Goal: Task Accomplishment & Management: Manage account settings

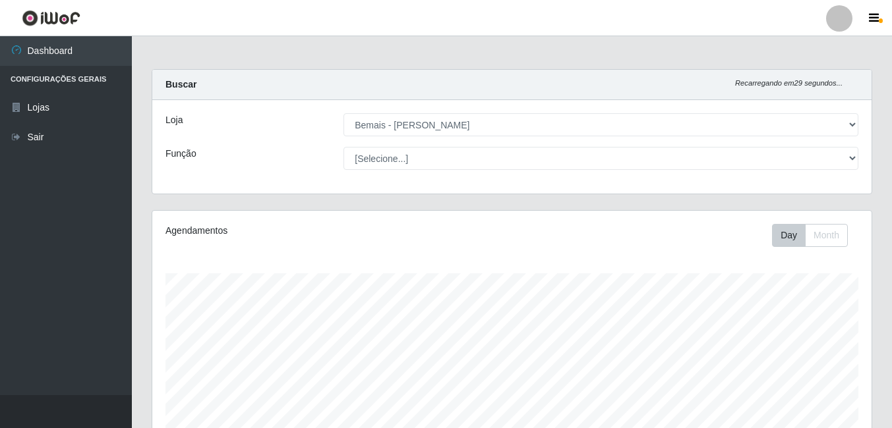
select select "230"
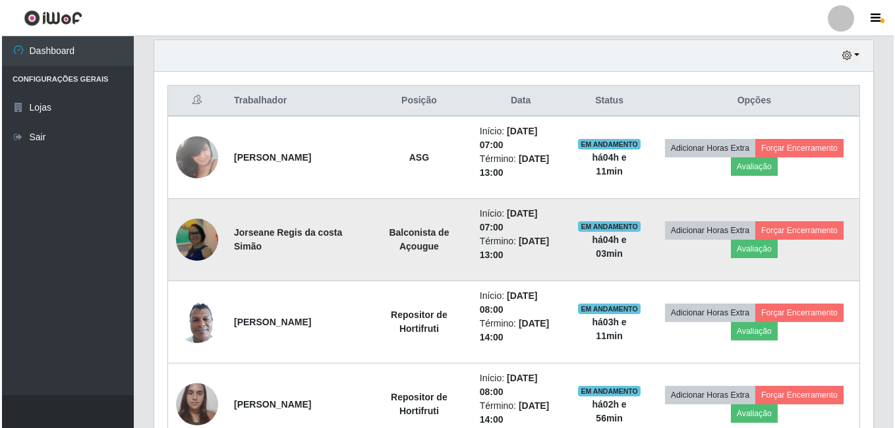
scroll to position [274, 719]
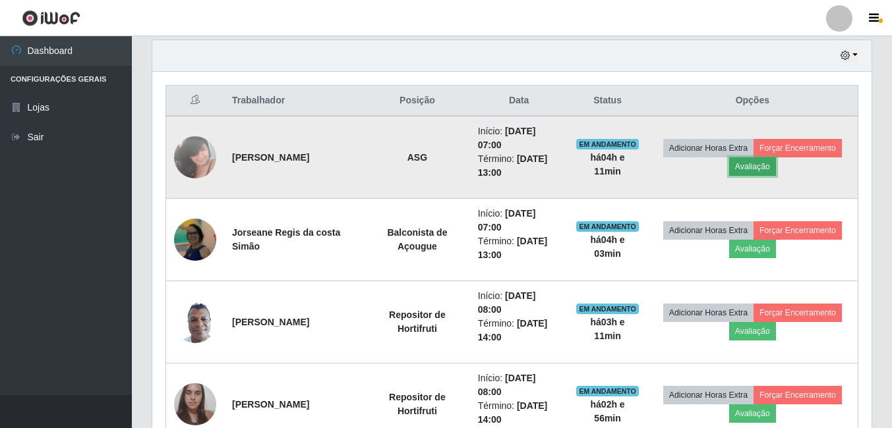
click at [763, 164] on button "Avaliação" at bounding box center [752, 167] width 47 height 18
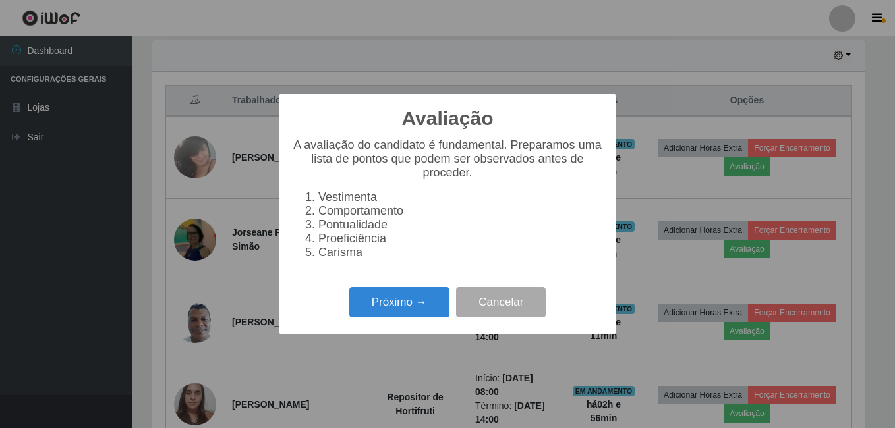
scroll to position [274, 713]
click at [395, 302] on button "Próximo →" at bounding box center [399, 302] width 100 height 31
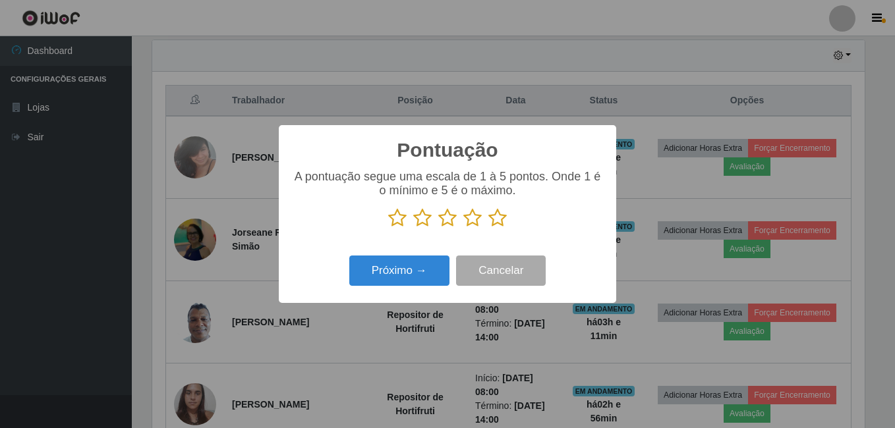
scroll to position [658887, 658448]
click at [500, 226] on icon at bounding box center [497, 218] width 18 height 20
click at [488, 228] on input "radio" at bounding box center [488, 228] width 0 height 0
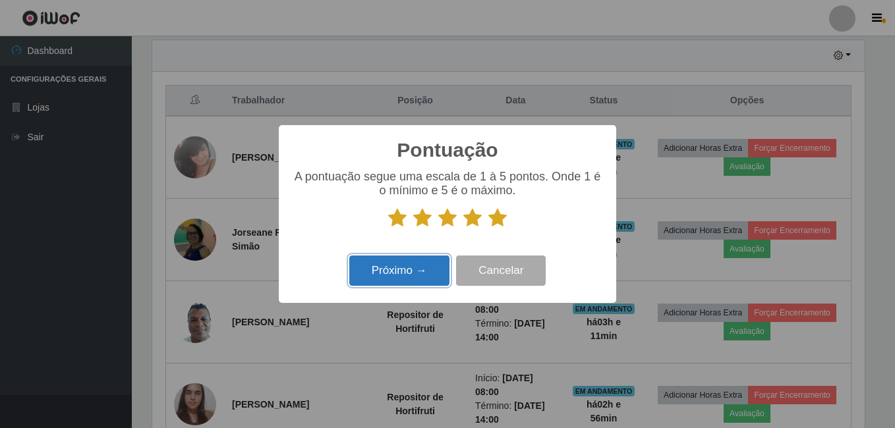
click at [432, 268] on button "Próximo →" at bounding box center [399, 271] width 100 height 31
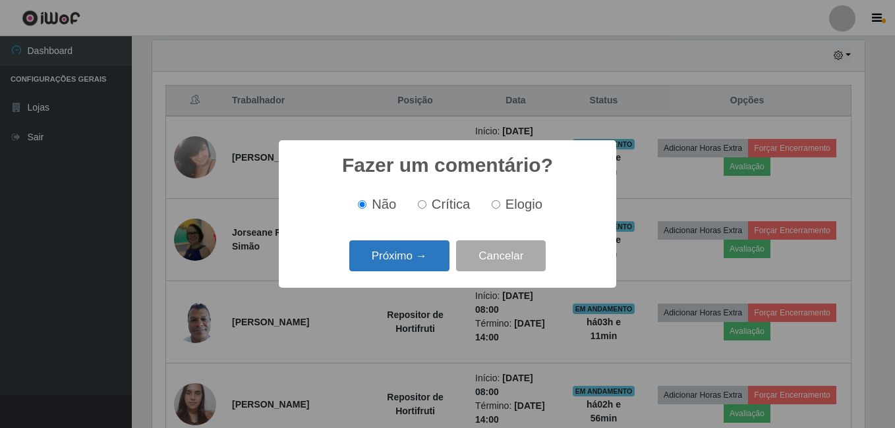
click at [432, 262] on button "Próximo →" at bounding box center [399, 256] width 100 height 31
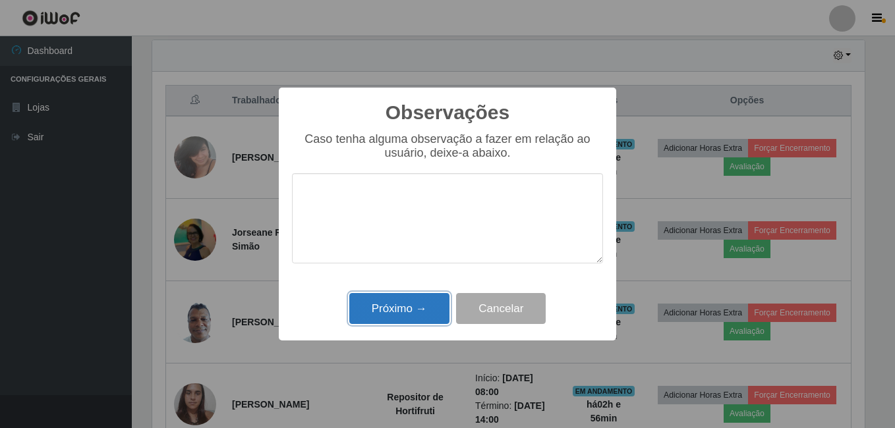
click at [419, 301] on button "Próximo →" at bounding box center [399, 308] width 100 height 31
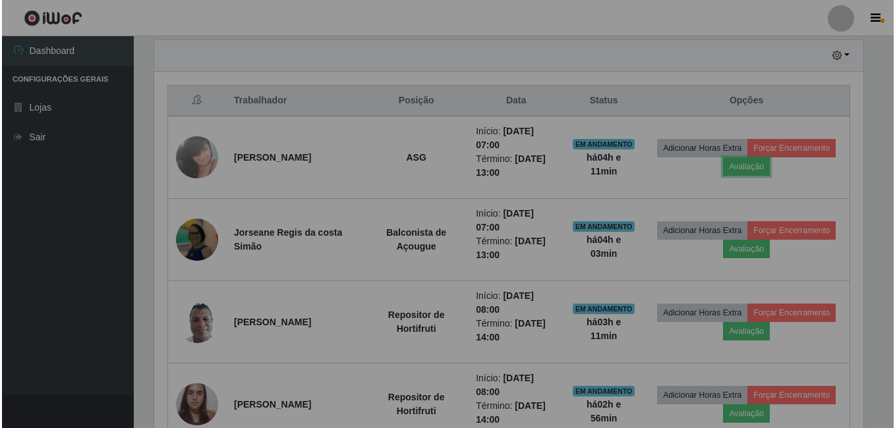
scroll to position [274, 719]
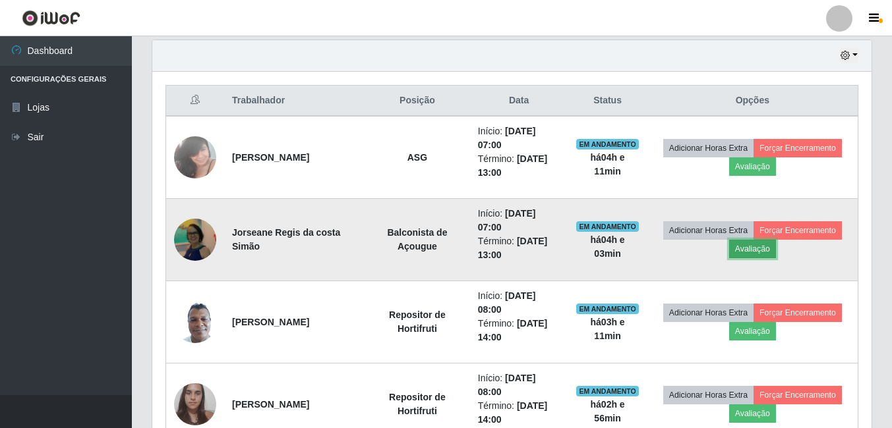
click at [772, 249] on button "Avaliação" at bounding box center [752, 249] width 47 height 18
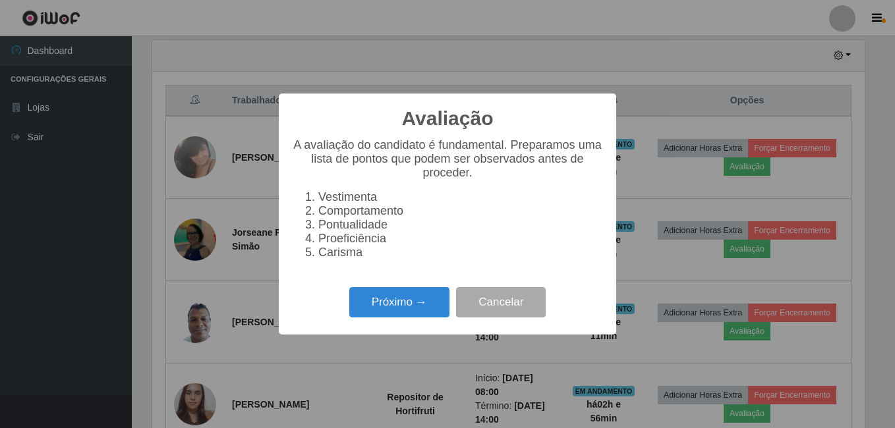
scroll to position [274, 713]
click at [403, 310] on button "Próximo →" at bounding box center [399, 302] width 100 height 31
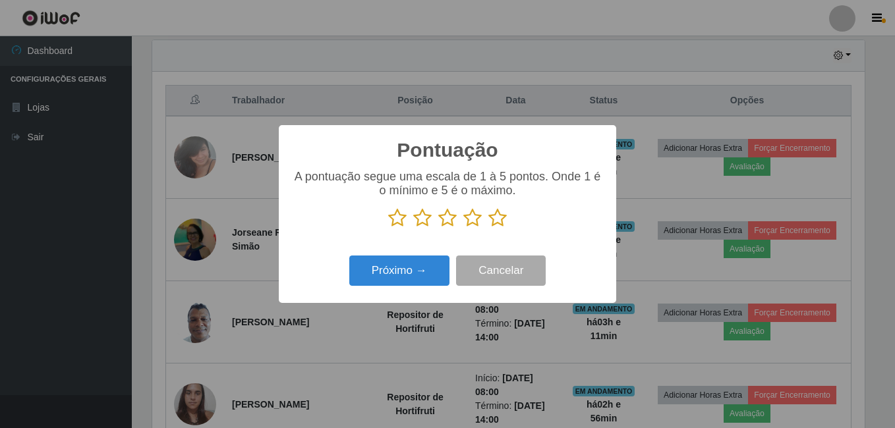
click at [500, 221] on icon at bounding box center [497, 218] width 18 height 20
click at [488, 228] on input "radio" at bounding box center [488, 228] width 0 height 0
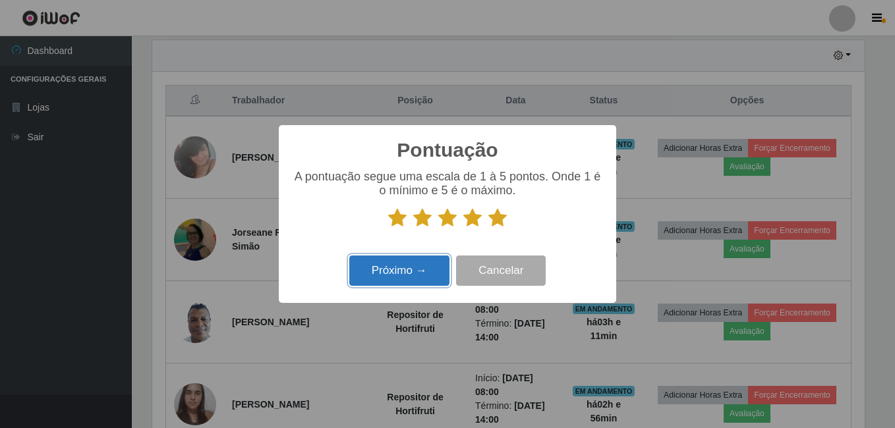
click at [381, 278] on button "Próximo →" at bounding box center [399, 271] width 100 height 31
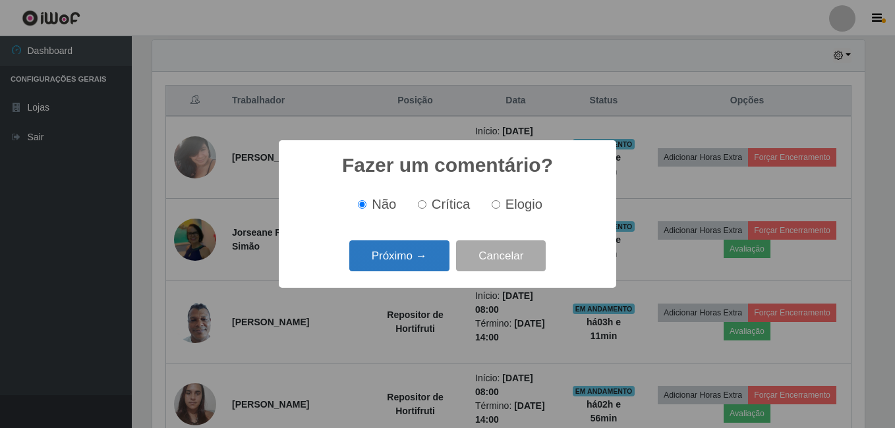
click at [390, 253] on button "Próximo →" at bounding box center [399, 256] width 100 height 31
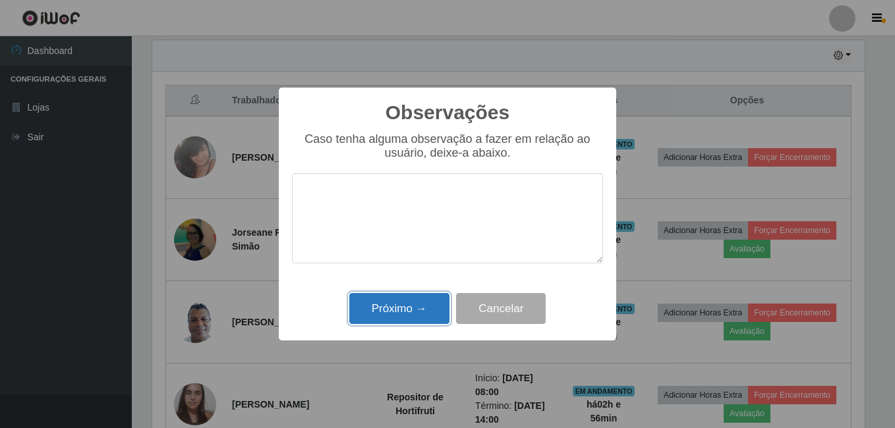
click at [378, 311] on button "Próximo →" at bounding box center [399, 308] width 100 height 31
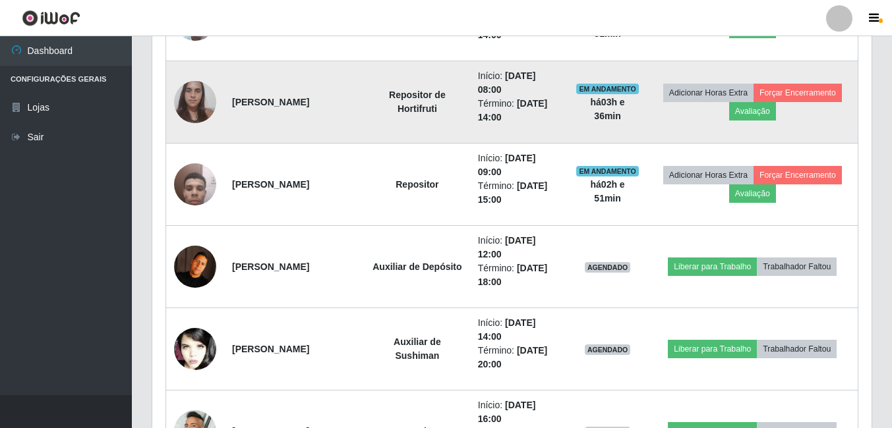
scroll to position [791, 0]
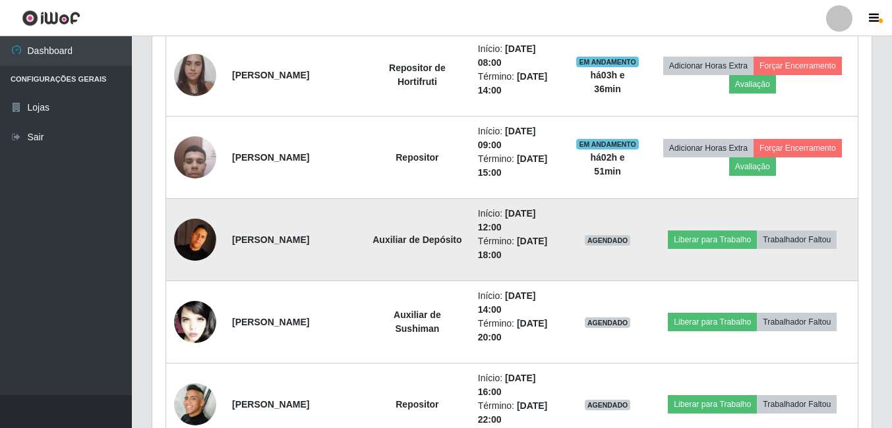
click at [187, 238] on img at bounding box center [195, 240] width 42 height 42
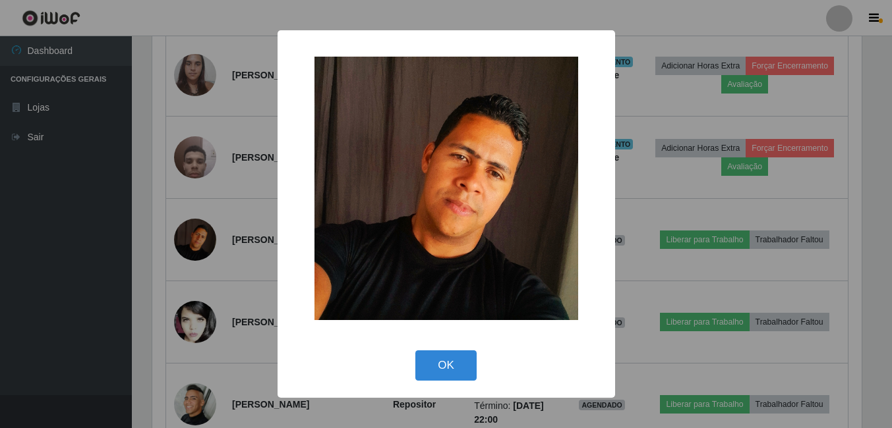
scroll to position [274, 713]
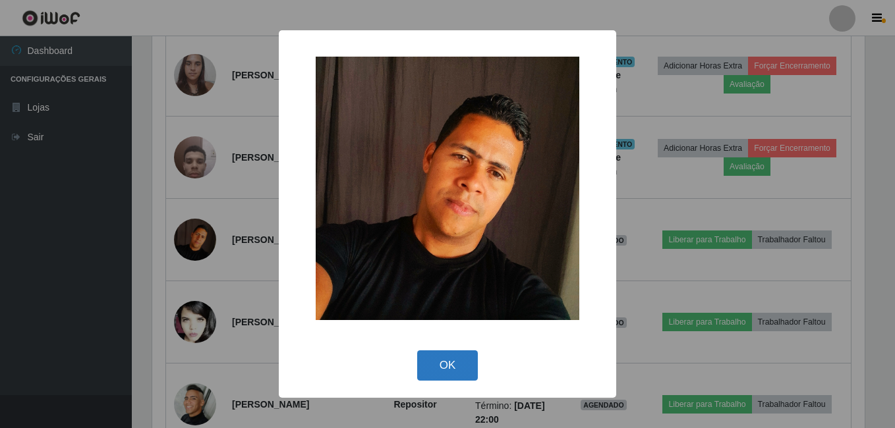
click at [454, 368] on button "OK" at bounding box center [447, 366] width 61 height 31
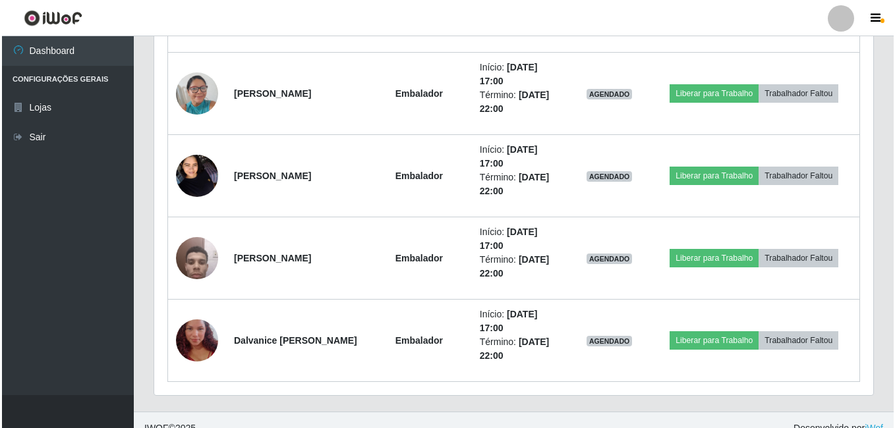
scroll to position [1366, 0]
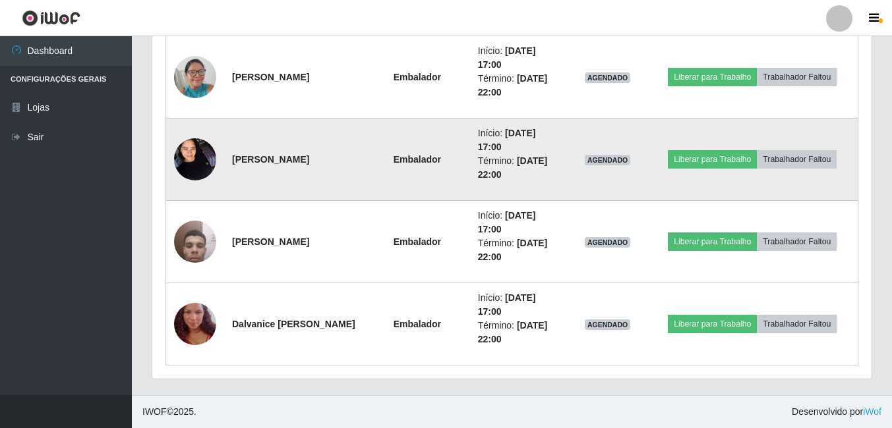
click at [188, 156] on img at bounding box center [195, 159] width 42 height 56
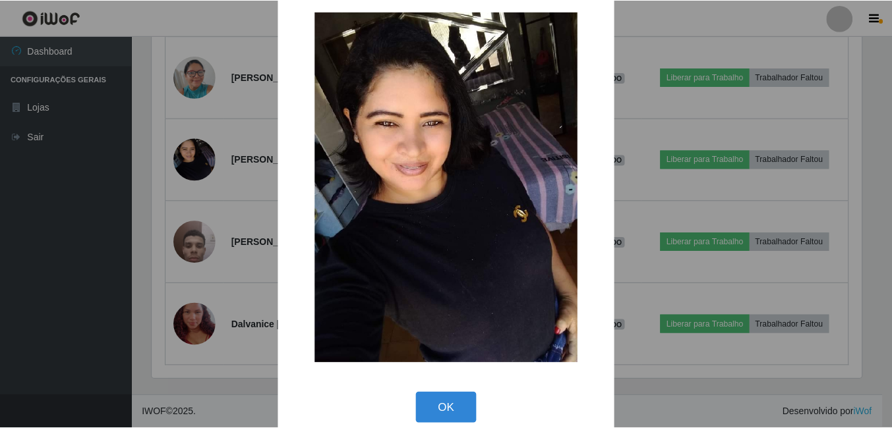
scroll to position [38, 0]
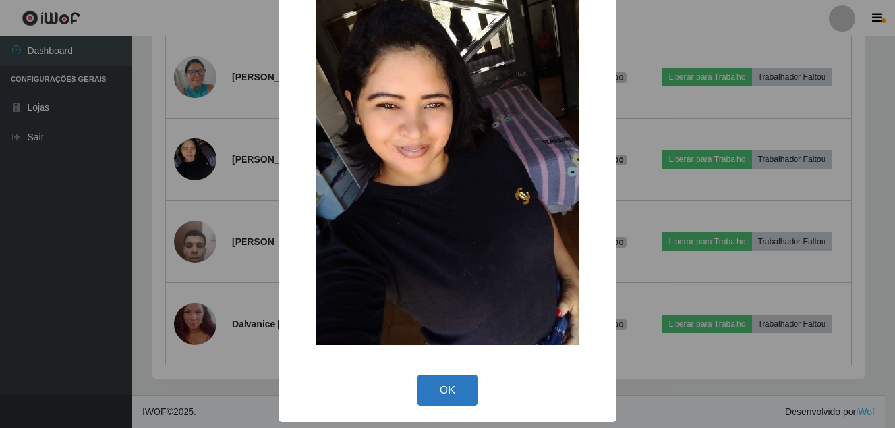
click at [448, 395] on button "OK" at bounding box center [447, 390] width 61 height 31
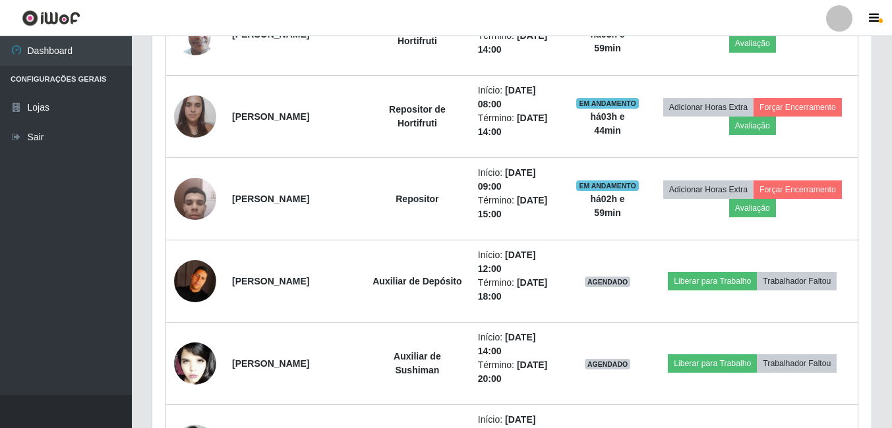
scroll to position [791, 0]
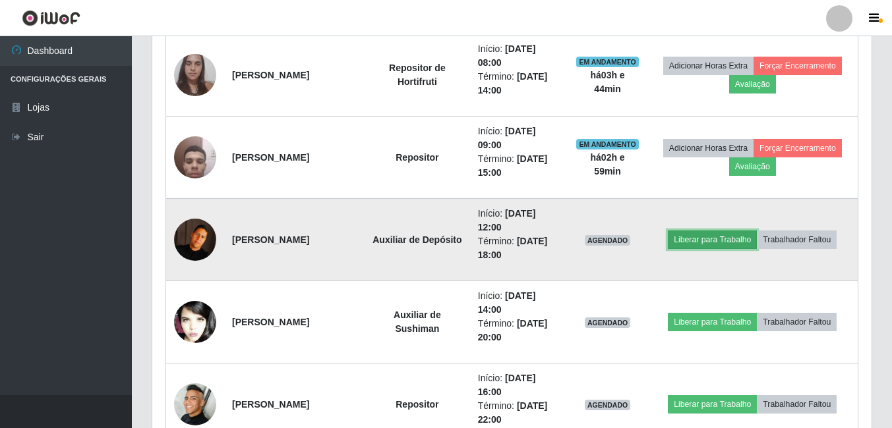
click at [723, 233] on button "Liberar para Trabalho" at bounding box center [712, 240] width 89 height 18
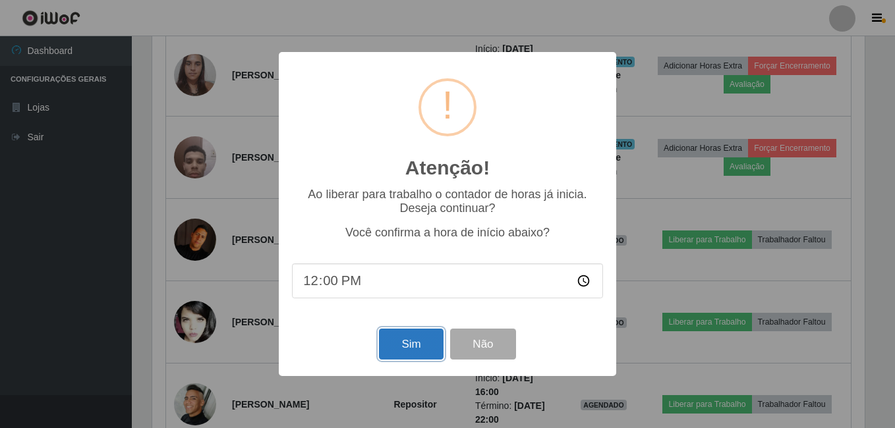
click at [399, 352] on button "Sim" at bounding box center [411, 344] width 64 height 31
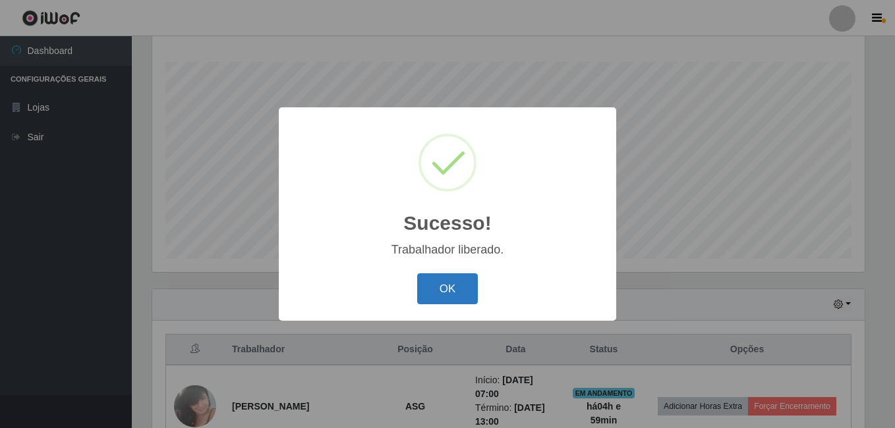
click at [440, 291] on button "OK" at bounding box center [447, 289] width 61 height 31
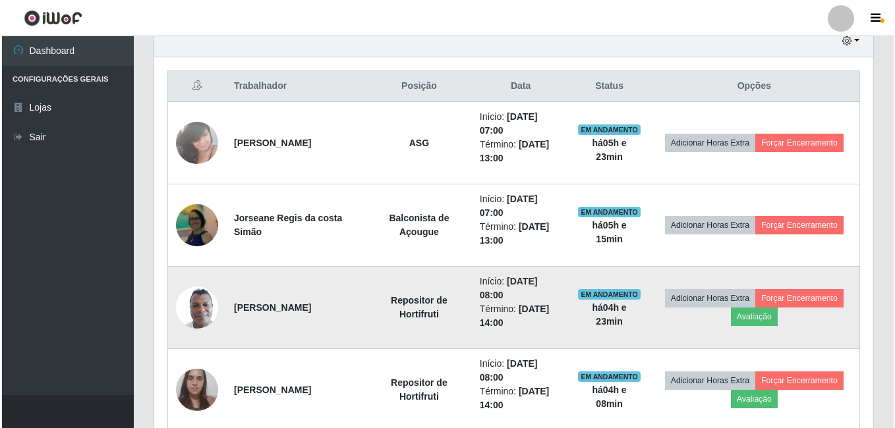
scroll to position [542, 0]
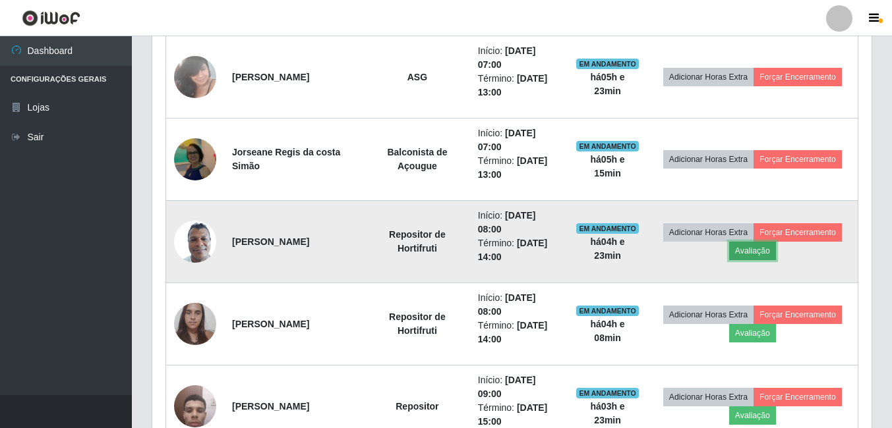
click at [745, 251] on button "Avaliação" at bounding box center [752, 251] width 47 height 18
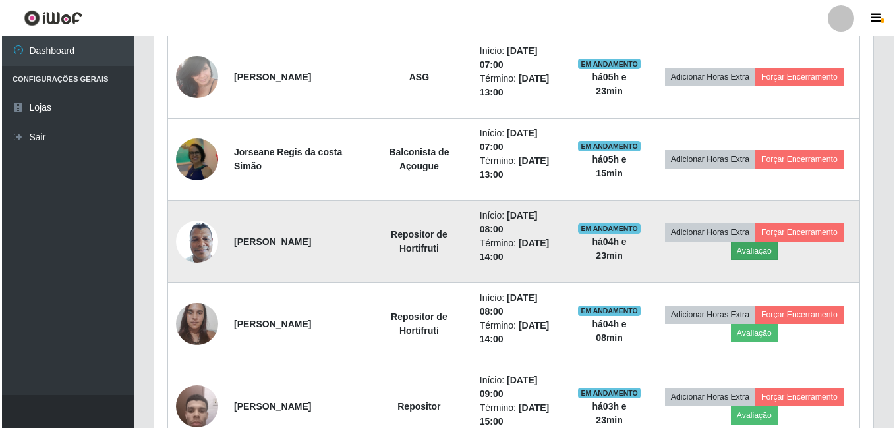
scroll to position [274, 713]
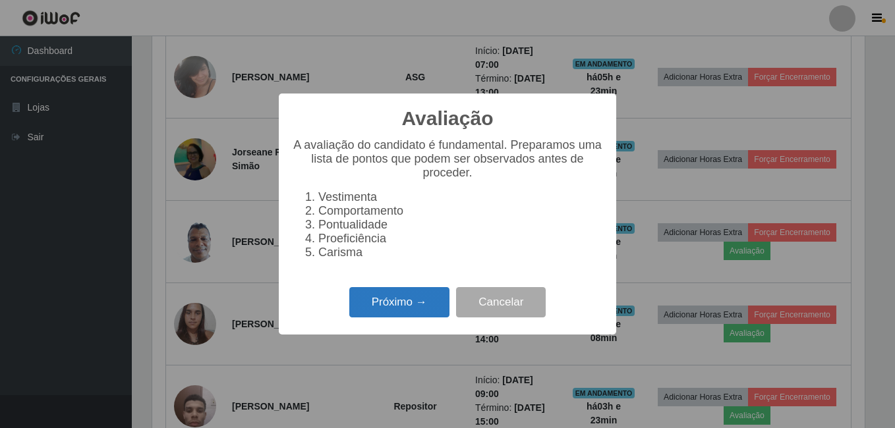
click at [388, 318] on button "Próximo →" at bounding box center [399, 302] width 100 height 31
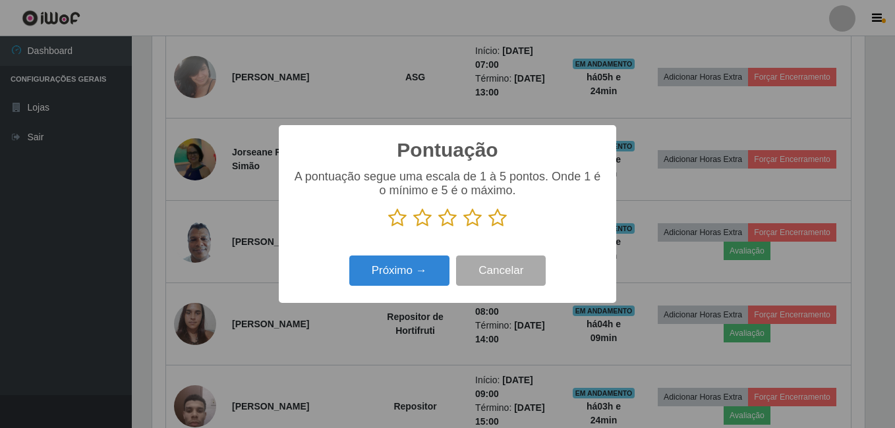
scroll to position [658887, 658448]
click at [497, 221] on icon at bounding box center [497, 218] width 18 height 20
click at [488, 228] on input "radio" at bounding box center [488, 228] width 0 height 0
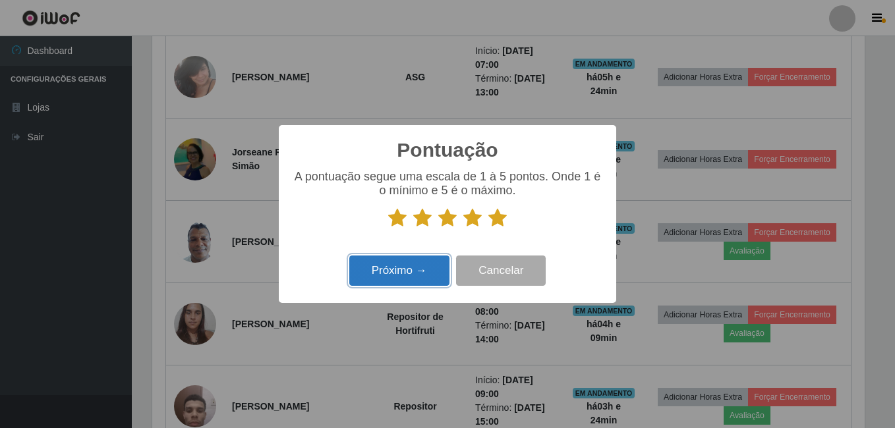
click at [368, 277] on button "Próximo →" at bounding box center [399, 271] width 100 height 31
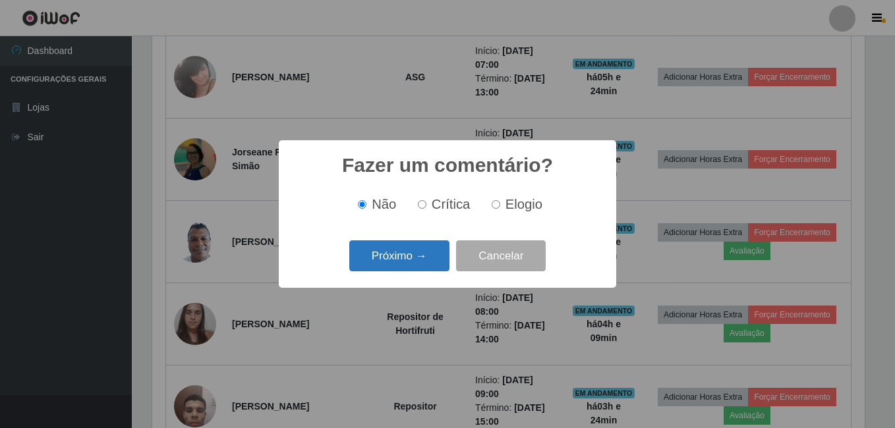
click at [376, 247] on button "Próximo →" at bounding box center [399, 256] width 100 height 31
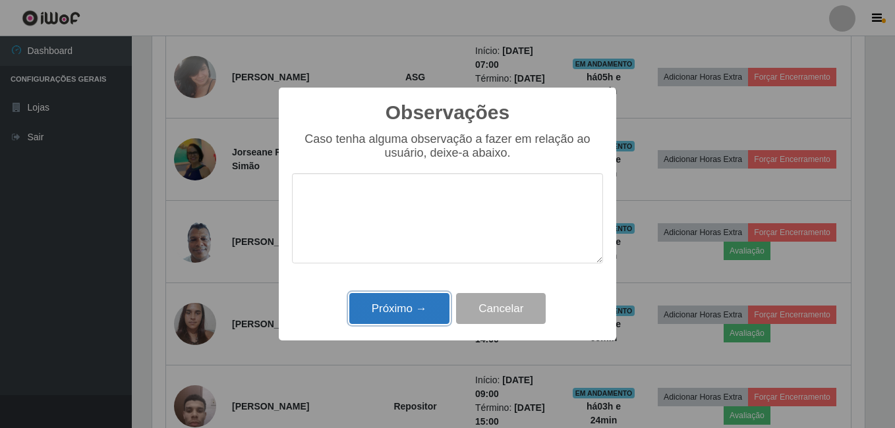
click at [384, 318] on button "Próximo →" at bounding box center [399, 308] width 100 height 31
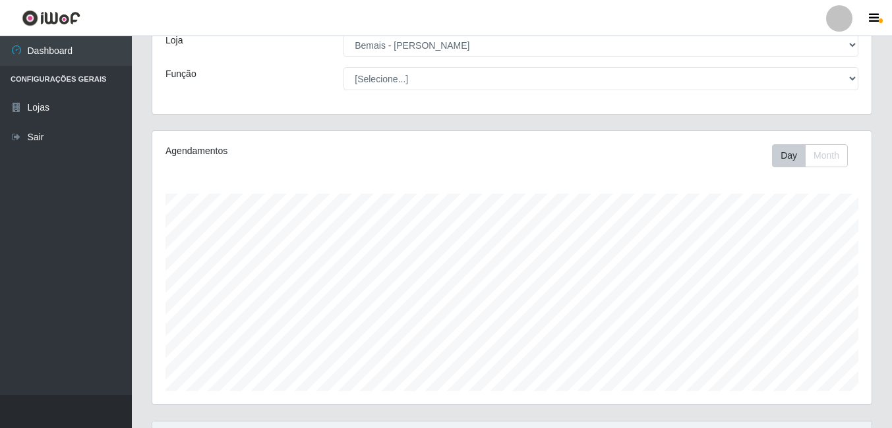
scroll to position [0, 0]
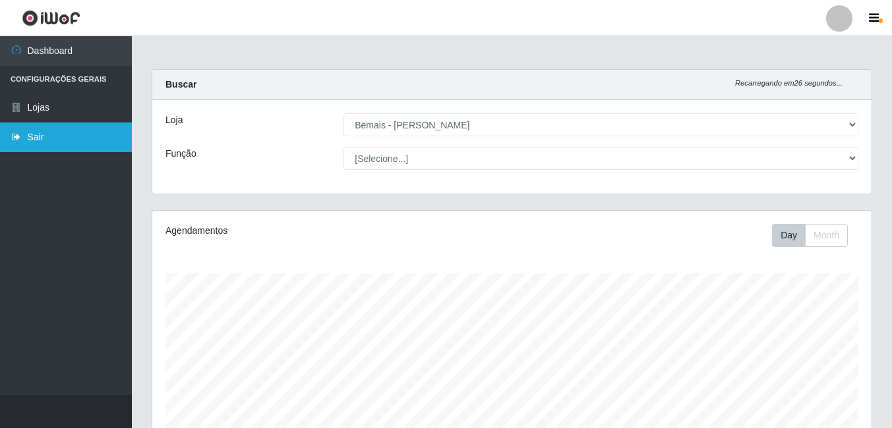
click at [46, 130] on link "Sair" at bounding box center [66, 138] width 132 height 30
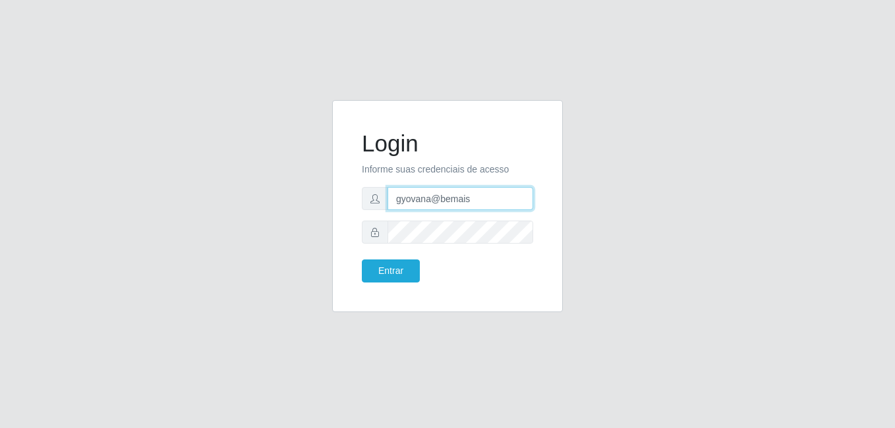
click at [415, 204] on input "gyovana@bemais" at bounding box center [461, 198] width 146 height 23
click at [404, 198] on input "gyovana@bemais" at bounding box center [461, 198] width 146 height 23
type input "thiagol@bemais"
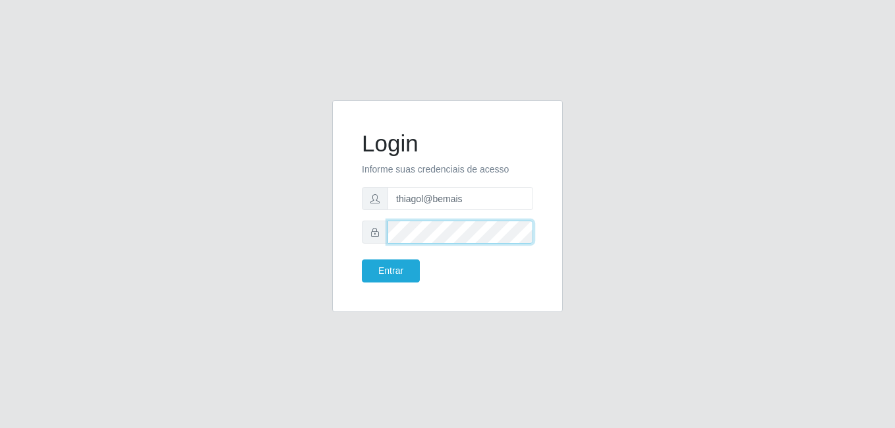
click at [362, 260] on button "Entrar" at bounding box center [391, 271] width 58 height 23
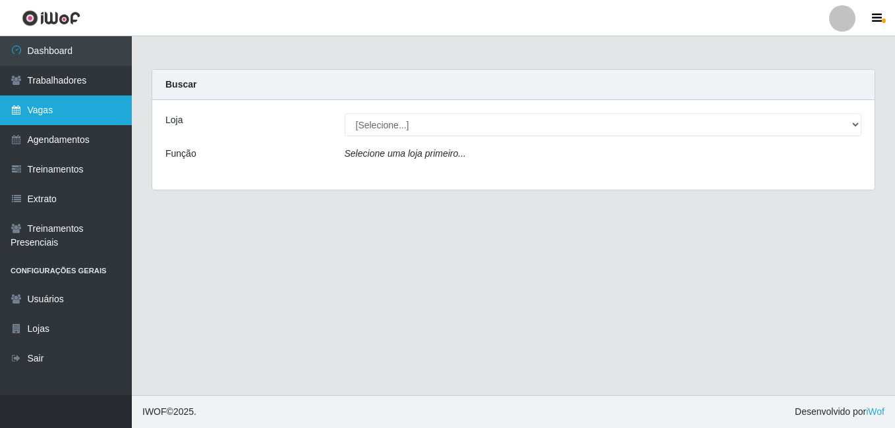
click at [124, 117] on link "Vagas" at bounding box center [66, 111] width 132 height 30
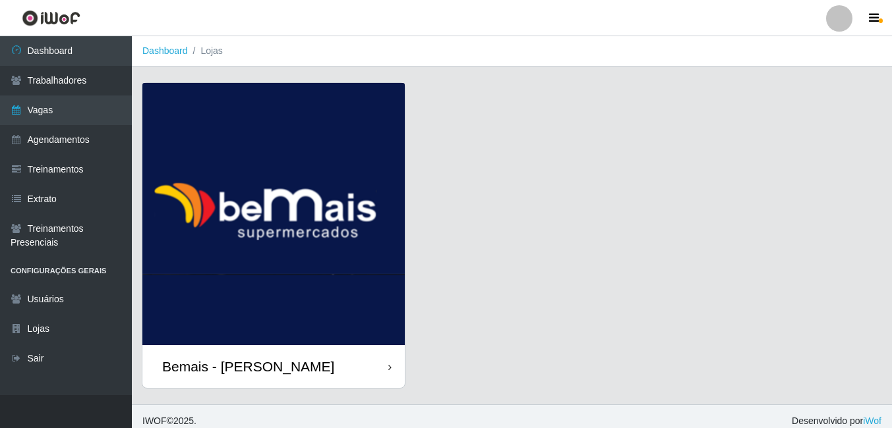
click at [351, 232] on img at bounding box center [273, 214] width 262 height 262
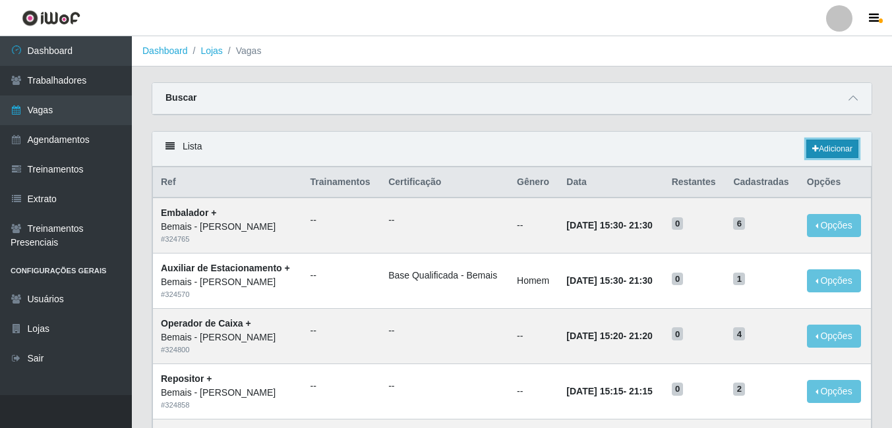
click at [826, 148] on link "Adicionar" at bounding box center [832, 149] width 52 height 18
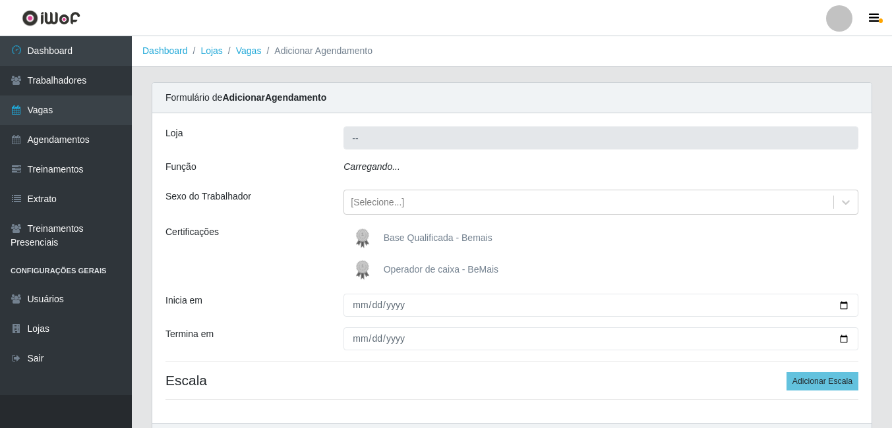
type input "Bemais - [PERSON_NAME]"
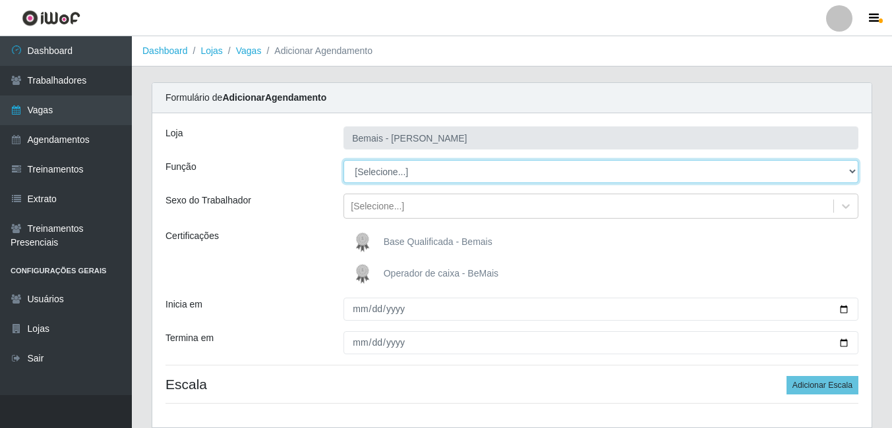
click at [411, 176] on select "[Selecione...] ASG ASG + ASG ++ Auxiliar de Depósito Auxiliar de Depósito + Aux…" at bounding box center [600, 171] width 515 height 23
select select "82"
click at [343, 160] on select "[Selecione...] ASG ASG + ASG ++ Auxiliar de Depósito Auxiliar de Depósito + Aux…" at bounding box center [600, 171] width 515 height 23
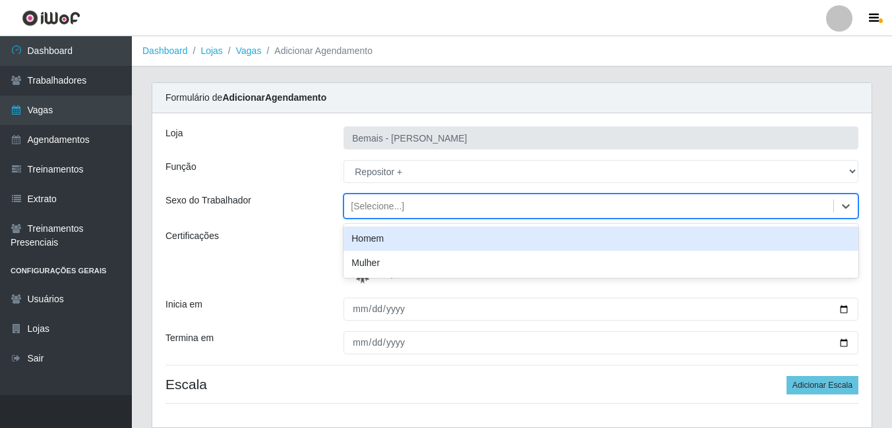
click at [372, 204] on div "[Selecione...]" at bounding box center [377, 207] width 53 height 14
click at [380, 244] on div "Homem" at bounding box center [600, 239] width 515 height 24
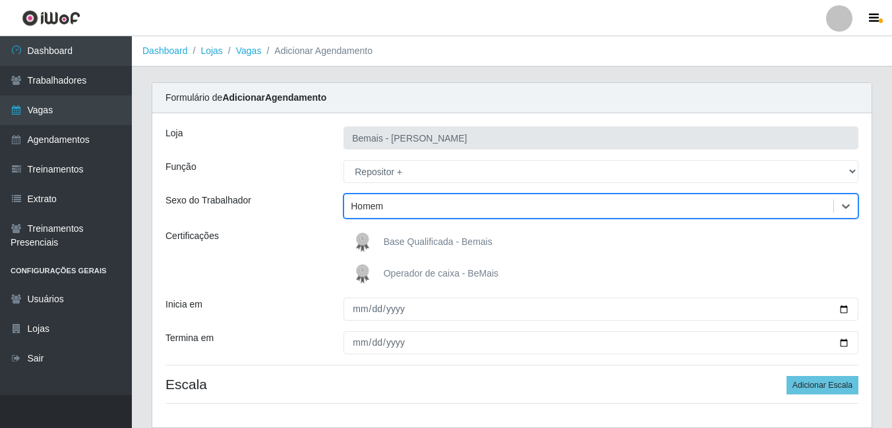
click at [380, 244] on img at bounding box center [365, 242] width 32 height 26
click at [0, 0] on input "Base Qualificada - Bemais" at bounding box center [0, 0] width 0 height 0
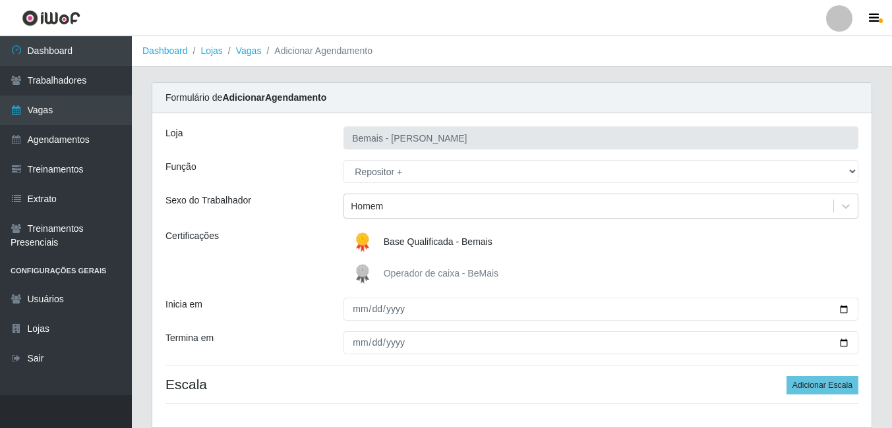
click at [378, 328] on div "Loja Bemais - Ruy Carneiro Função [Selecione...] ASG ASG + ASG ++ Auxiliar de D…" at bounding box center [511, 270] width 719 height 314
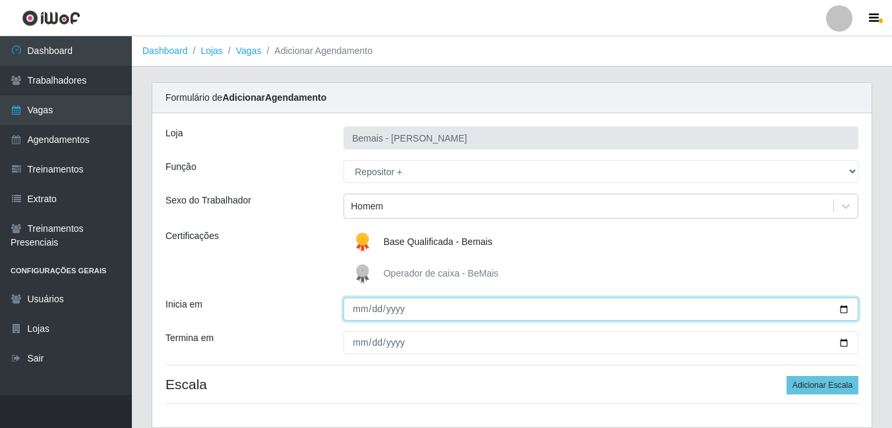
click at [366, 309] on input "Inicia em" at bounding box center [600, 309] width 515 height 23
type input "2025-08-26"
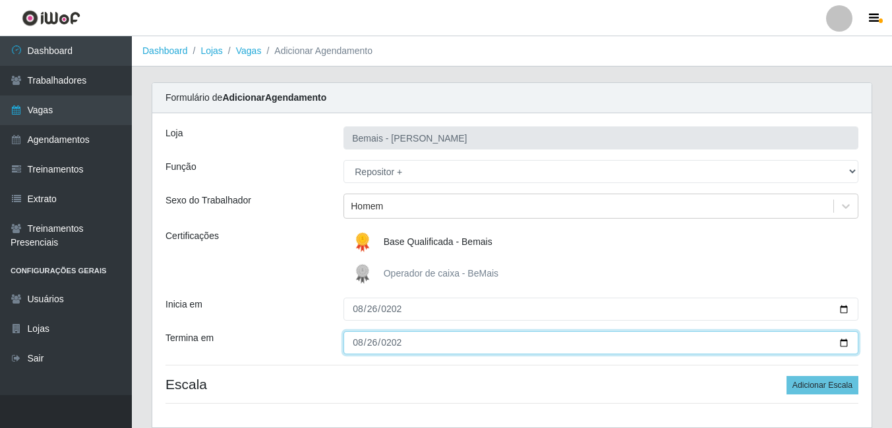
type input "2025-08-26"
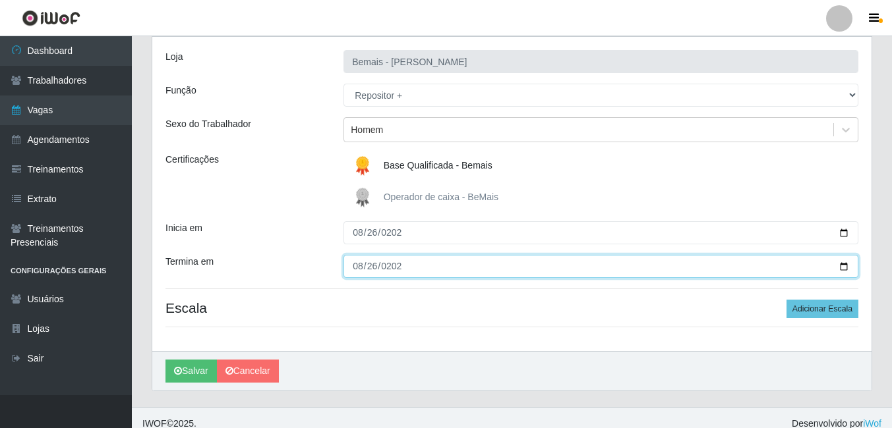
scroll to position [88, 0]
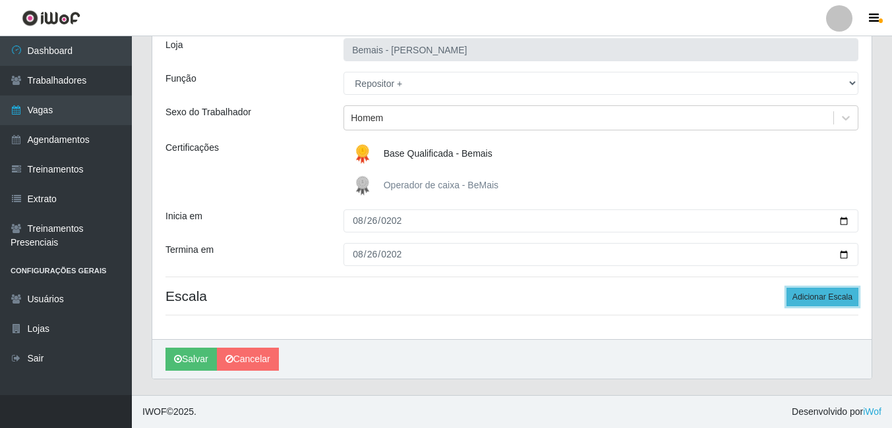
click at [845, 288] on button "Adicionar Escala" at bounding box center [822, 297] width 72 height 18
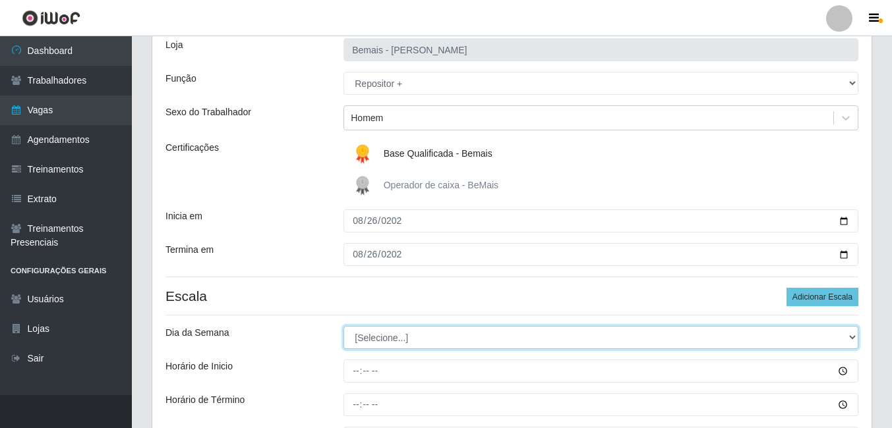
click at [444, 345] on select "[Selecione...] Segunda Terça Quarta Quinta Sexta Sábado Domingo" at bounding box center [600, 337] width 515 height 23
select select "2"
click at [343, 326] on select "[Selecione...] Segunda Terça Quarta Quinta Sexta Sábado Domingo" at bounding box center [600, 337] width 515 height 23
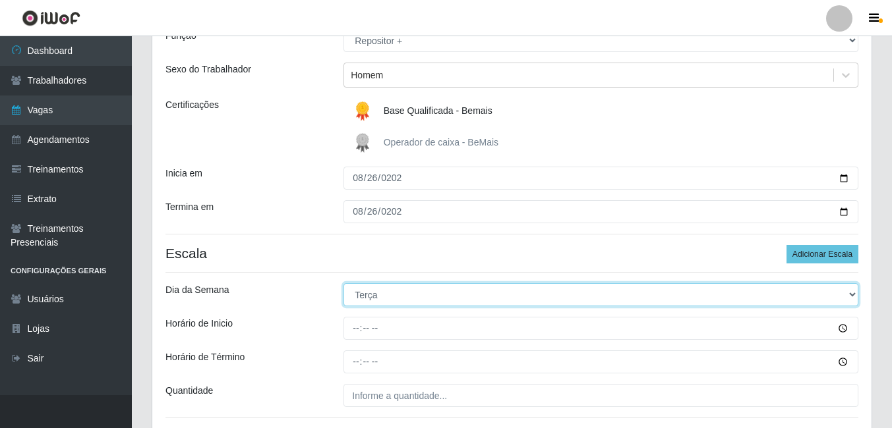
scroll to position [154, 0]
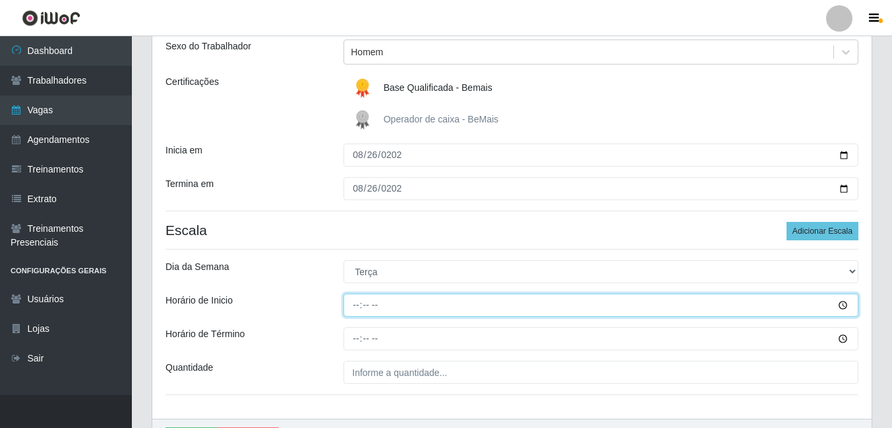
click at [363, 308] on input "Horário de Inicio" at bounding box center [600, 305] width 515 height 23
type input "16:00"
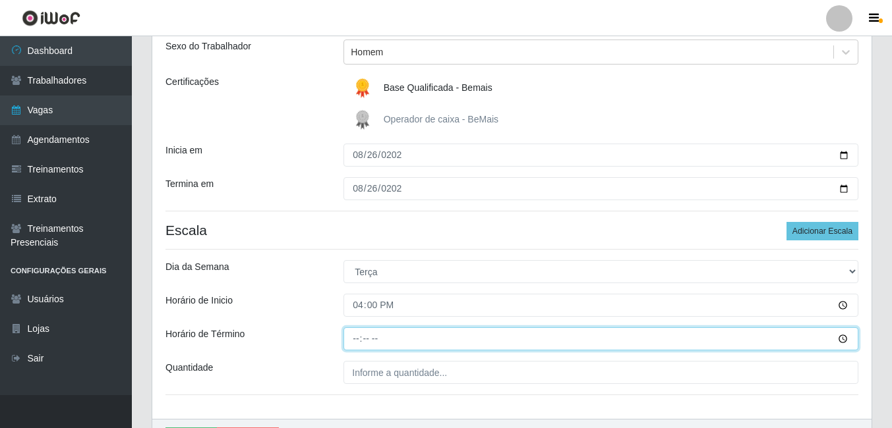
click at [387, 347] on input "Horário de Término" at bounding box center [600, 339] width 515 height 23
type input "22:00"
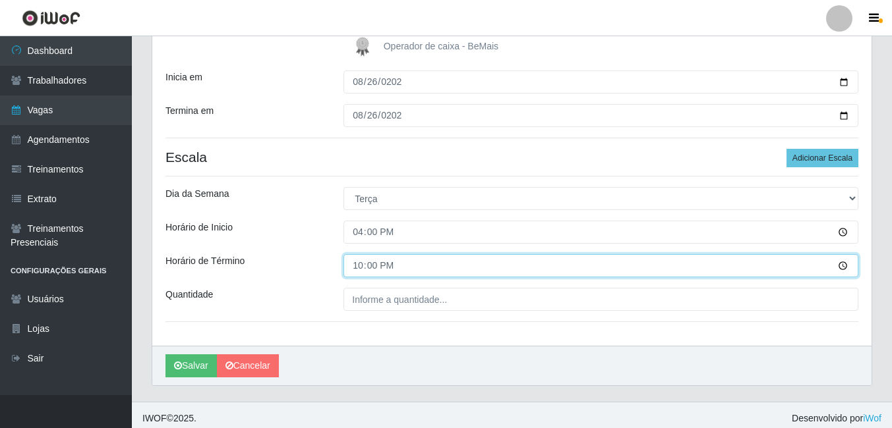
scroll to position [234, 0]
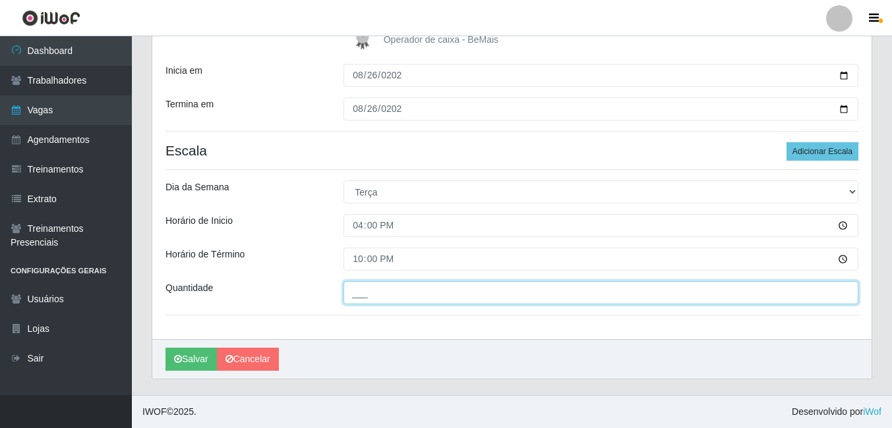
click at [406, 283] on input "___" at bounding box center [600, 292] width 515 height 23
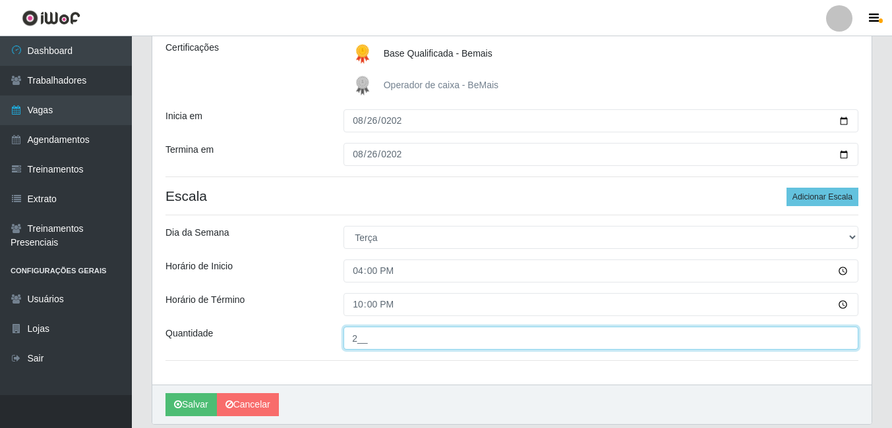
scroll to position [198, 0]
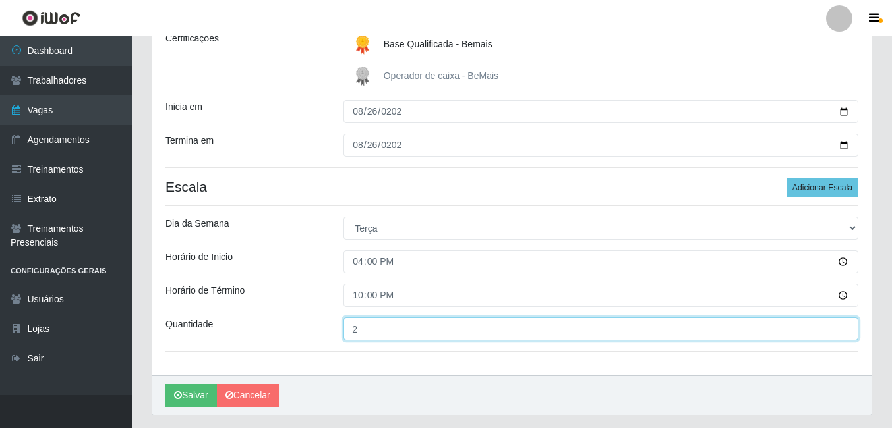
drag, startPoint x: 372, startPoint y: 330, endPoint x: 327, endPoint y: 345, distance: 47.9
click at [328, 345] on div "Loja Bemais - Ruy Carneiro Função [Selecione...] ASG ASG + ASG ++ Auxiliar de D…" at bounding box center [511, 146] width 719 height 460
type input "3__"
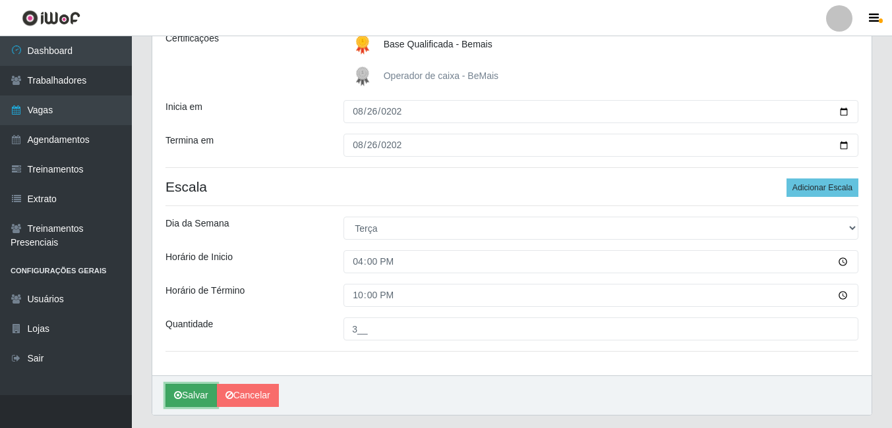
click at [179, 401] on button "Salvar" at bounding box center [190, 395] width 51 height 23
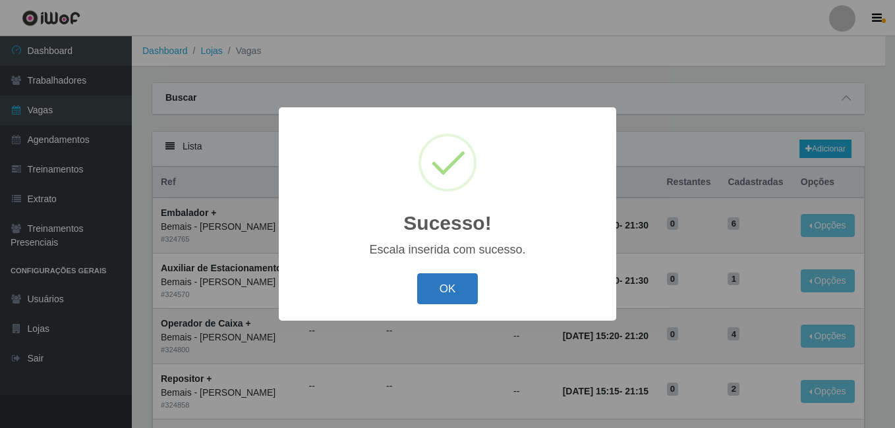
click at [442, 279] on button "OK" at bounding box center [447, 289] width 61 height 31
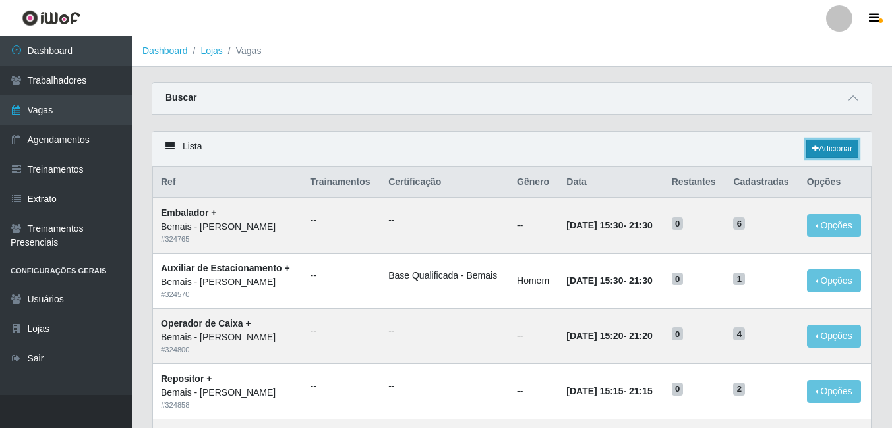
click at [842, 158] on link "Adicionar" at bounding box center [832, 149] width 52 height 18
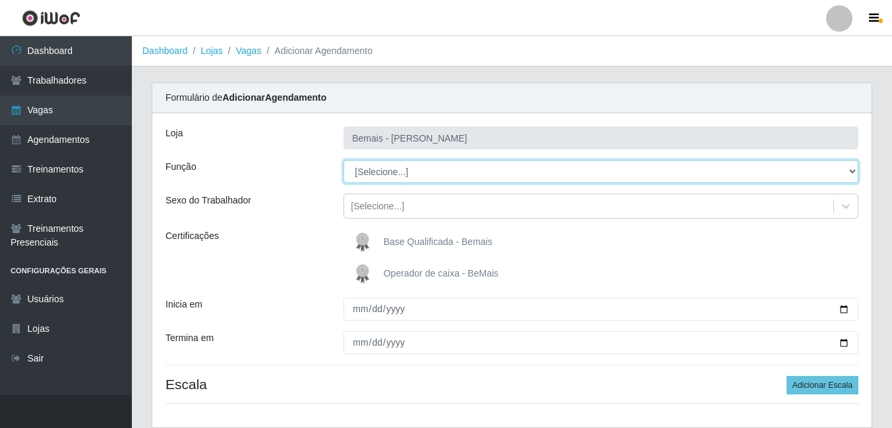
click at [380, 176] on select "[Selecione...] ASG ASG + ASG ++ Auxiliar de Depósito Auxiliar de Depósito + Aux…" at bounding box center [600, 171] width 515 height 23
select select "79"
click at [343, 160] on select "[Selecione...] ASG ASG + ASG ++ Auxiliar de Depósito Auxiliar de Depósito + Aux…" at bounding box center [600, 171] width 515 height 23
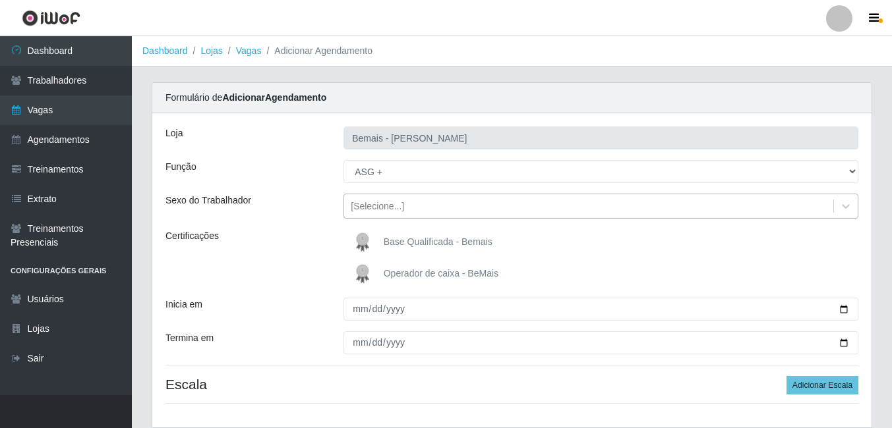
click at [392, 203] on div "[Selecione...]" at bounding box center [377, 207] width 53 height 14
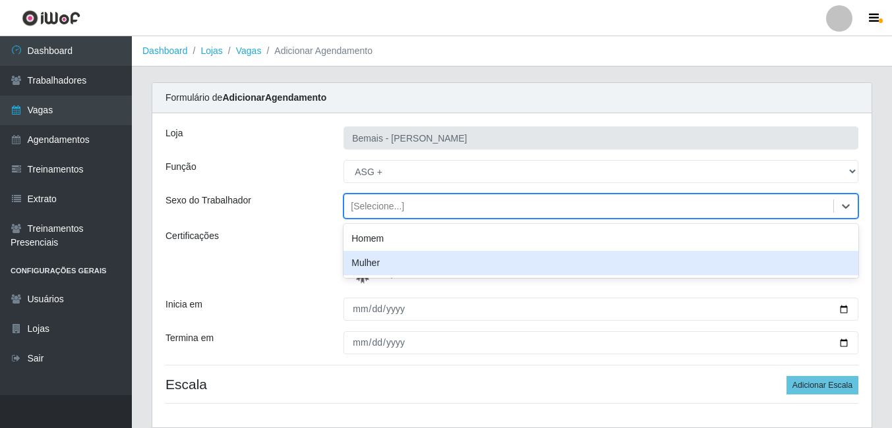
click at [370, 258] on div "Mulher" at bounding box center [600, 263] width 515 height 24
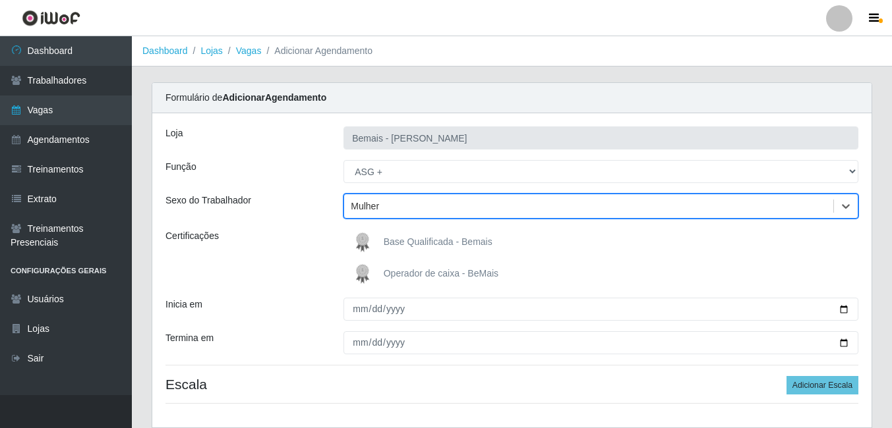
click at [379, 234] on img at bounding box center [365, 242] width 32 height 26
click at [0, 0] on input "Base Qualificada - Bemais" at bounding box center [0, 0] width 0 height 0
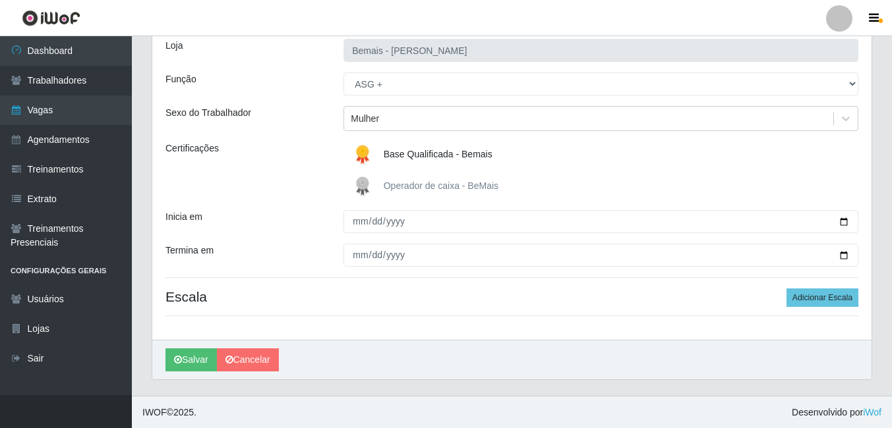
scroll to position [88, 0]
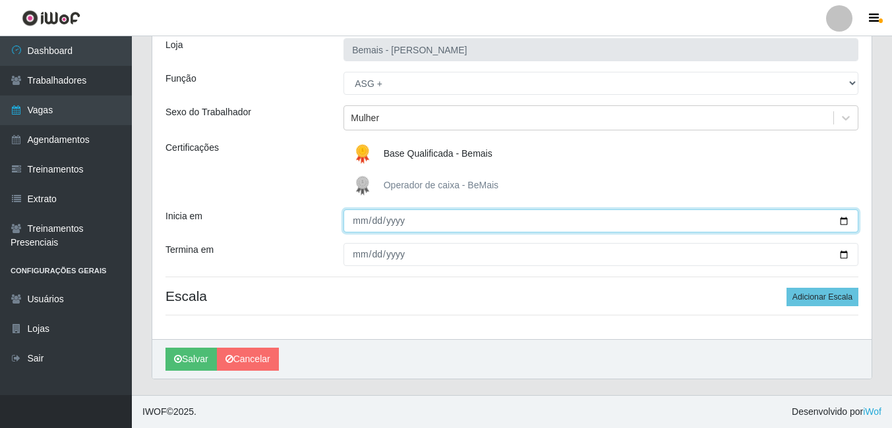
click at [363, 228] on input "Inicia em" at bounding box center [600, 221] width 515 height 23
type input "2025-08-26"
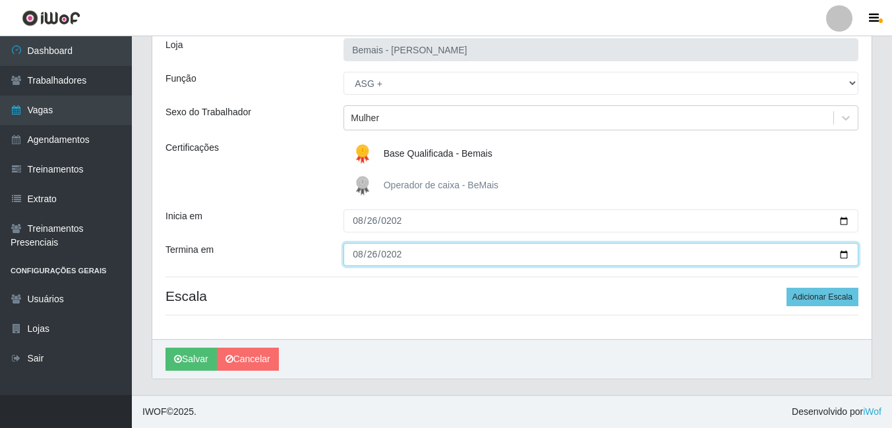
type input "2025-08-26"
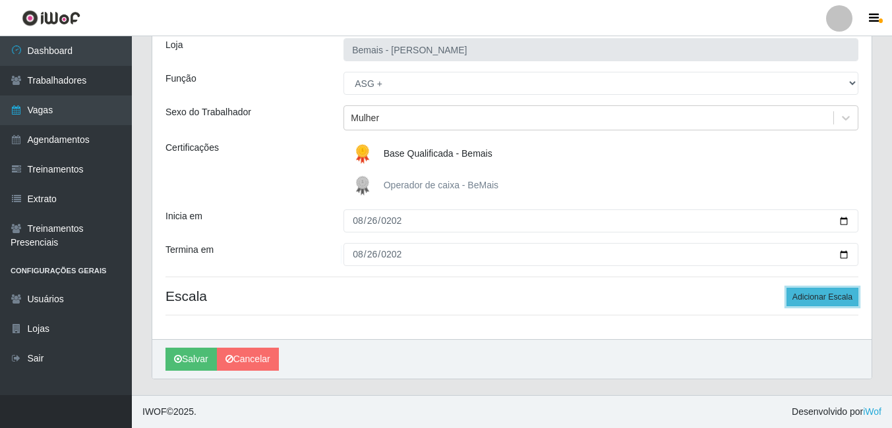
click at [813, 299] on button "Adicionar Escala" at bounding box center [822, 297] width 72 height 18
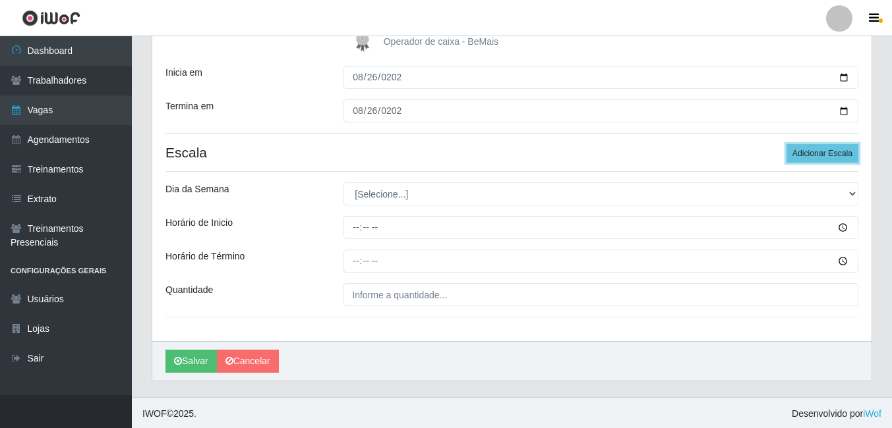
scroll to position [234, 0]
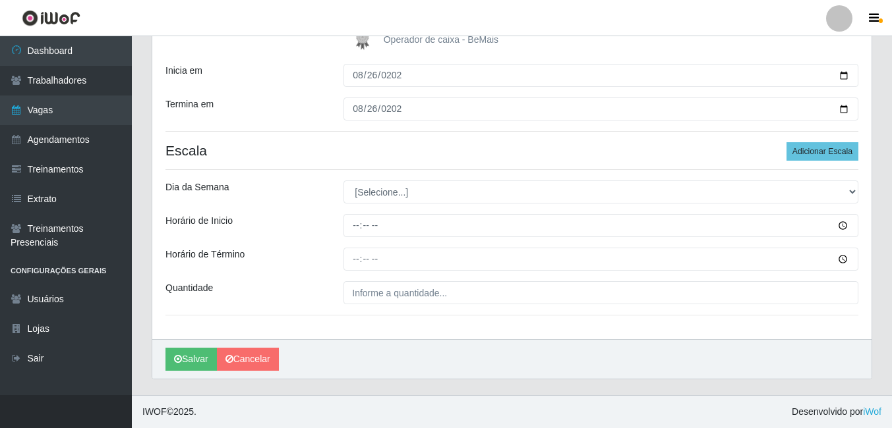
click at [388, 206] on div "Loja Bemais - Ruy Carneiro Função [Selecione...] ASG ASG + ASG ++ Auxiliar de D…" at bounding box center [511, 109] width 719 height 460
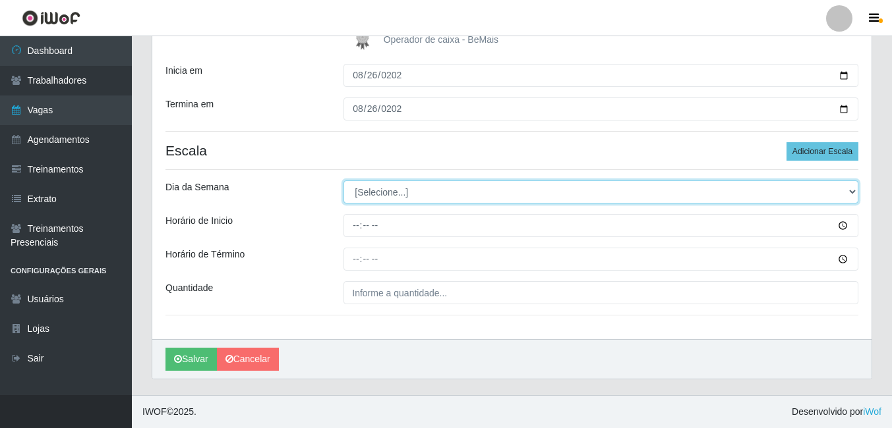
click at [399, 197] on select "[Selecione...] Segunda Terça Quarta Quinta Sexta Sábado Domingo" at bounding box center [600, 192] width 515 height 23
select select "2"
click at [343, 181] on select "[Selecione...] Segunda Terça Quarta Quinta Sexta Sábado Domingo" at bounding box center [600, 192] width 515 height 23
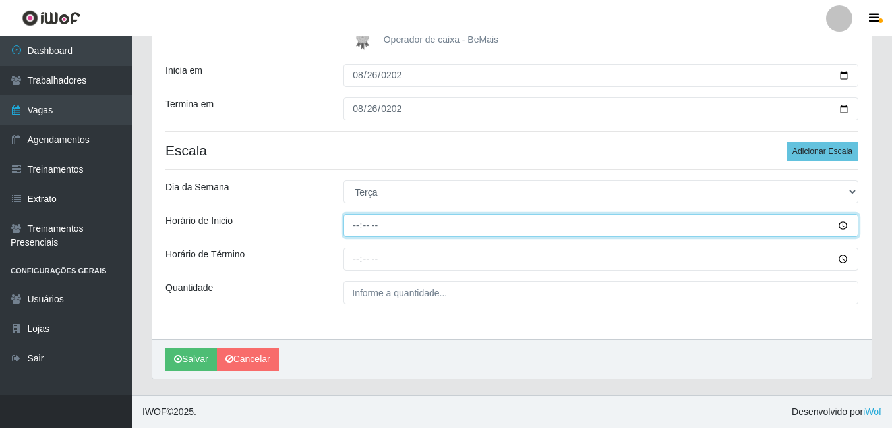
click at [353, 222] on input "Horário de Inicio" at bounding box center [600, 225] width 515 height 23
type input "16:00"
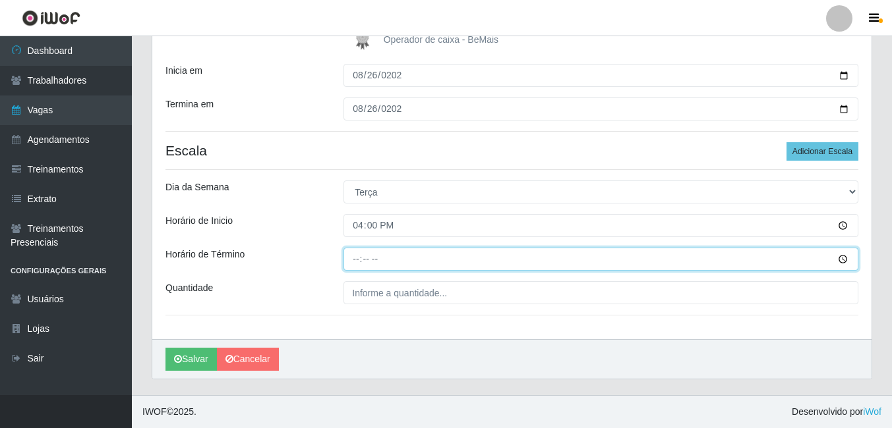
type input "22:00"
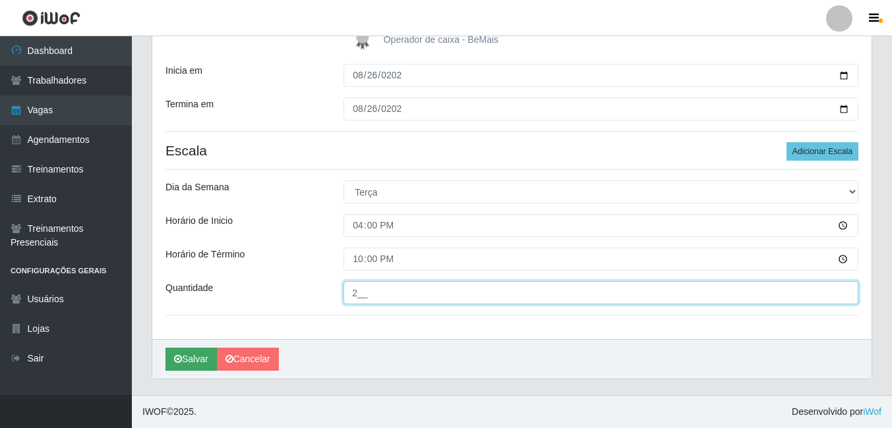
type input "2__"
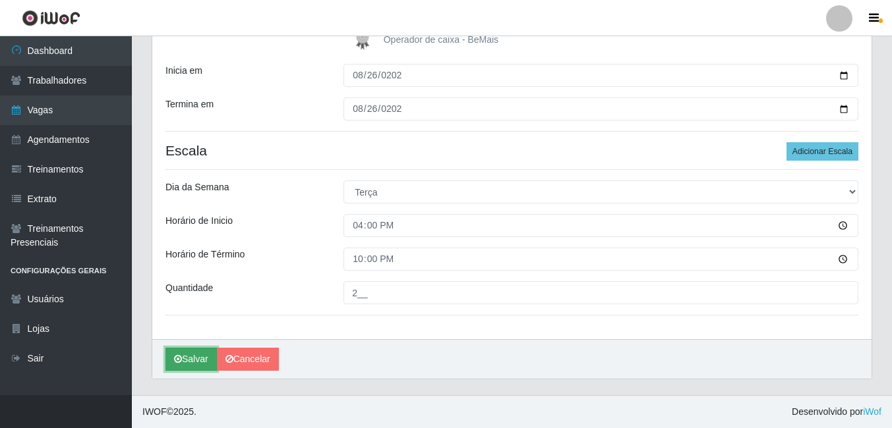
click at [200, 363] on button "Salvar" at bounding box center [190, 359] width 51 height 23
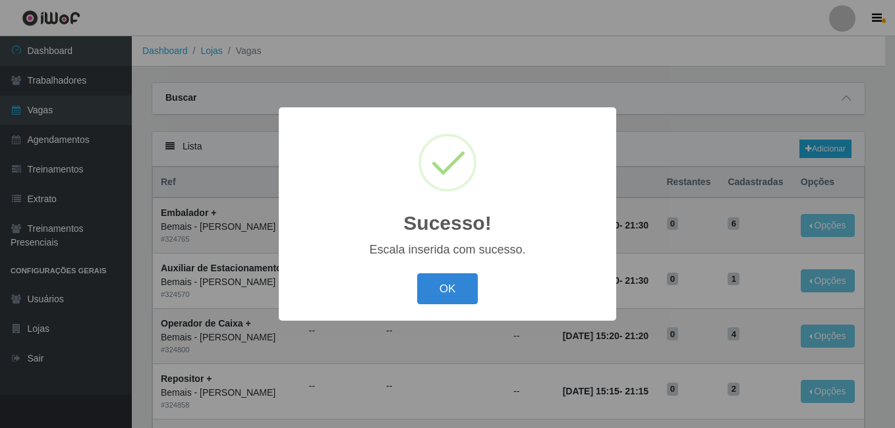
click at [417, 274] on button "OK" at bounding box center [447, 289] width 61 height 31
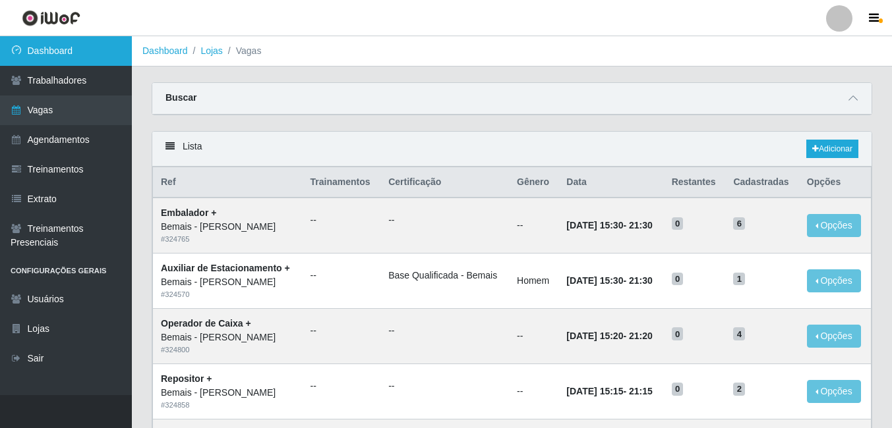
click at [105, 58] on link "Dashboard" at bounding box center [66, 51] width 132 height 30
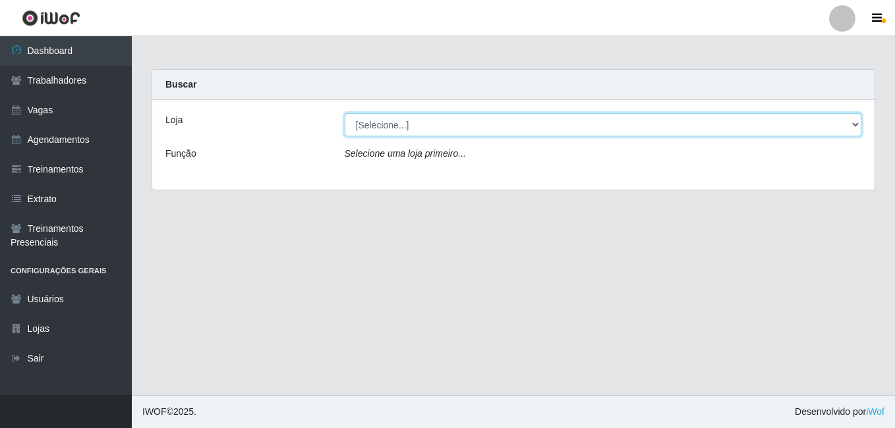
click at [415, 136] on select "[Selecione...] [PERSON_NAME]" at bounding box center [603, 124] width 517 height 23
select select "230"
click at [345, 113] on select "[Selecione...] [PERSON_NAME]" at bounding box center [603, 124] width 517 height 23
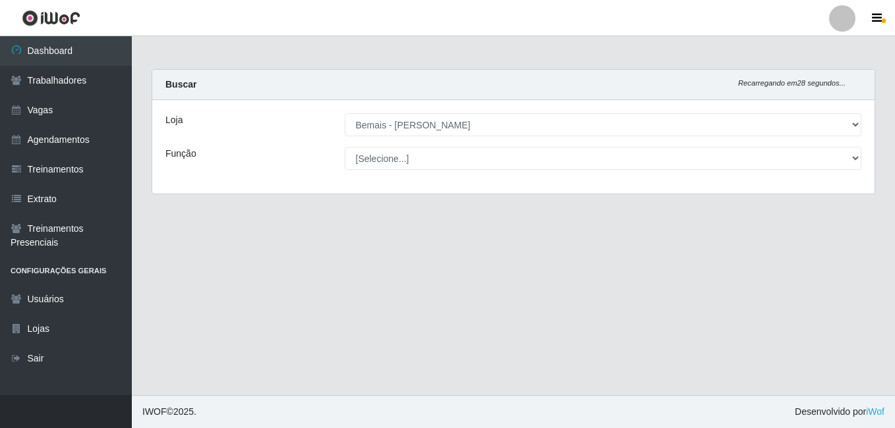
click at [330, 165] on div "Função" at bounding box center [245, 158] width 179 height 23
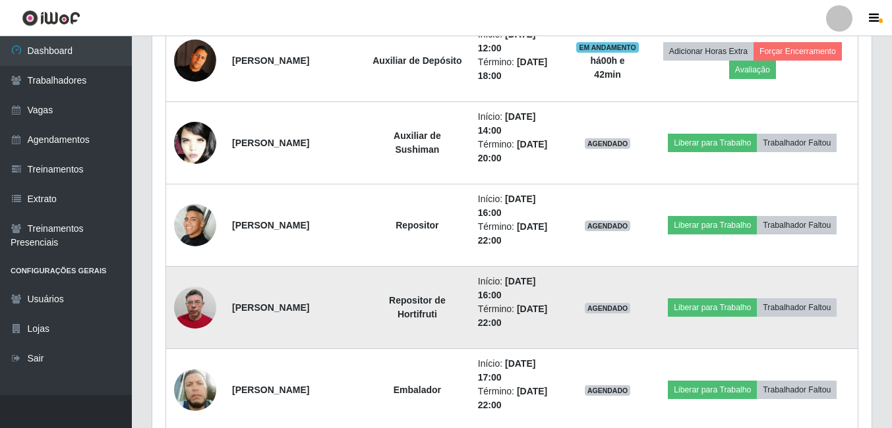
scroll to position [773, 0]
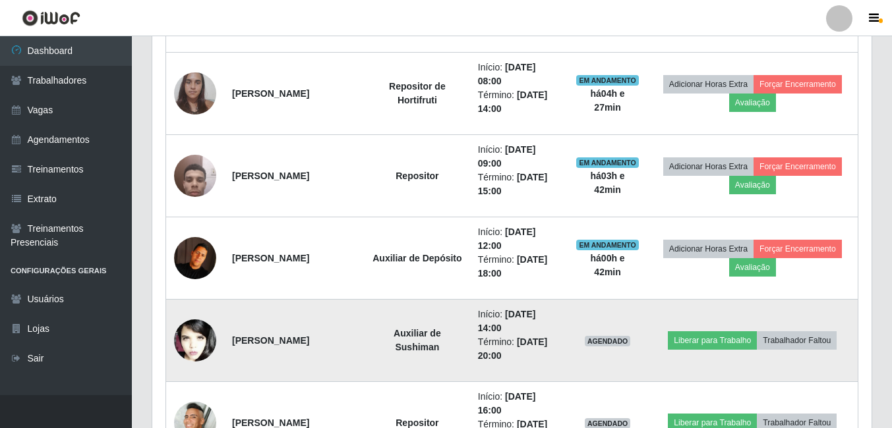
click at [172, 334] on td at bounding box center [195, 341] width 59 height 82
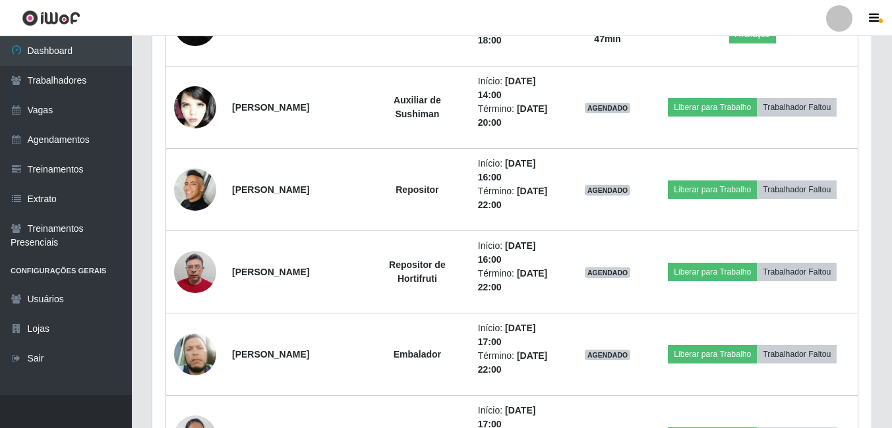
scroll to position [904, 0]
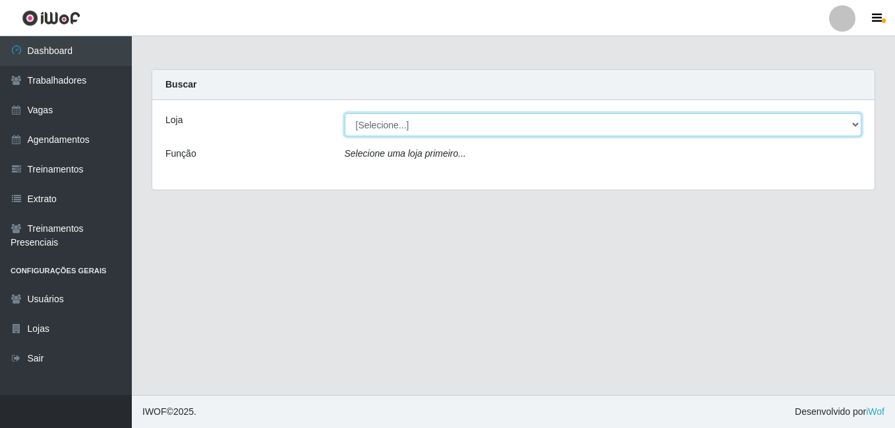
click at [345, 124] on select "[Selecione...] [PERSON_NAME]" at bounding box center [603, 124] width 517 height 23
select select "230"
click at [345, 113] on select "[Selecione...] [PERSON_NAME]" at bounding box center [603, 124] width 517 height 23
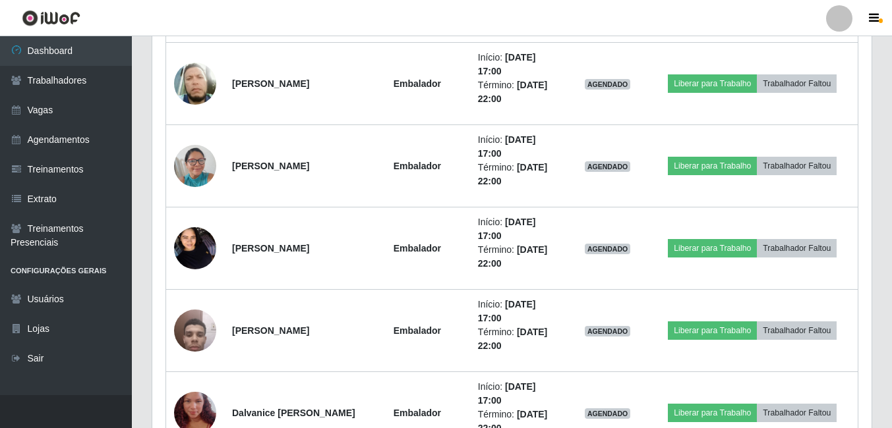
scroll to position [1300, 0]
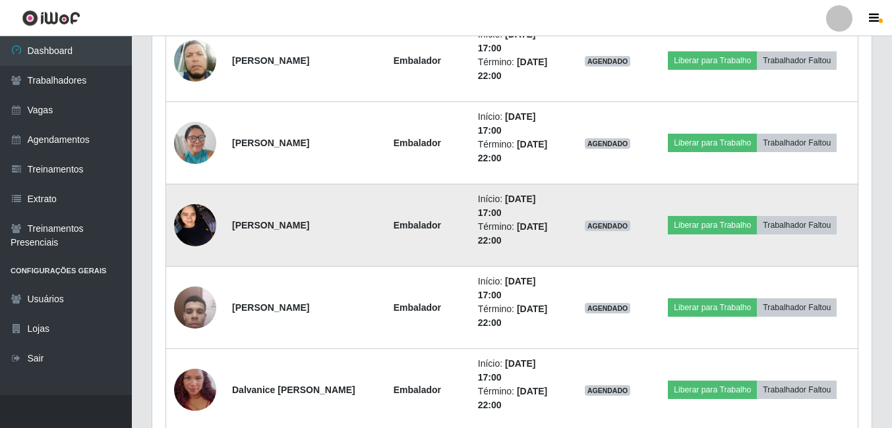
click at [207, 229] on img at bounding box center [195, 225] width 42 height 56
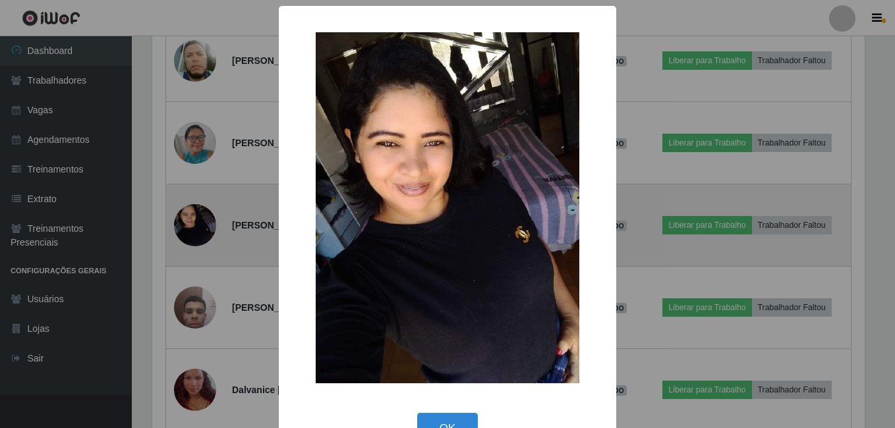
click at [207, 229] on div "× OK Cancel" at bounding box center [447, 214] width 895 height 428
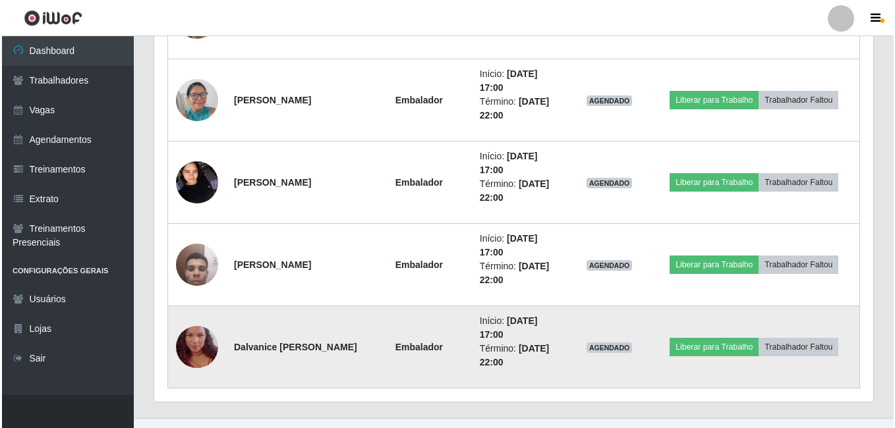
scroll to position [1366, 0]
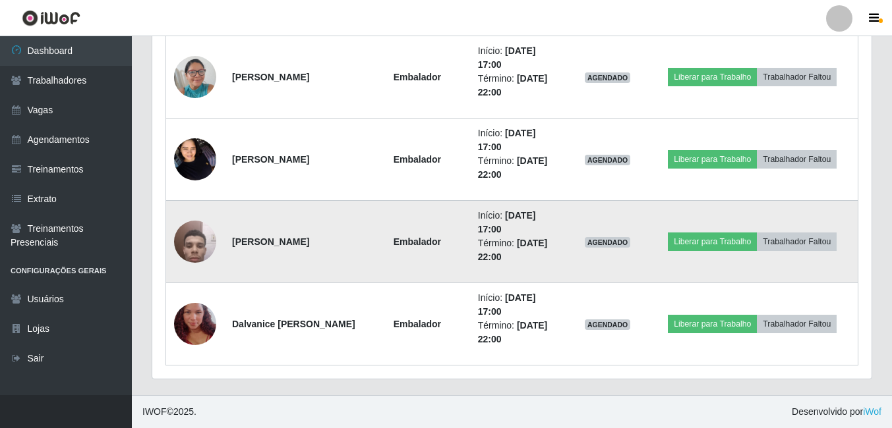
click at [198, 252] on img at bounding box center [195, 242] width 42 height 56
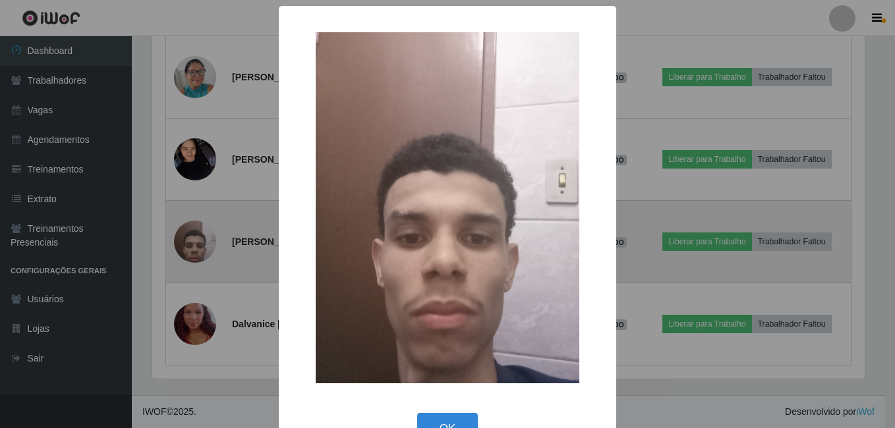
click at [198, 252] on div "× OK Cancel" at bounding box center [447, 214] width 895 height 428
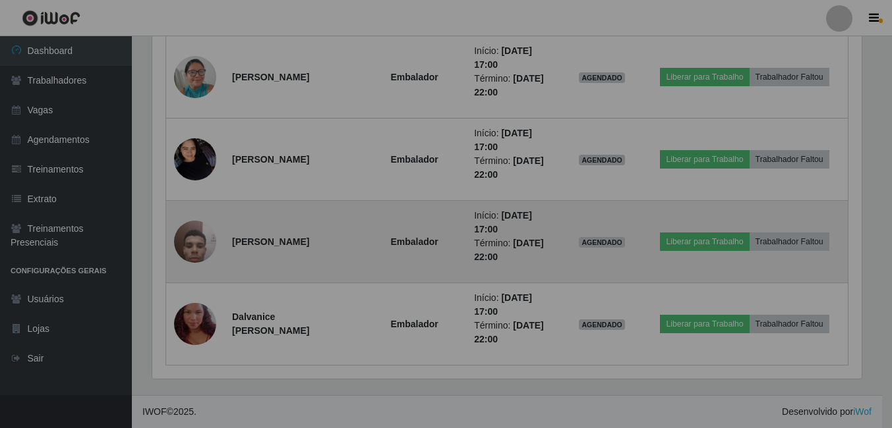
scroll to position [274, 719]
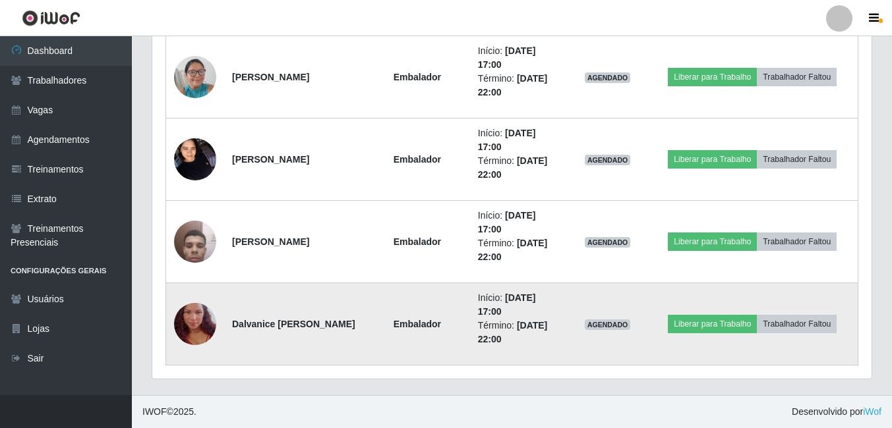
click at [197, 308] on img at bounding box center [195, 324] width 42 height 75
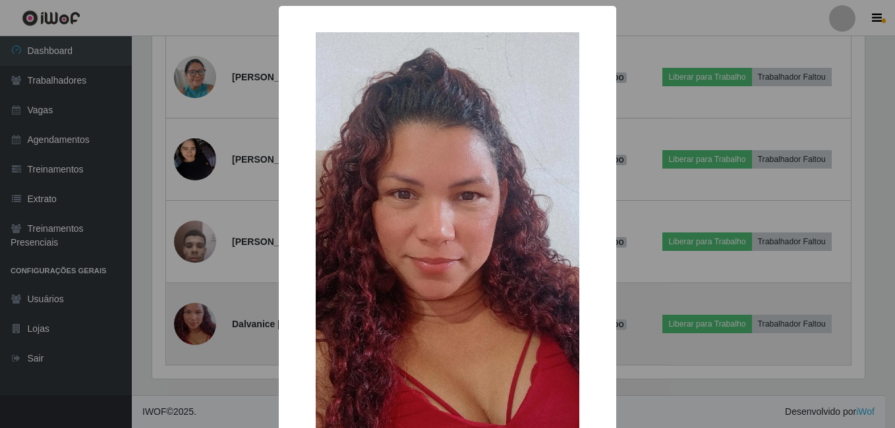
click at [197, 308] on div "× OK Cancel" at bounding box center [447, 214] width 895 height 428
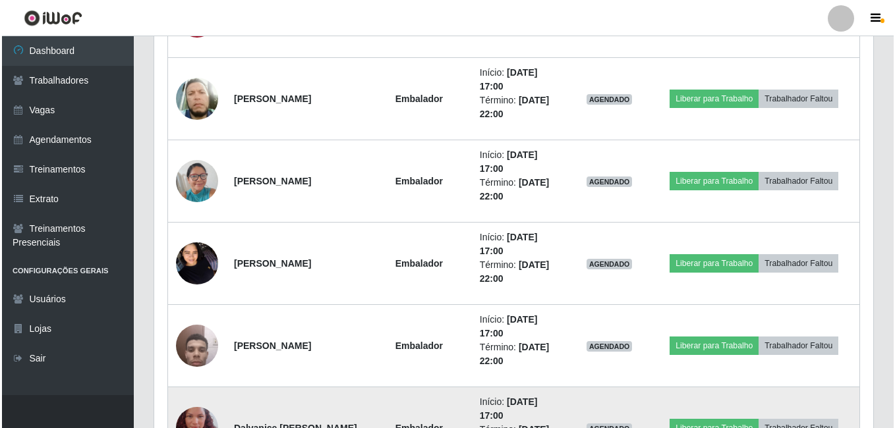
scroll to position [1300, 0]
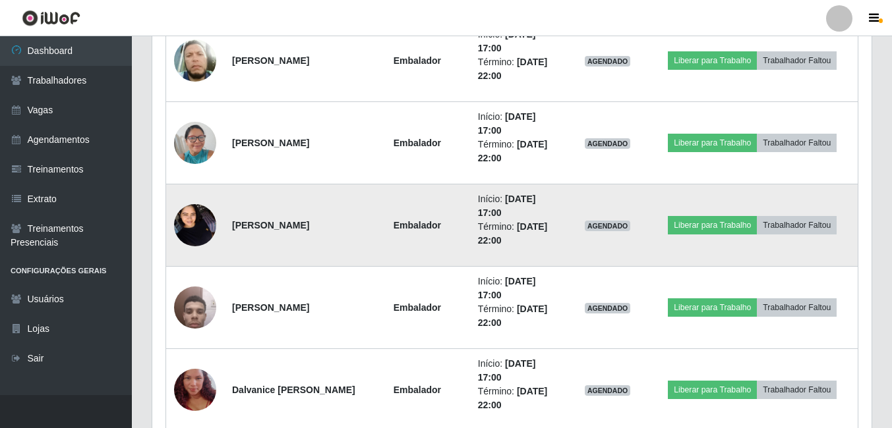
click at [198, 211] on img at bounding box center [195, 225] width 42 height 56
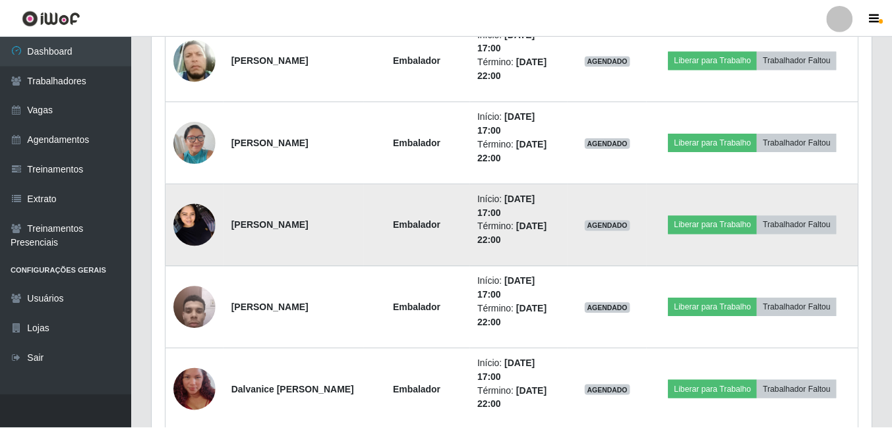
scroll to position [274, 713]
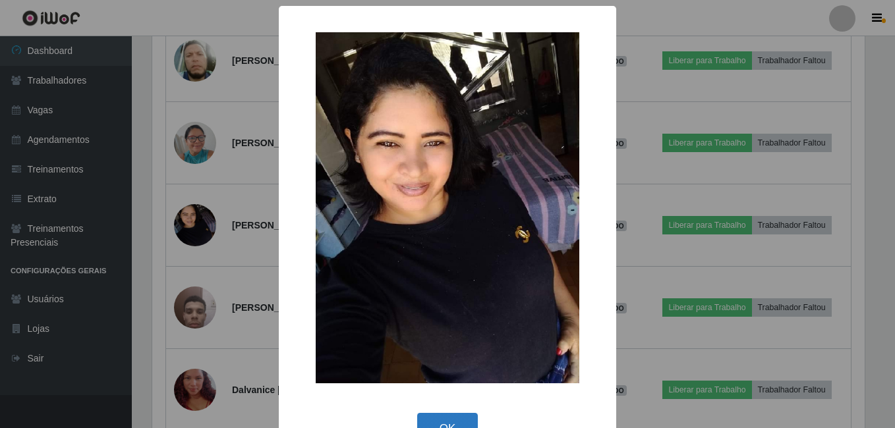
click at [445, 418] on button "OK" at bounding box center [447, 428] width 61 height 31
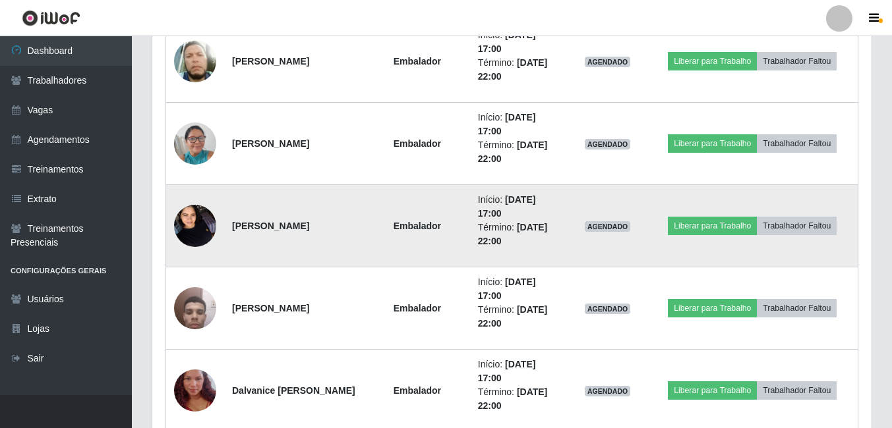
scroll to position [1102, 0]
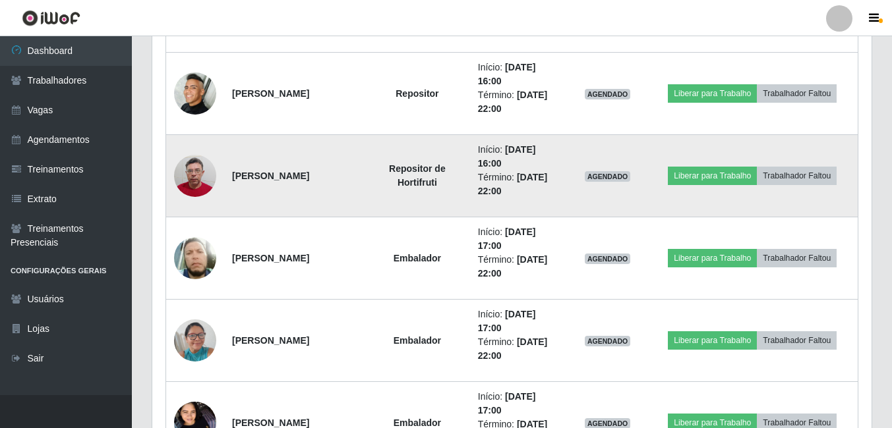
click at [212, 174] on img at bounding box center [195, 176] width 42 height 56
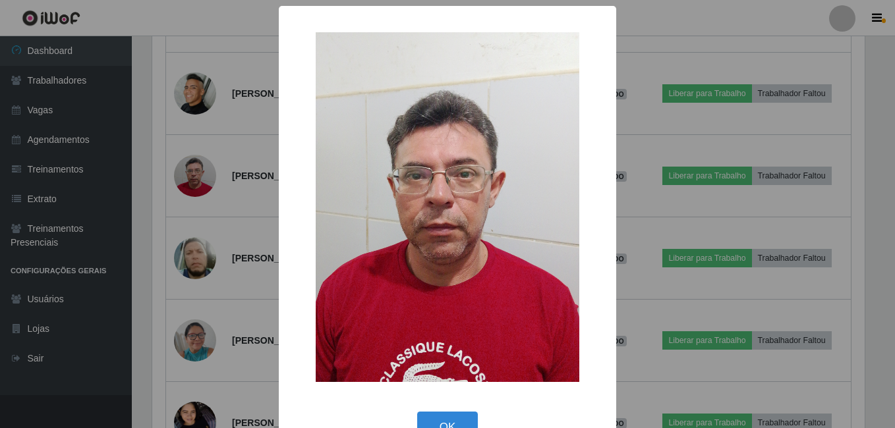
click at [247, 218] on div "× OK Cancel" at bounding box center [447, 214] width 895 height 428
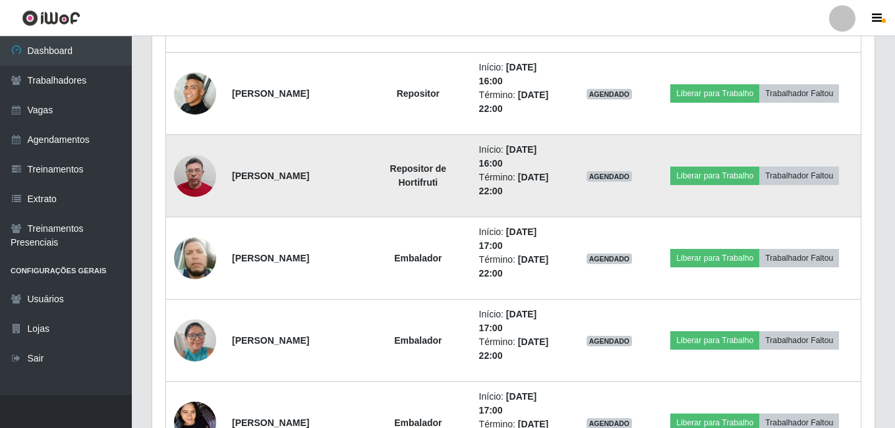
scroll to position [274, 719]
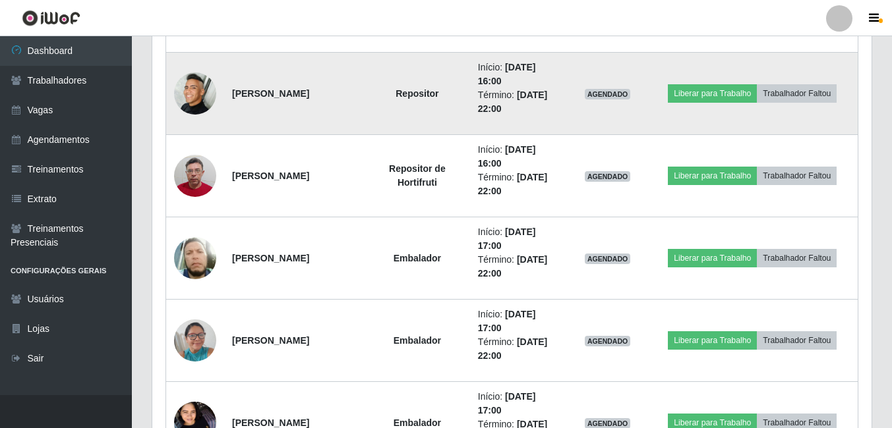
click at [171, 96] on td at bounding box center [195, 94] width 59 height 82
click at [177, 96] on img at bounding box center [195, 94] width 42 height 42
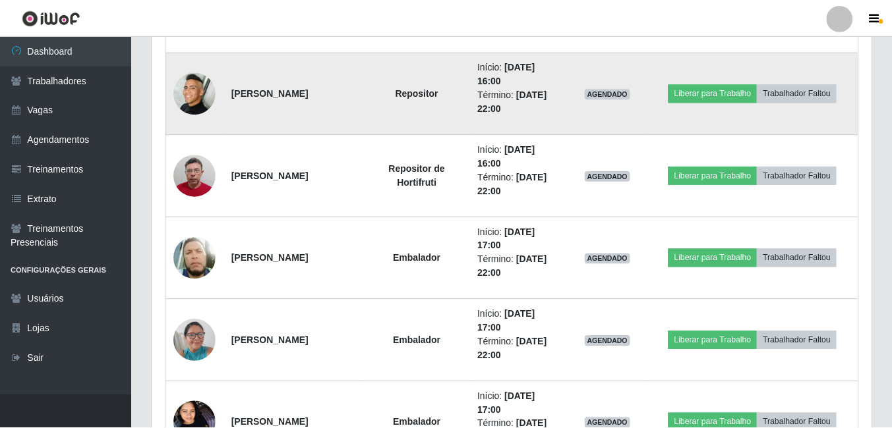
scroll to position [274, 713]
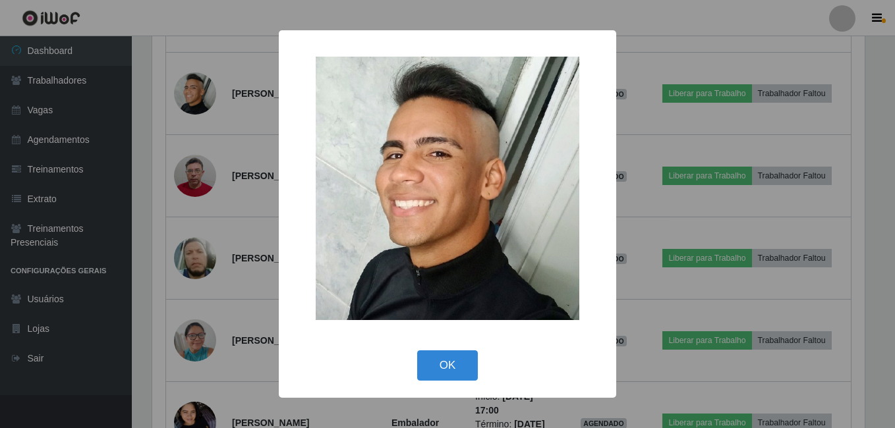
click at [190, 158] on div "× OK Cancel" at bounding box center [447, 214] width 895 height 428
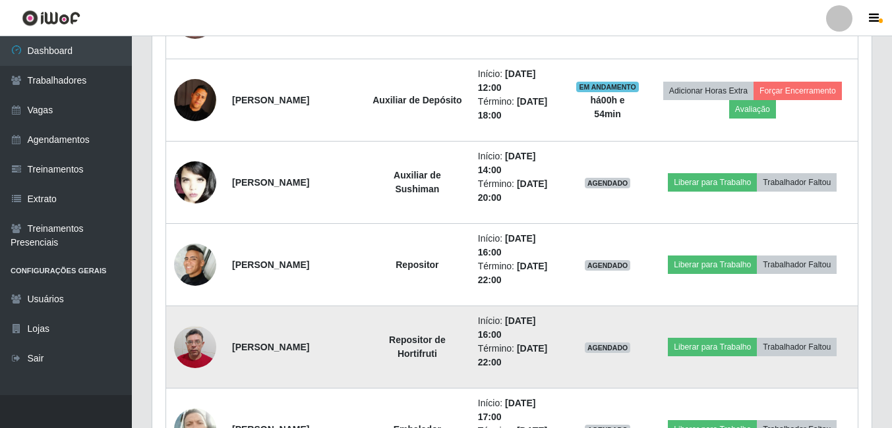
scroll to position [904, 0]
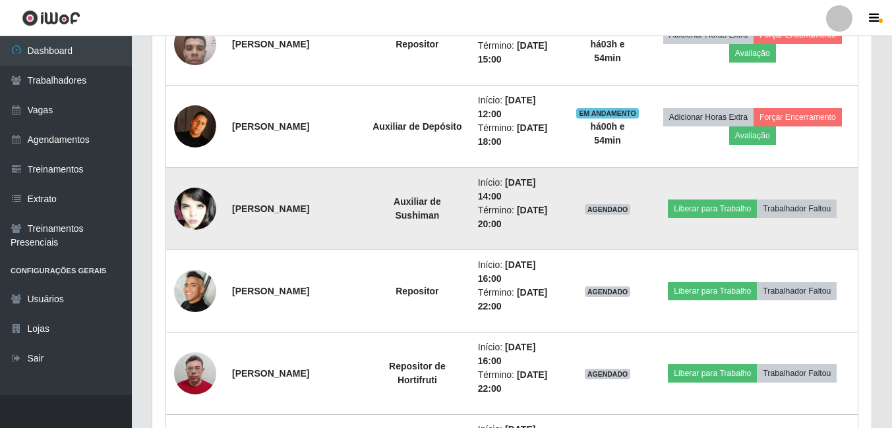
click at [203, 214] on img at bounding box center [195, 209] width 42 height 64
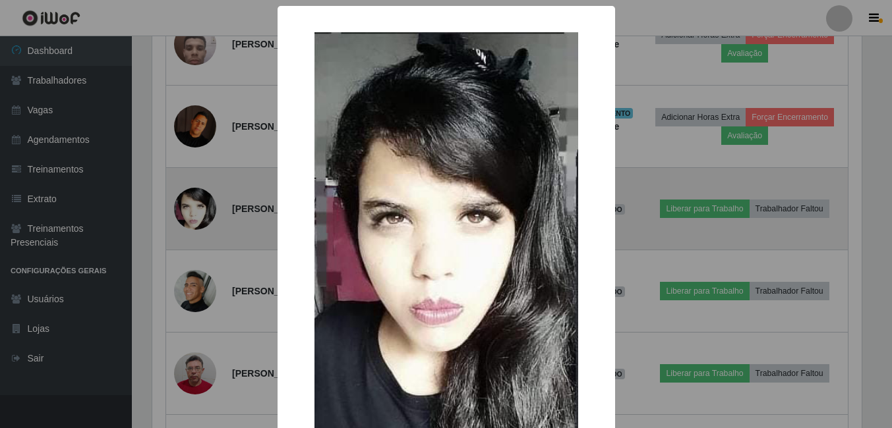
scroll to position [274, 713]
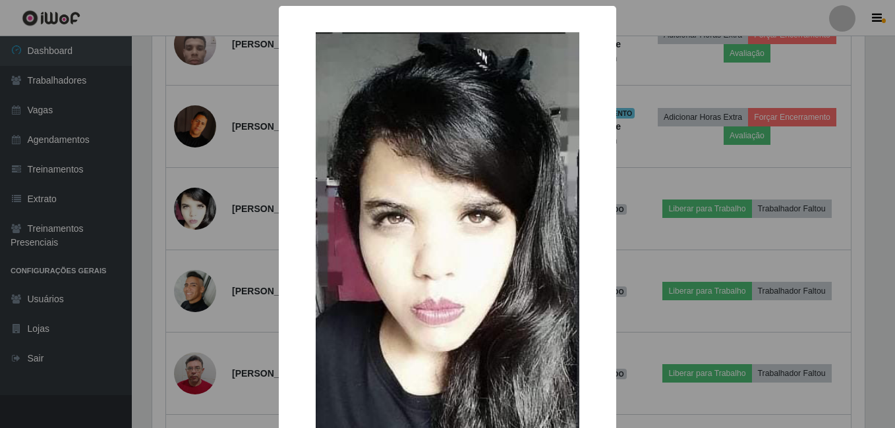
click at [183, 210] on div "× OK Cancel" at bounding box center [447, 214] width 895 height 428
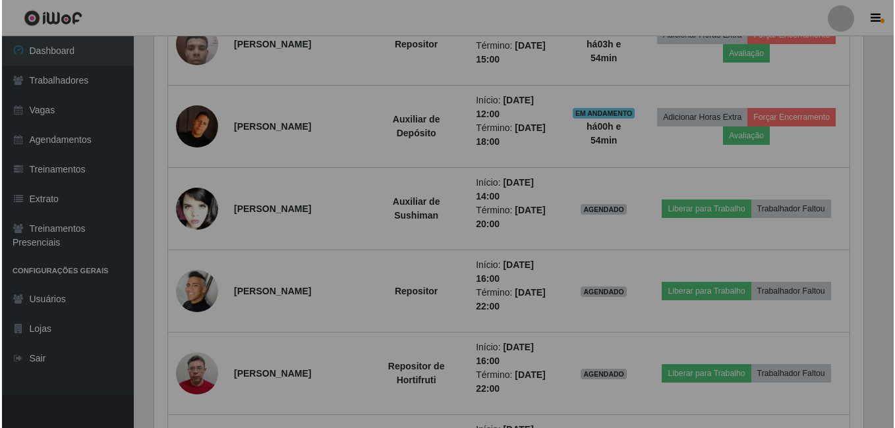
scroll to position [274, 719]
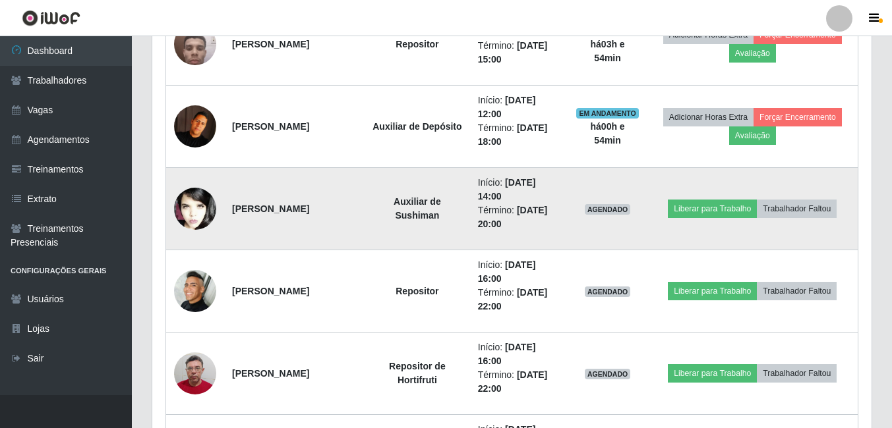
click at [188, 205] on img at bounding box center [195, 209] width 42 height 64
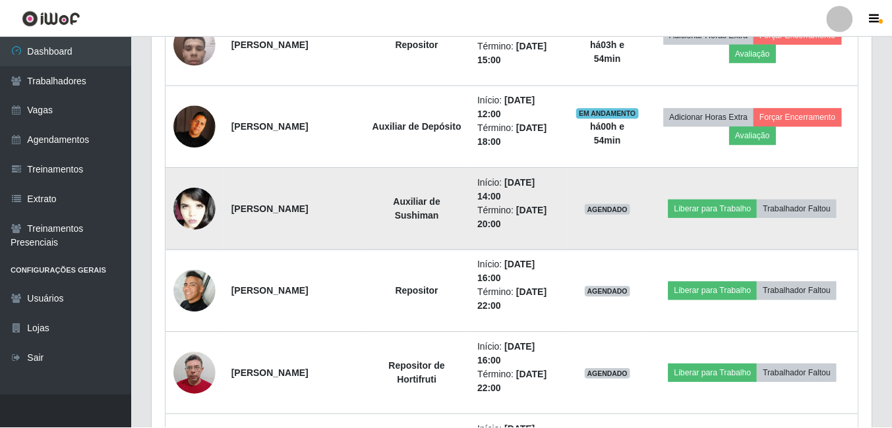
scroll to position [274, 713]
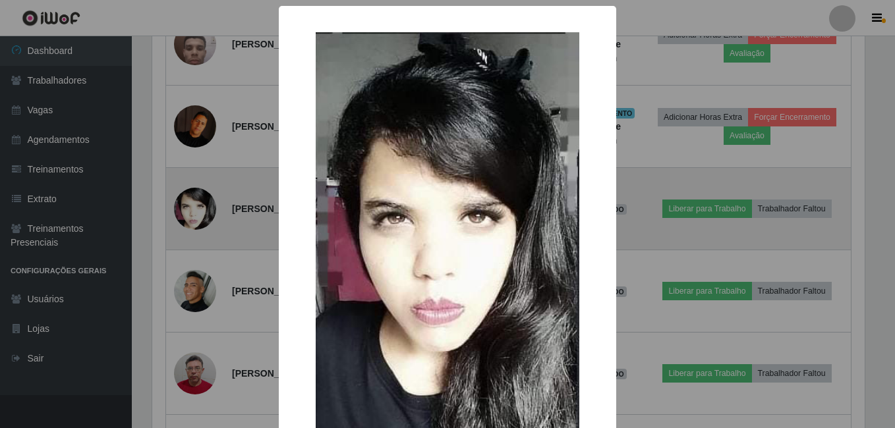
click at [188, 205] on div "× OK Cancel" at bounding box center [447, 214] width 895 height 428
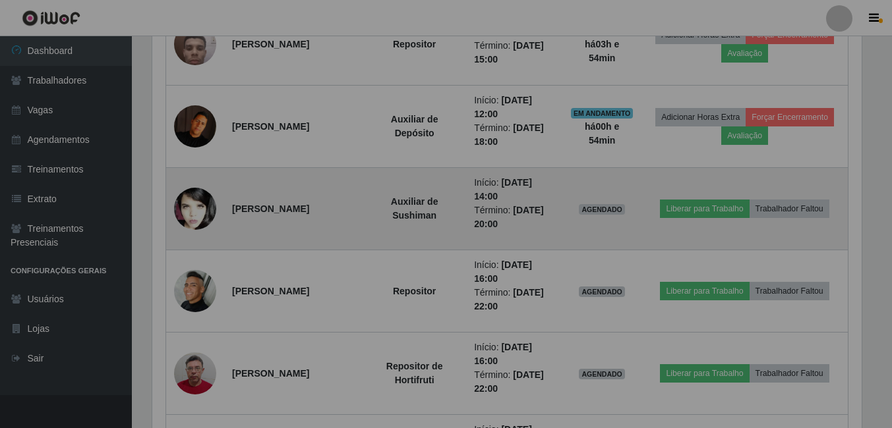
scroll to position [274, 719]
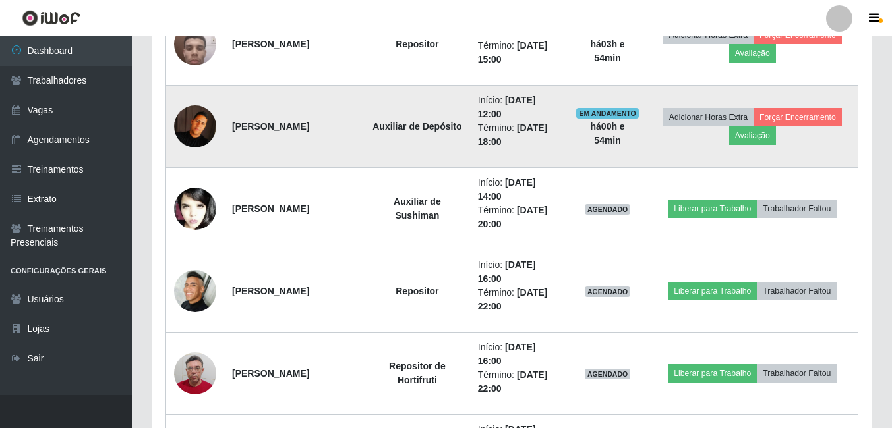
click at [206, 138] on img at bounding box center [195, 126] width 42 height 42
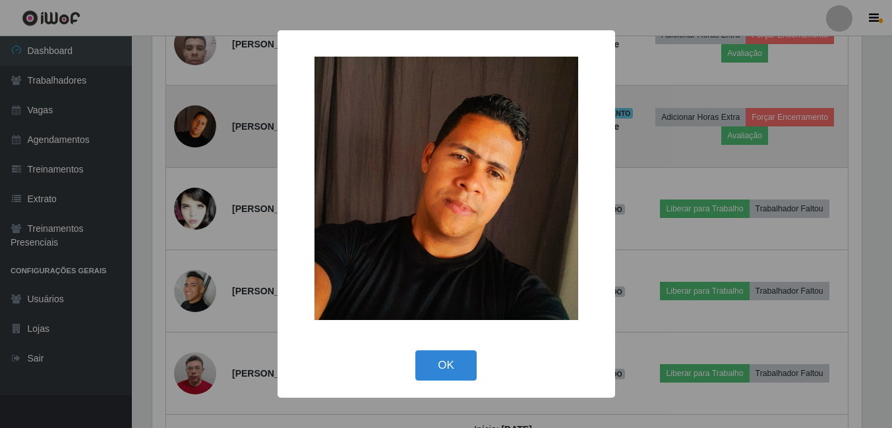
scroll to position [274, 713]
click at [206, 138] on div "× OK Cancel" at bounding box center [447, 214] width 895 height 428
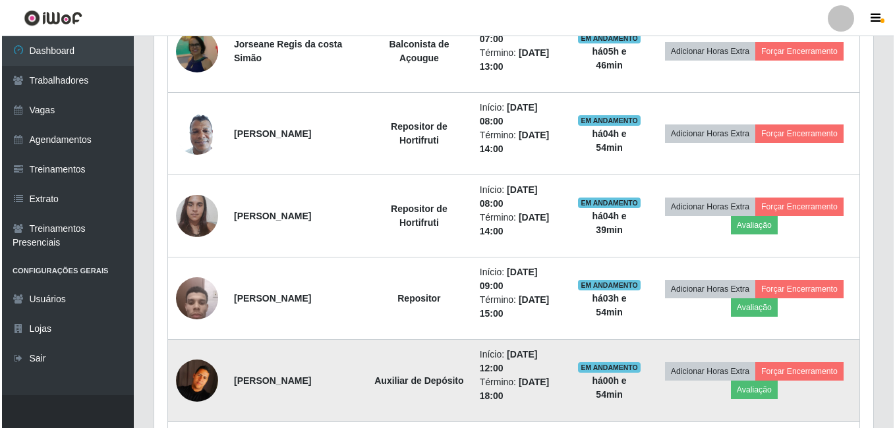
scroll to position [641, 0]
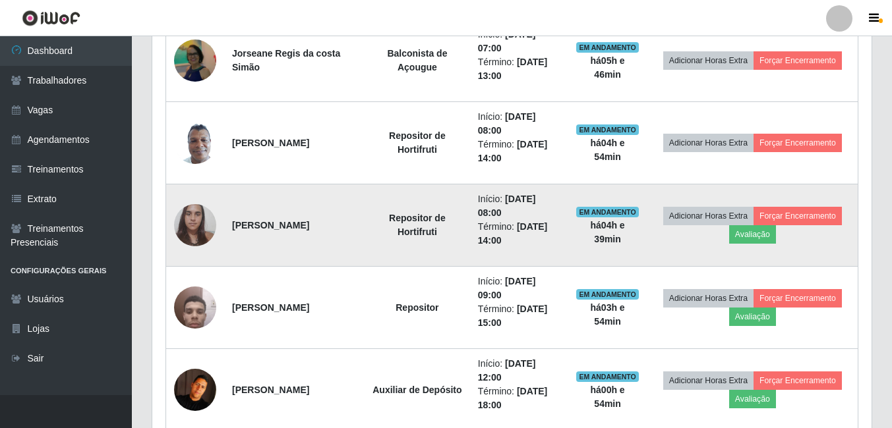
click at [198, 206] on img at bounding box center [195, 225] width 42 height 56
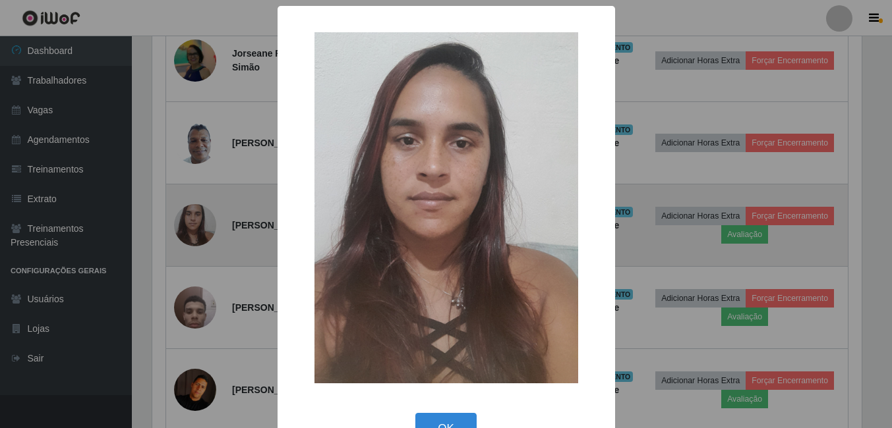
scroll to position [274, 713]
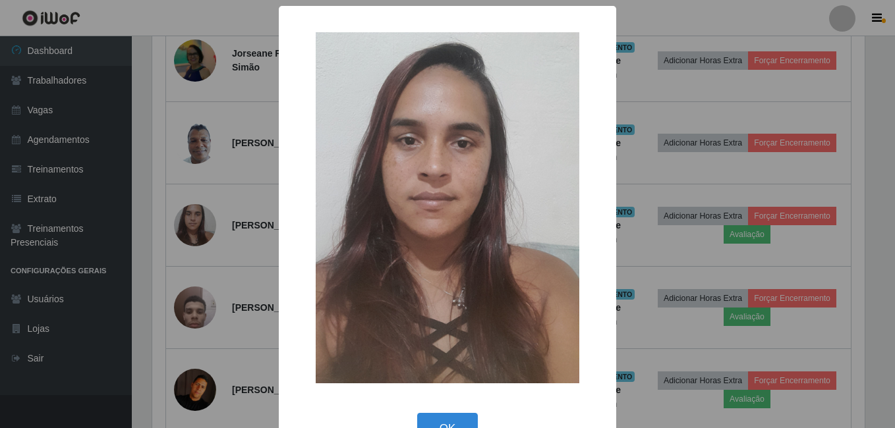
drag, startPoint x: 288, startPoint y: 293, endPoint x: 280, endPoint y: 293, distance: 7.9
click at [292, 293] on div "×" at bounding box center [447, 208] width 311 height 378
click at [253, 295] on div "× OK Cancel" at bounding box center [447, 214] width 895 height 428
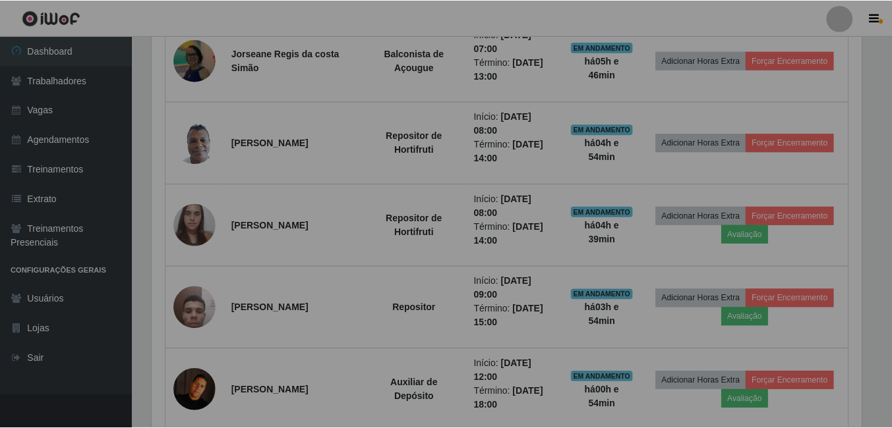
scroll to position [0, 0]
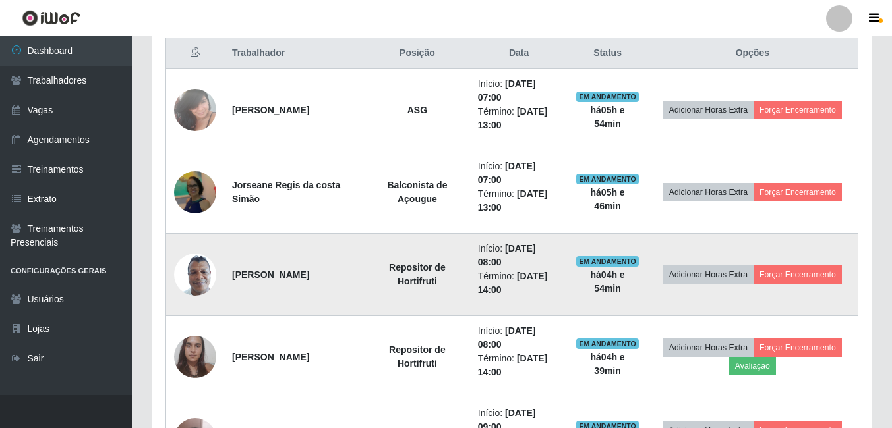
click at [199, 259] on img at bounding box center [195, 275] width 42 height 56
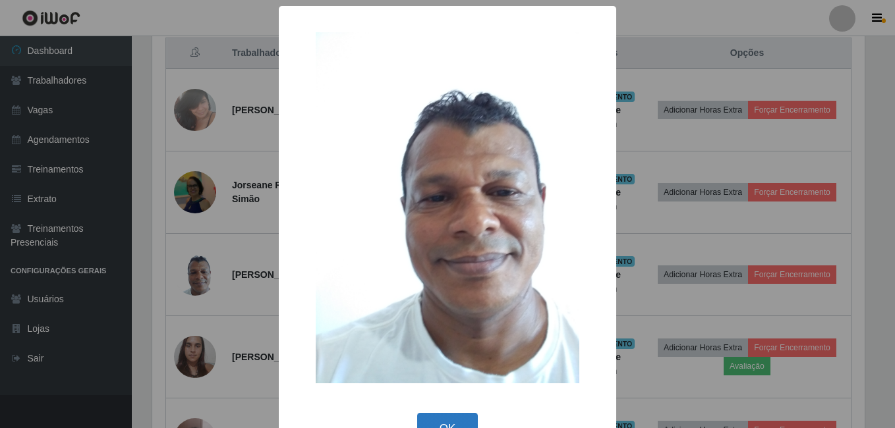
click at [438, 417] on button "OK" at bounding box center [447, 428] width 61 height 31
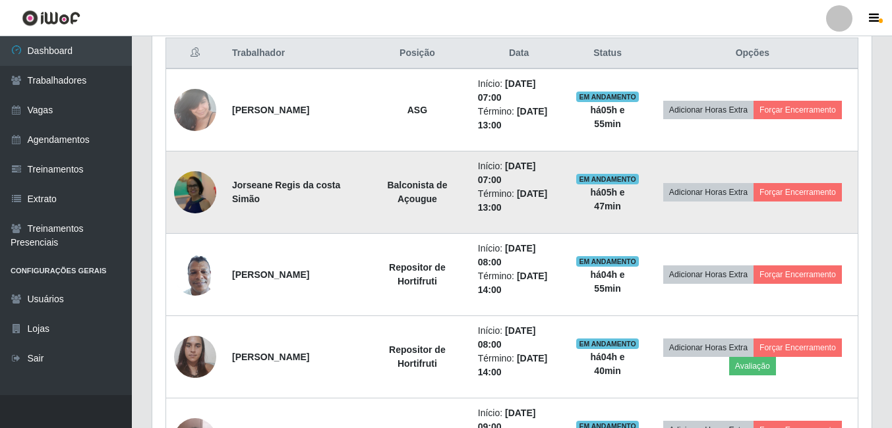
click at [217, 189] on td at bounding box center [195, 193] width 59 height 82
click at [209, 193] on img at bounding box center [195, 192] width 42 height 45
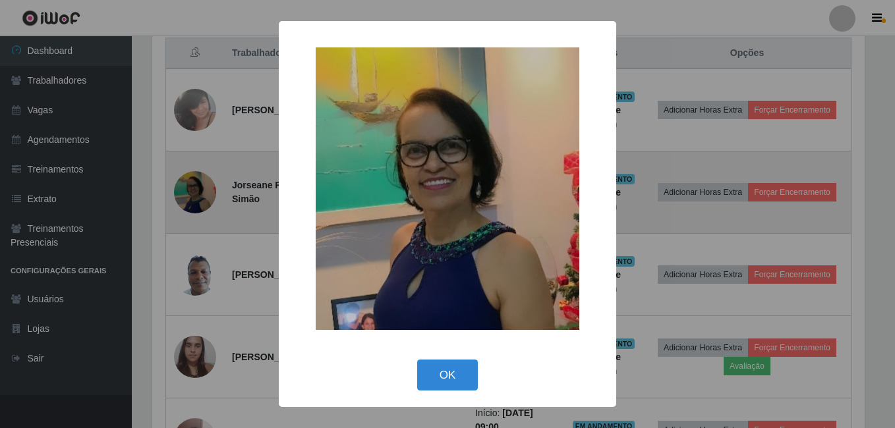
click at [209, 193] on div "× OK Cancel" at bounding box center [447, 214] width 895 height 428
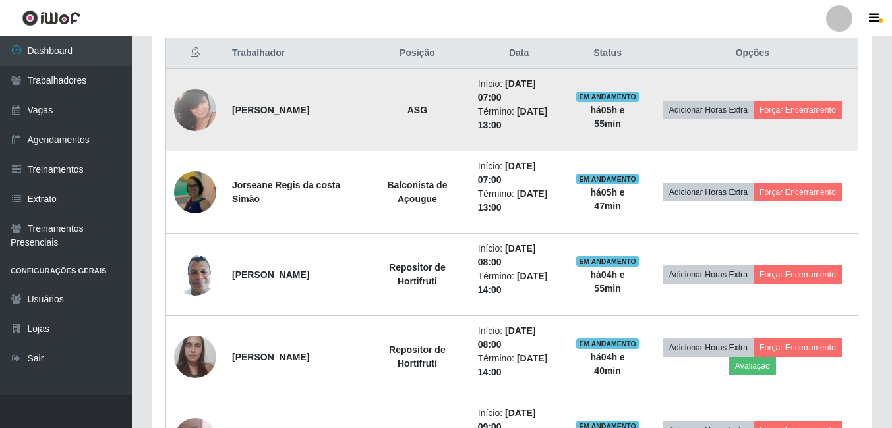
click at [177, 99] on img at bounding box center [195, 110] width 42 height 56
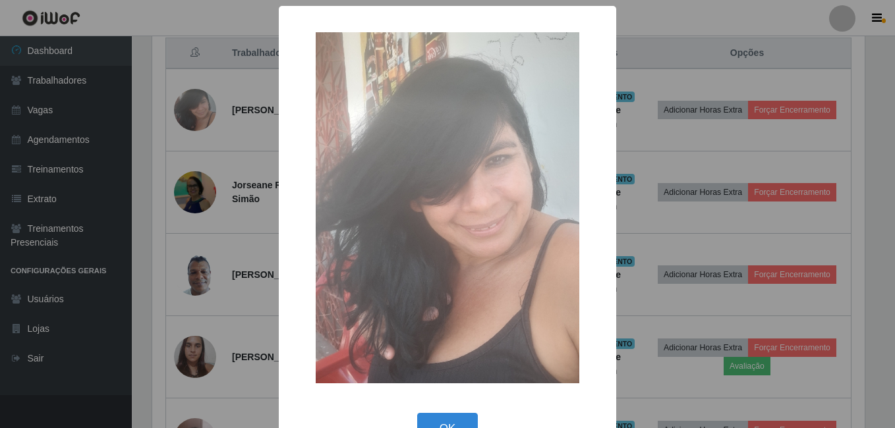
click at [183, 113] on div "× OK Cancel" at bounding box center [447, 214] width 895 height 428
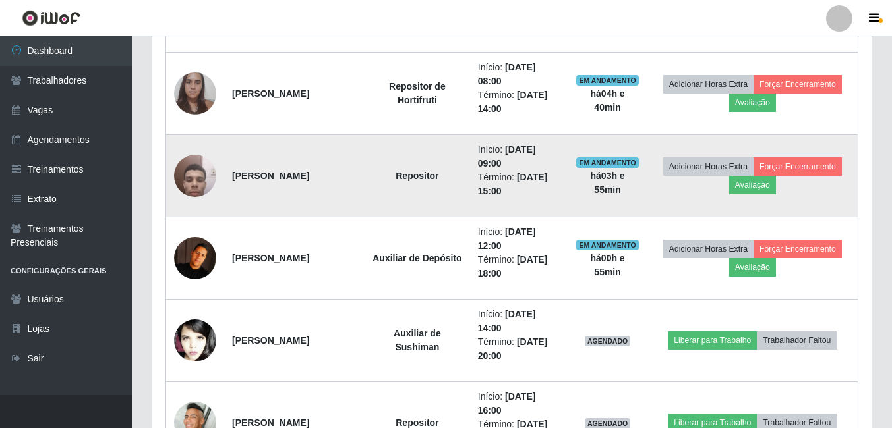
click at [207, 165] on img at bounding box center [195, 176] width 42 height 56
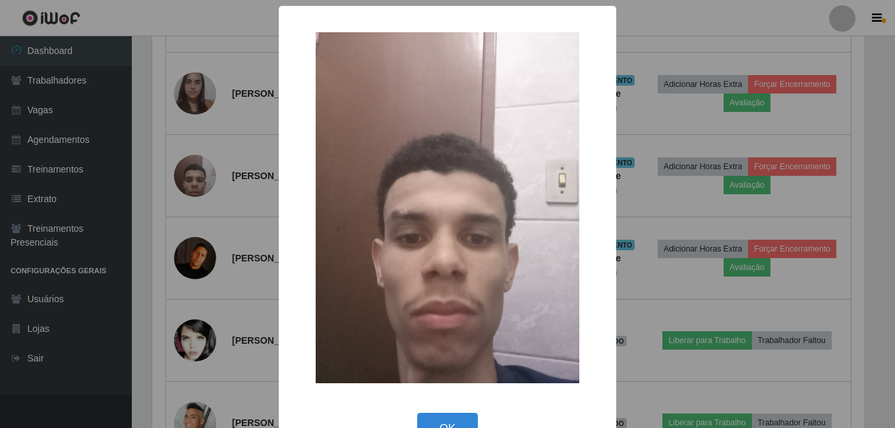
click at [261, 278] on div "× OK Cancel" at bounding box center [447, 214] width 895 height 428
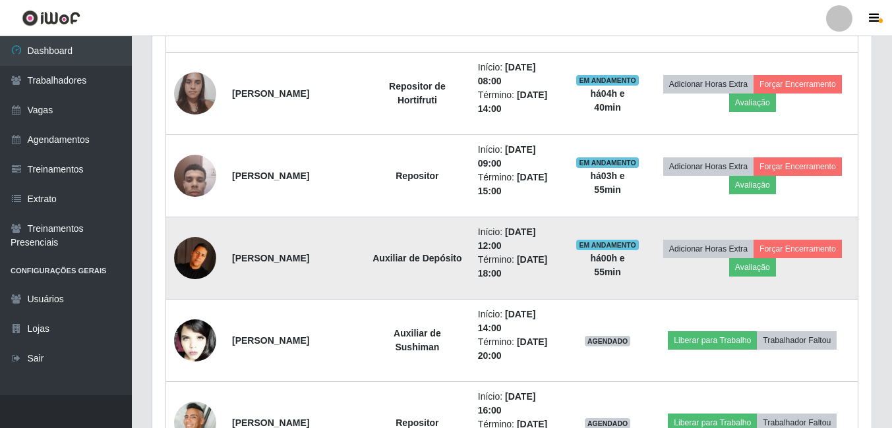
click at [197, 260] on img at bounding box center [195, 258] width 42 height 42
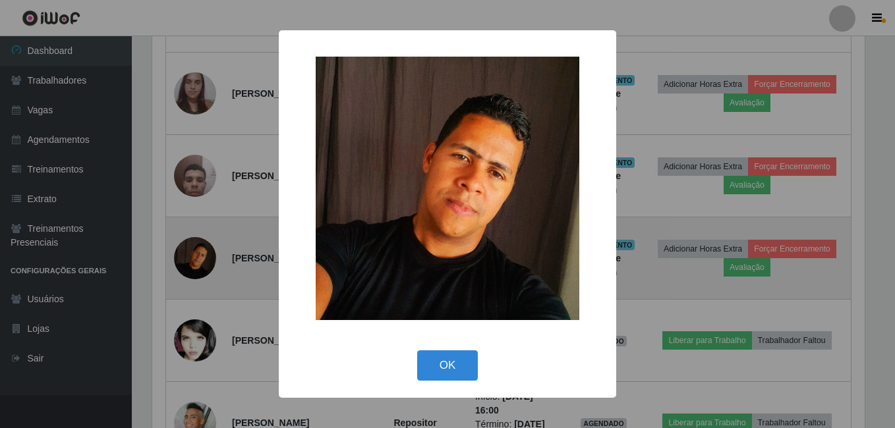
click at [197, 260] on div "× OK Cancel" at bounding box center [447, 214] width 895 height 428
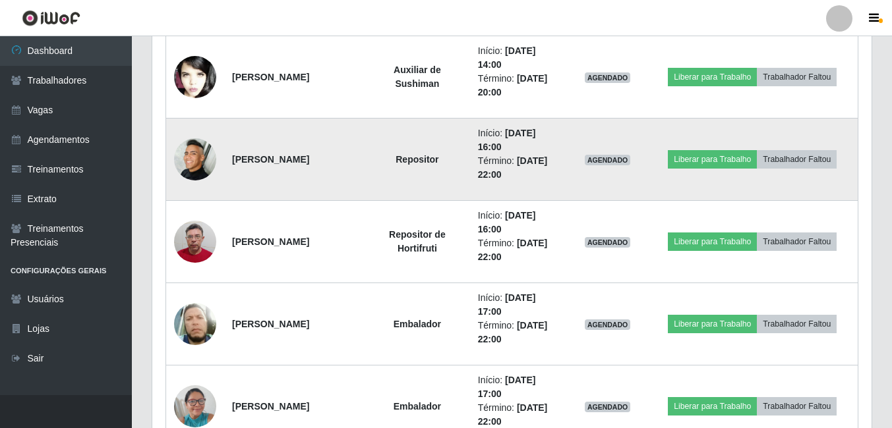
click at [190, 163] on img at bounding box center [195, 159] width 42 height 42
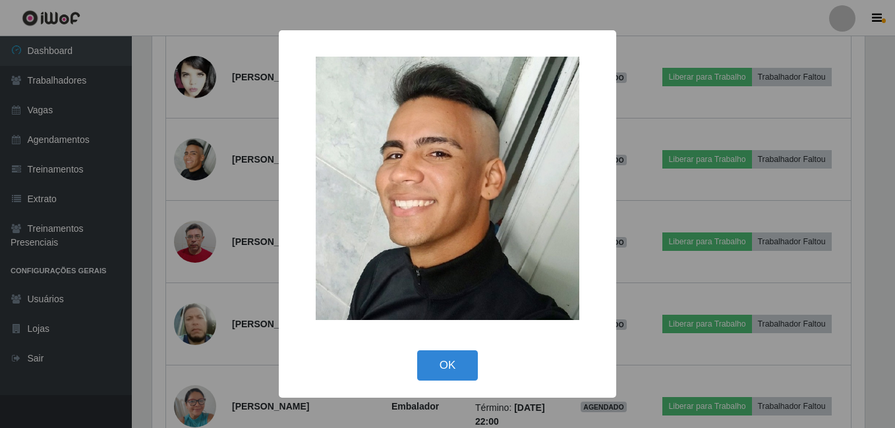
click at [127, 218] on div "× OK Cancel" at bounding box center [447, 214] width 895 height 428
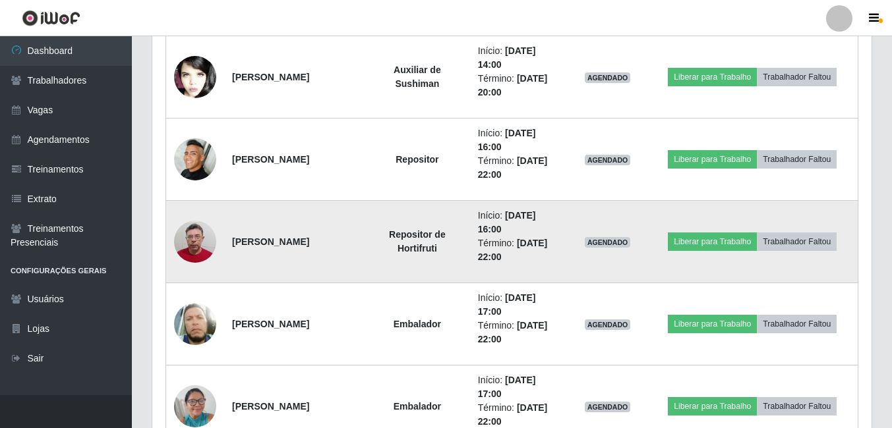
click at [200, 247] on img at bounding box center [195, 242] width 42 height 56
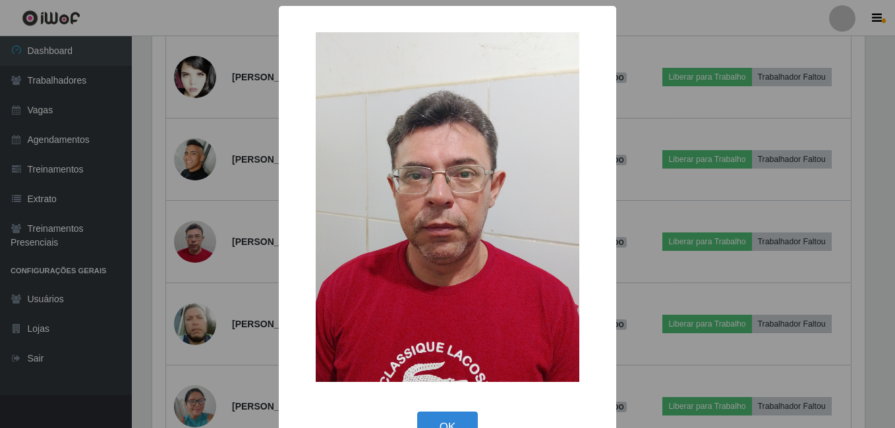
click at [191, 281] on div "× OK Cancel" at bounding box center [447, 214] width 895 height 428
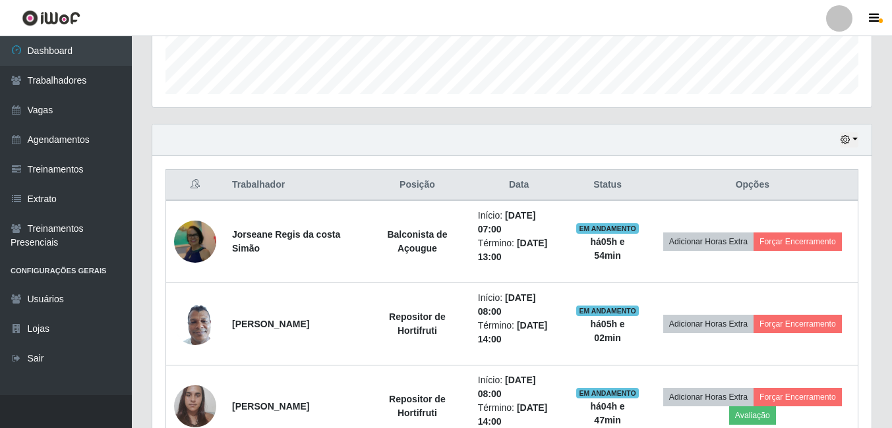
drag, startPoint x: 626, startPoint y: 18, endPoint x: 526, endPoint y: 133, distance: 151.9
click at [526, 133] on div "Hoje 1 dia 3 dias 1 Semana Não encerrados" at bounding box center [511, 141] width 719 height 32
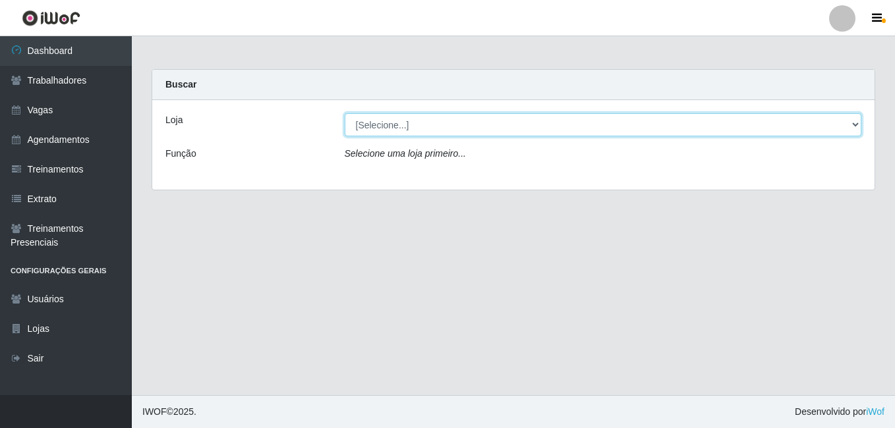
click at [459, 119] on select "[Selecione...] [PERSON_NAME]" at bounding box center [603, 124] width 517 height 23
select select "230"
click at [345, 113] on select "[Selecione...] [PERSON_NAME]" at bounding box center [603, 124] width 517 height 23
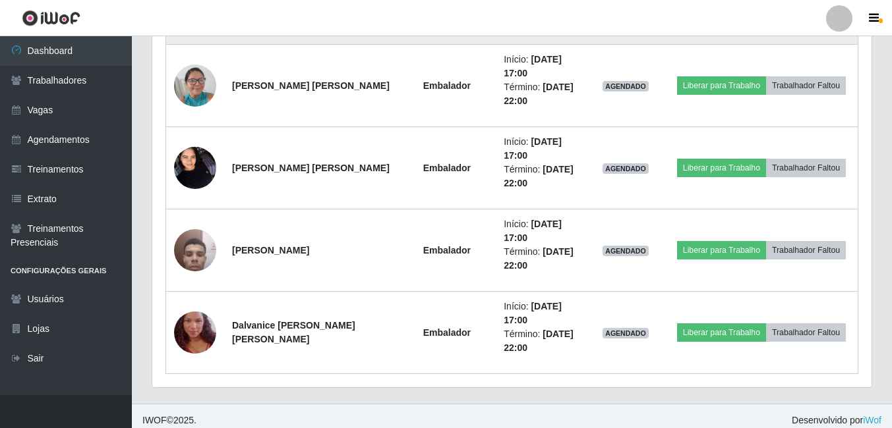
scroll to position [1283, 0]
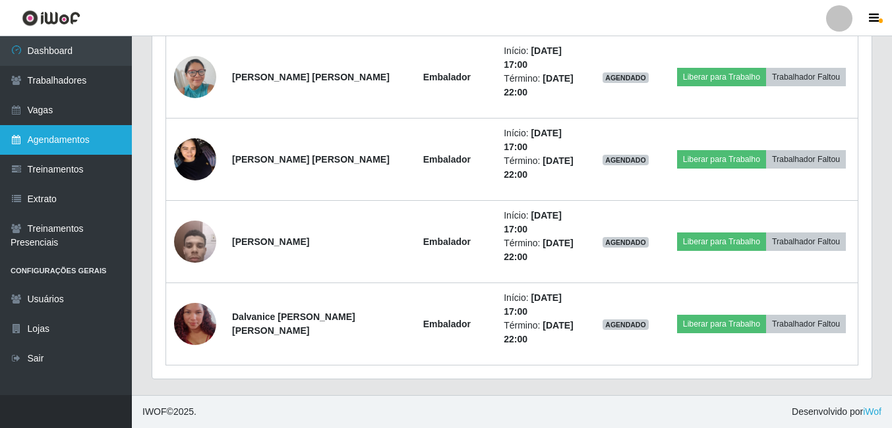
click at [101, 146] on link "Agendamentos" at bounding box center [66, 140] width 132 height 30
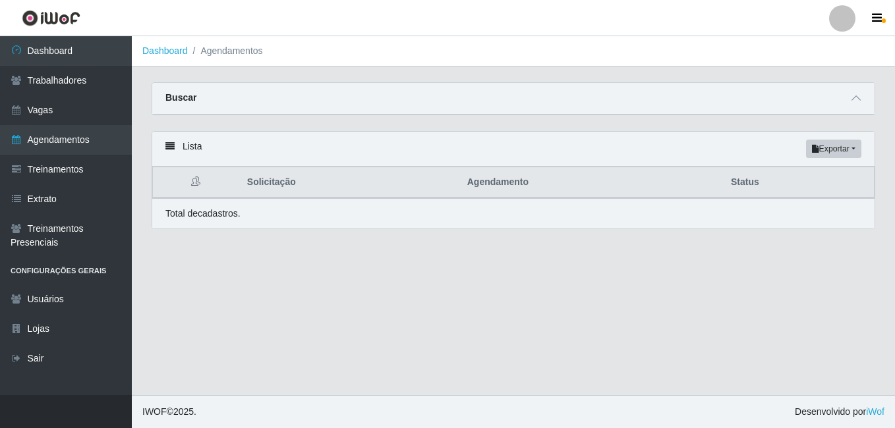
click at [341, 103] on div "Buscar" at bounding box center [513, 99] width 722 height 32
click at [705, 114] on div "Buscar" at bounding box center [513, 99] width 722 height 32
click at [844, 103] on div "Buscar" at bounding box center [513, 99] width 722 height 32
click at [862, 102] on span at bounding box center [856, 98] width 16 height 15
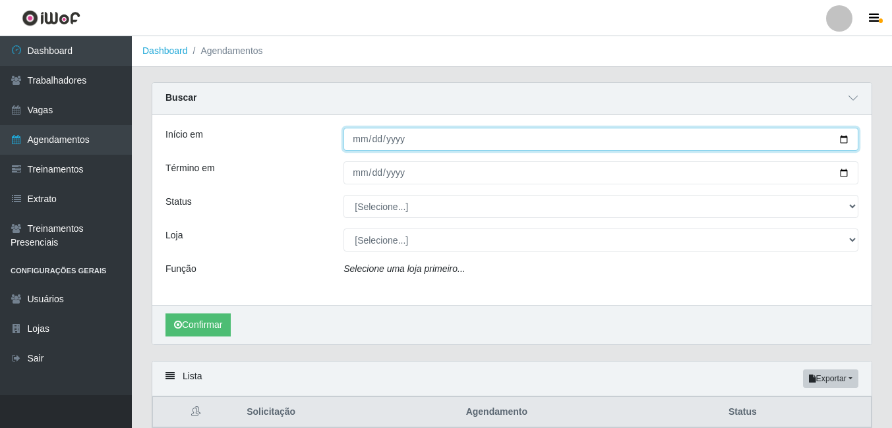
click at [371, 147] on input "Início em" at bounding box center [600, 139] width 515 height 23
type input "[DATE]"
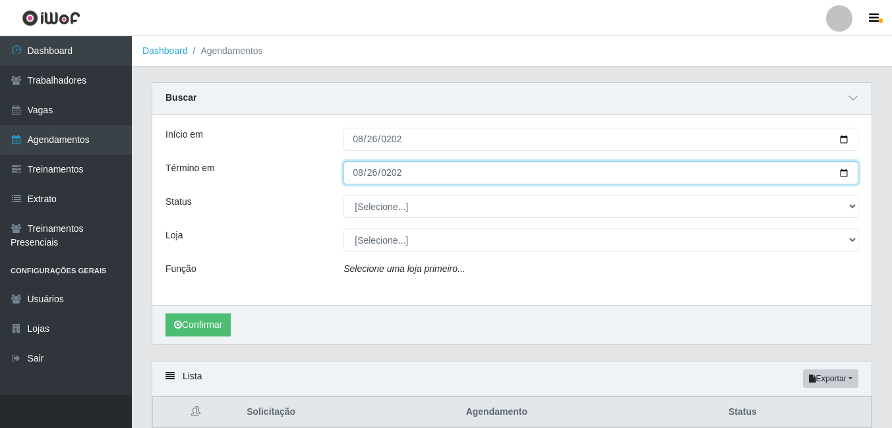
type input "[DATE]"
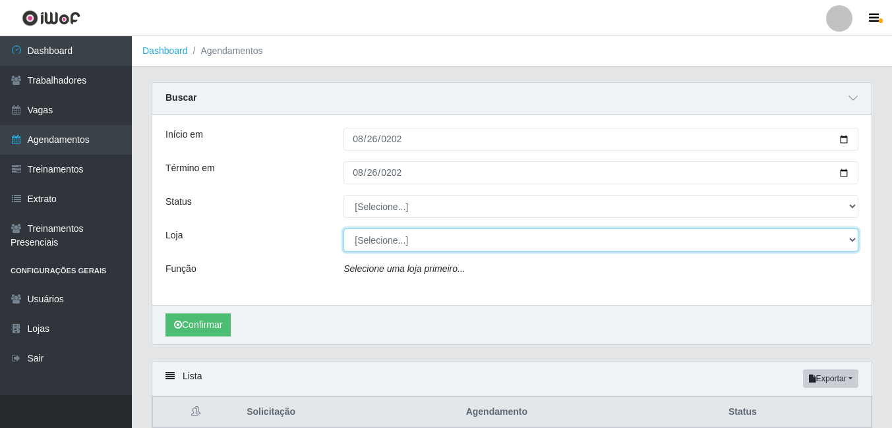
select select "230"
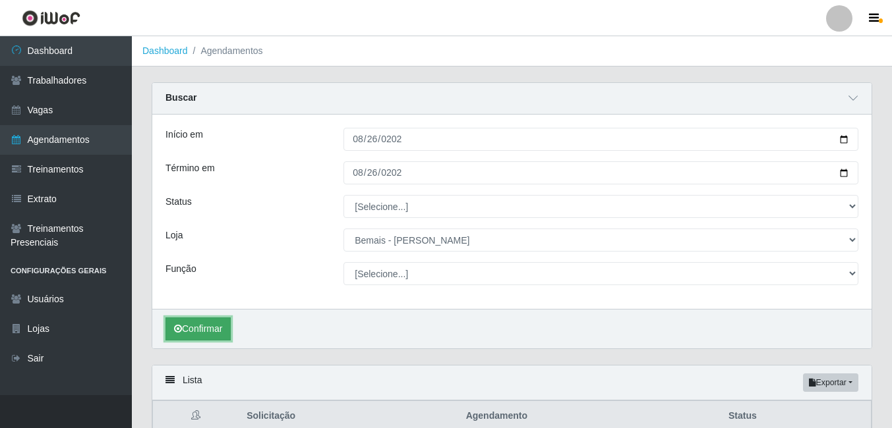
click at [220, 322] on button "Confirmar" at bounding box center [197, 329] width 65 height 23
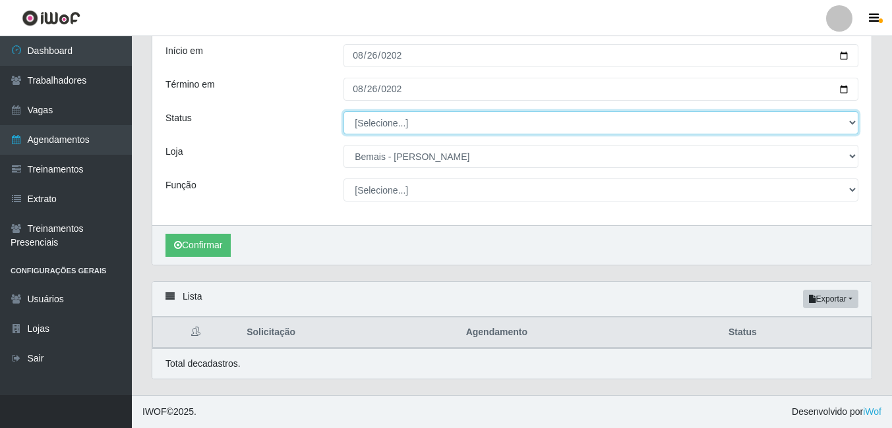
click at [446, 121] on select "[Selecione...] AGENDADO AGUARDANDO LIBERAR EM ANDAMENTO EM REVISÃO FINALIZADO C…" at bounding box center [600, 122] width 515 height 23
select select "AGENDADO"
click at [343, 111] on select "[Selecione...] AGENDADO AGUARDANDO LIBERAR EM ANDAMENTO EM REVISÃO FINALIZADO C…" at bounding box center [600, 122] width 515 height 23
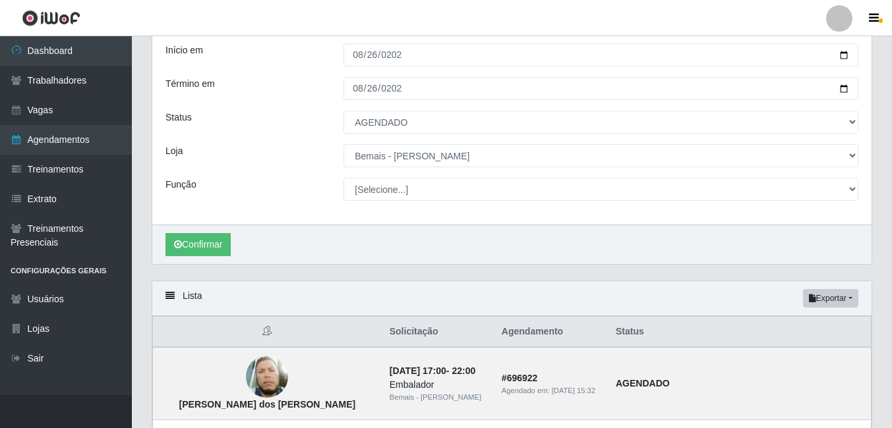
click at [208, 262] on div "Confirmar" at bounding box center [511, 245] width 719 height 40
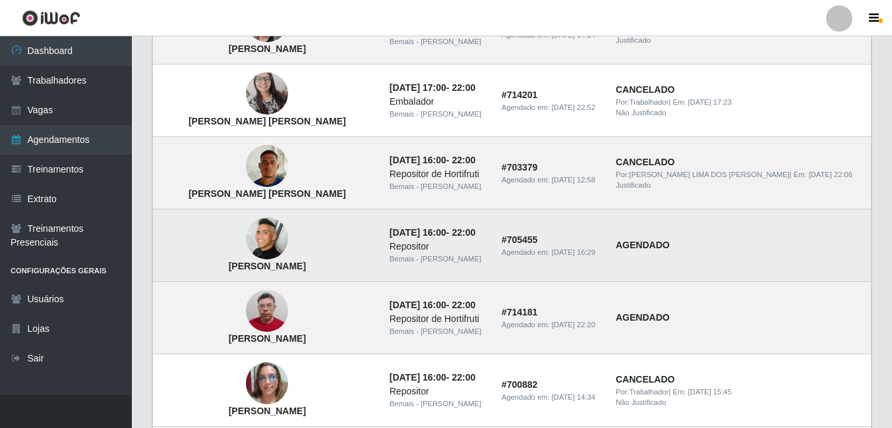
scroll to position [941, 0]
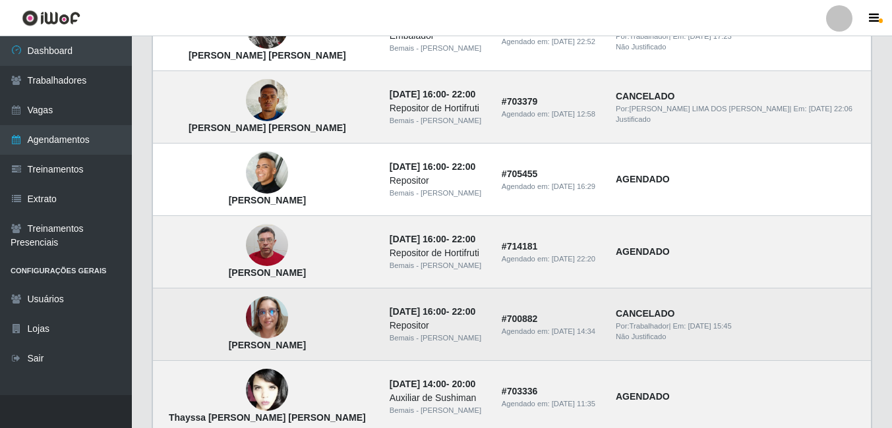
click at [246, 305] on img at bounding box center [267, 318] width 42 height 42
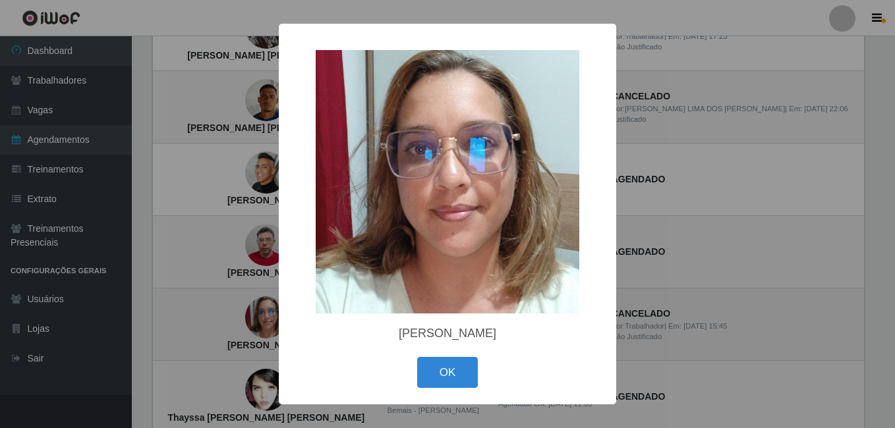
click at [243, 305] on div "× [PERSON_NAME] OK Cancel" at bounding box center [447, 214] width 895 height 428
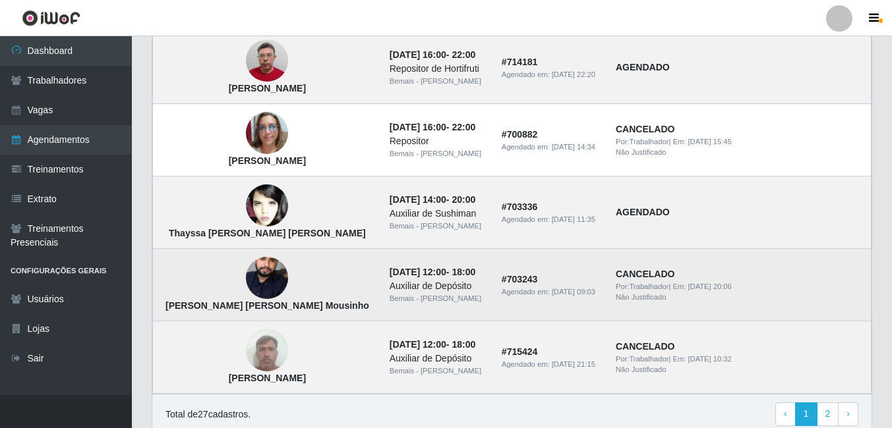
scroll to position [1139, 0]
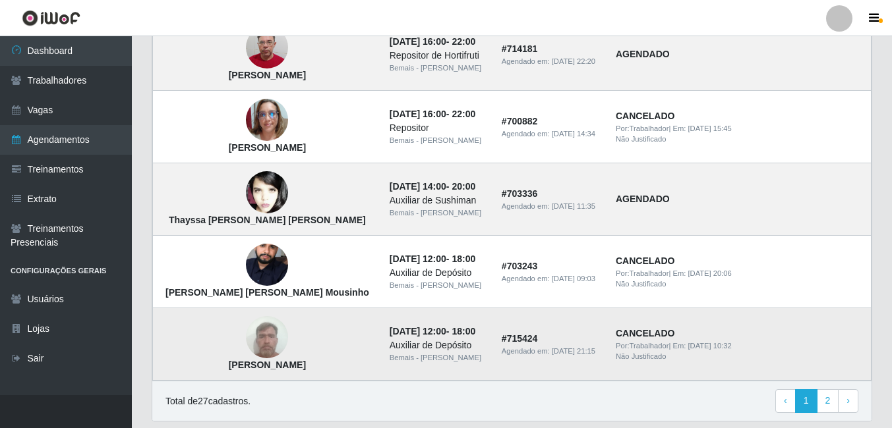
click at [246, 337] on img at bounding box center [267, 338] width 42 height 56
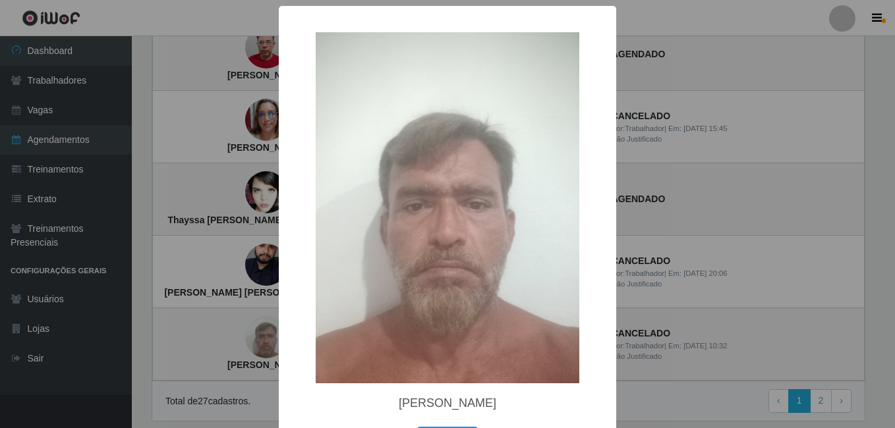
click at [253, 310] on div "× [PERSON_NAME] OK Cancel" at bounding box center [447, 214] width 895 height 428
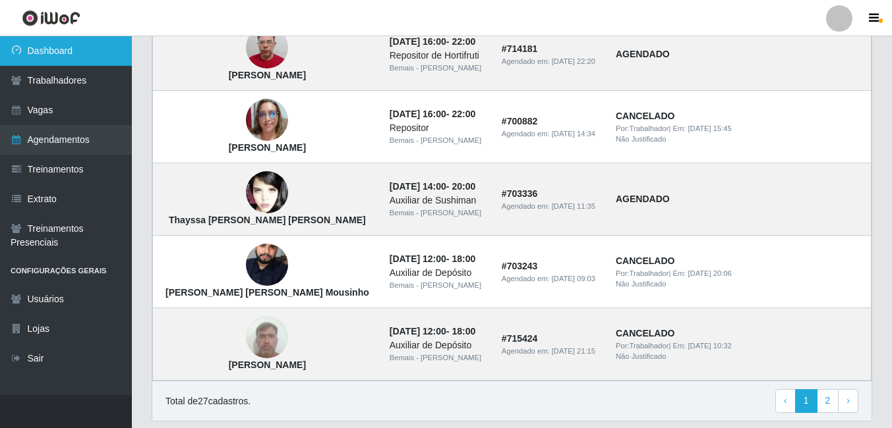
click at [105, 47] on link "Dashboard" at bounding box center [66, 51] width 132 height 30
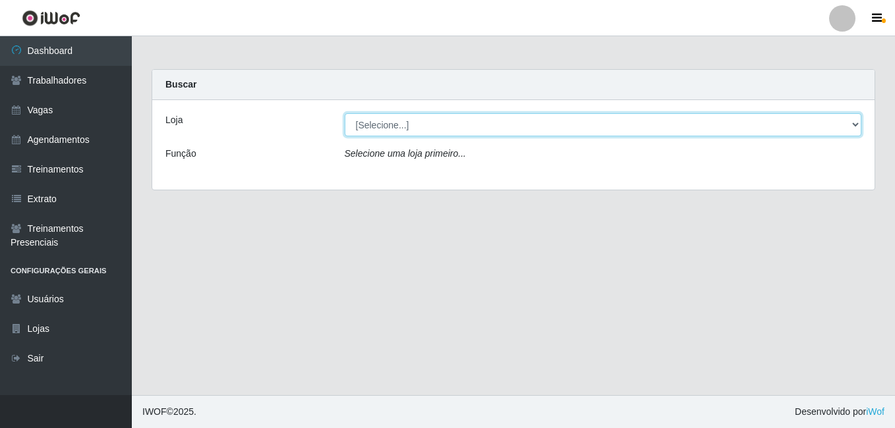
click at [382, 119] on select "[Selecione...] [PERSON_NAME]" at bounding box center [603, 124] width 517 height 23
click at [345, 113] on select "[Selecione...] [PERSON_NAME]" at bounding box center [603, 124] width 517 height 23
click at [413, 121] on select "[Selecione...] [PERSON_NAME]" at bounding box center [603, 124] width 517 height 23
select select "230"
click at [345, 113] on select "[Selecione...] [PERSON_NAME]" at bounding box center [603, 124] width 517 height 23
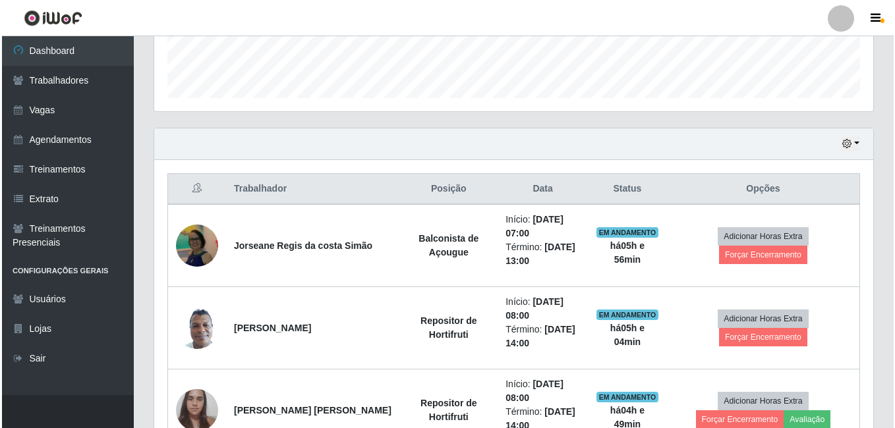
scroll to position [395, 0]
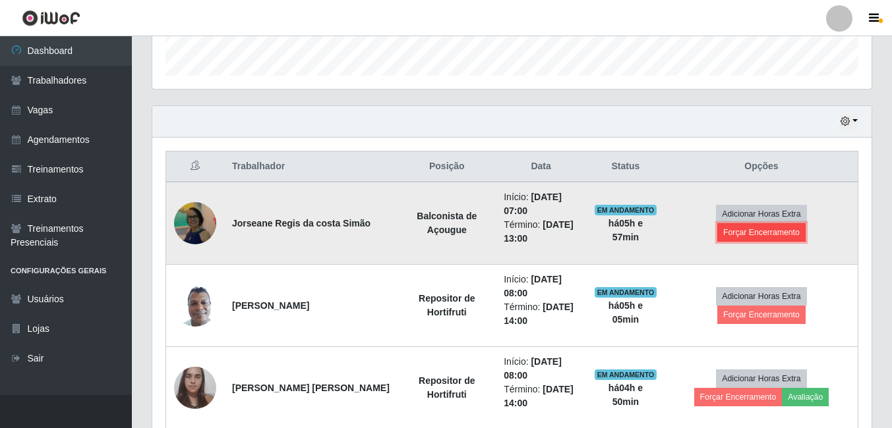
click at [805, 224] on button "Forçar Encerramento" at bounding box center [761, 232] width 88 height 18
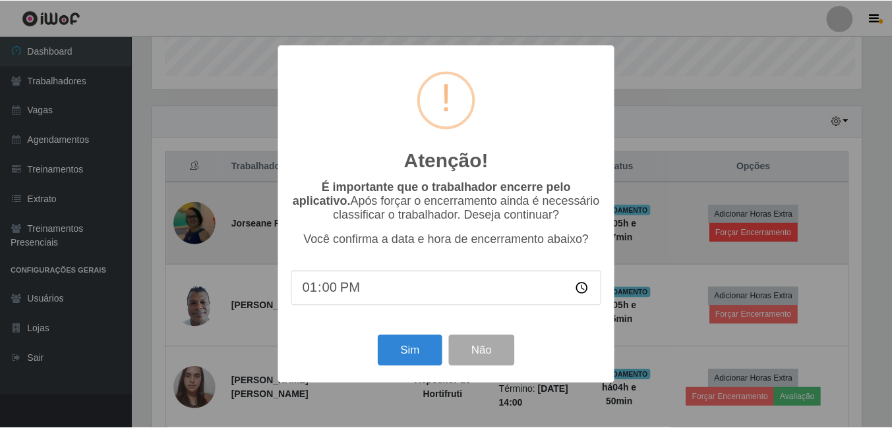
scroll to position [274, 713]
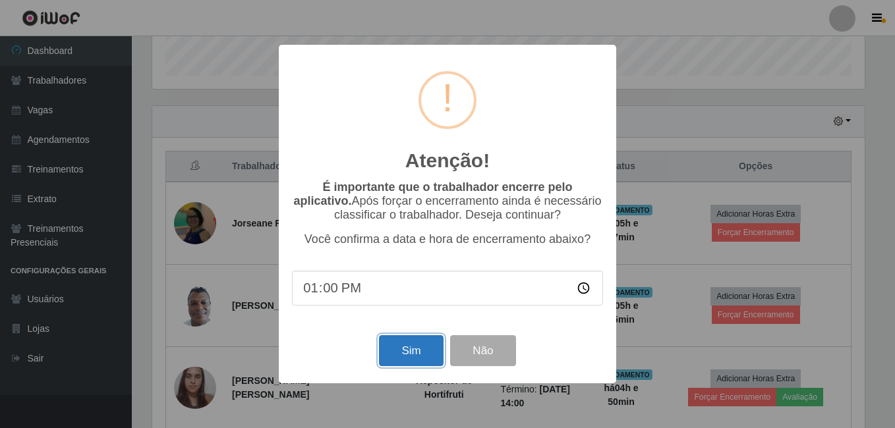
click at [419, 362] on button "Sim" at bounding box center [411, 351] width 64 height 31
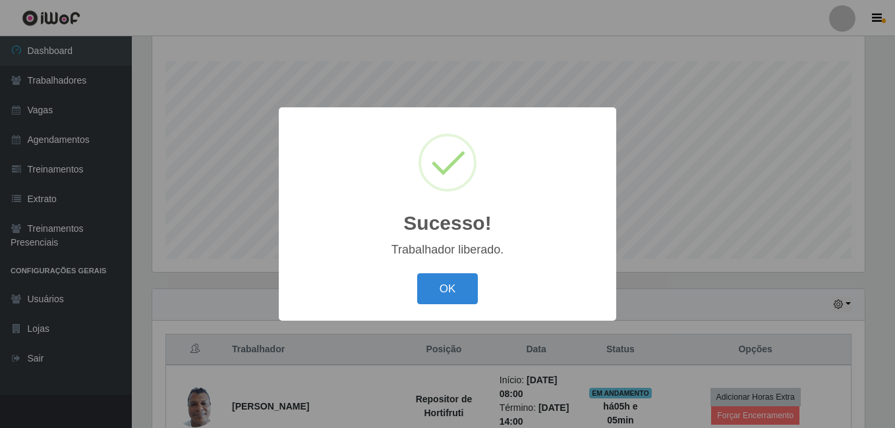
click at [417, 274] on button "OK" at bounding box center [447, 289] width 61 height 31
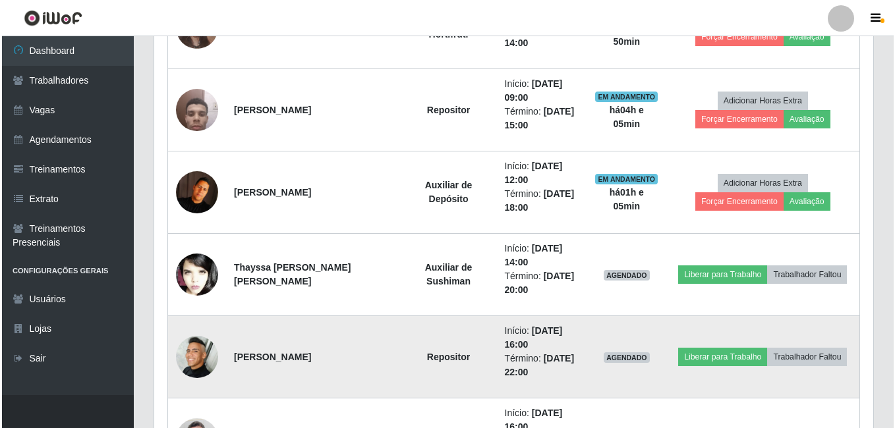
scroll to position [937, 0]
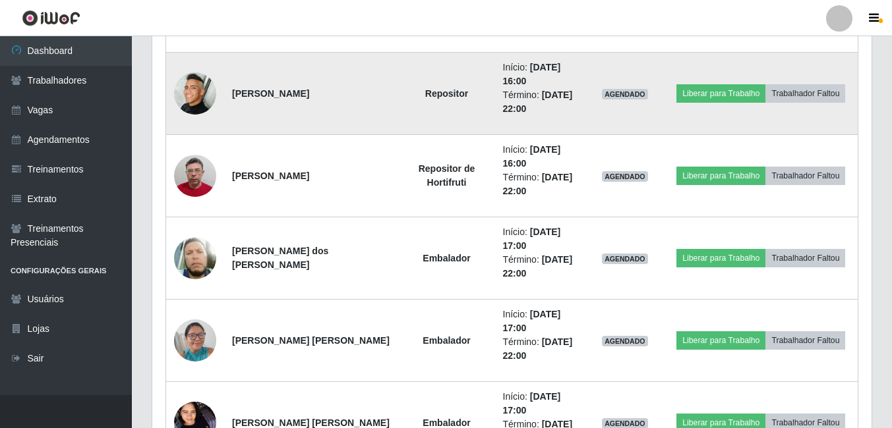
click at [202, 88] on img at bounding box center [195, 94] width 42 height 42
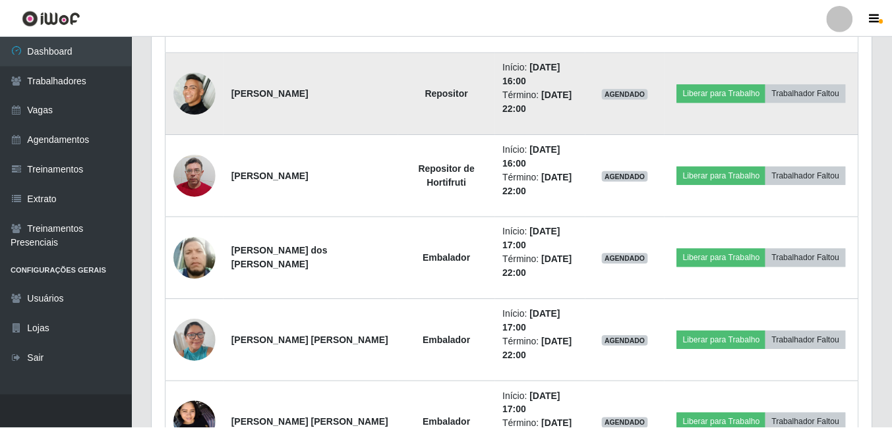
scroll to position [274, 713]
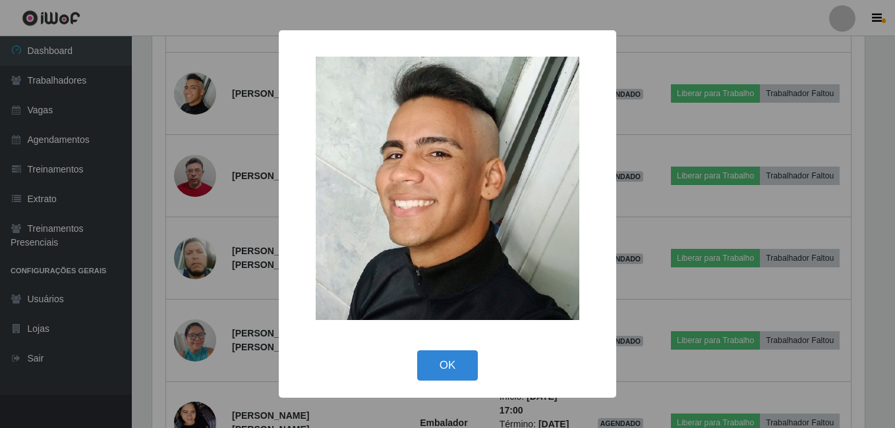
click at [211, 111] on div "× OK Cancel" at bounding box center [447, 214] width 895 height 428
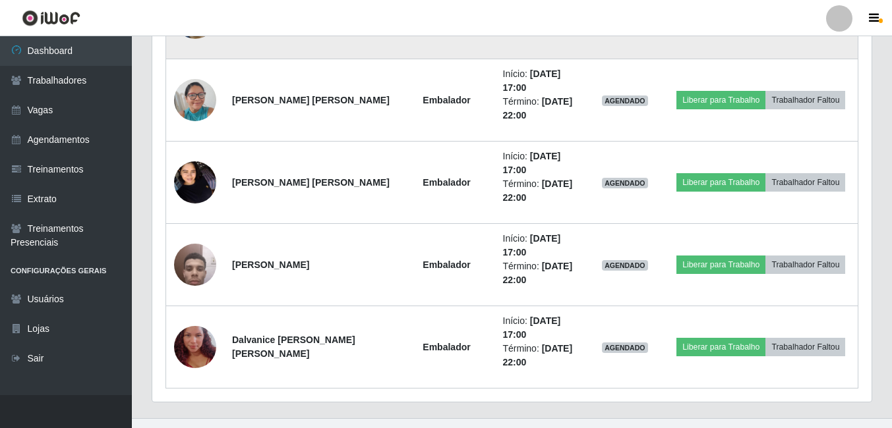
scroll to position [1201, 0]
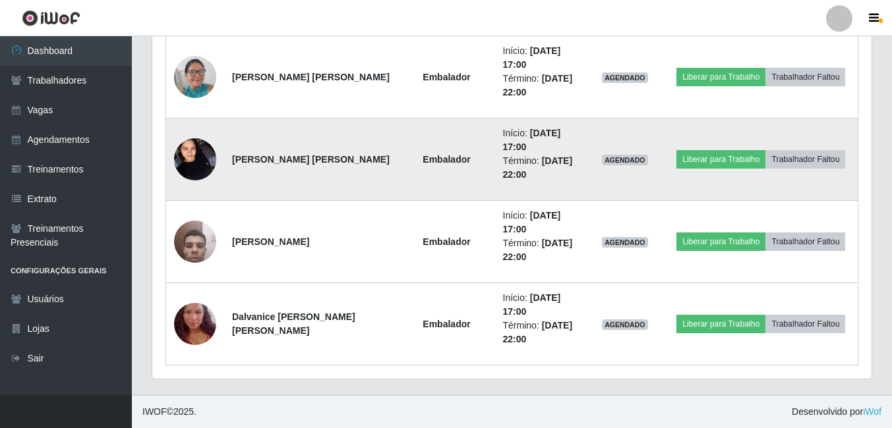
click at [195, 160] on img at bounding box center [195, 159] width 42 height 56
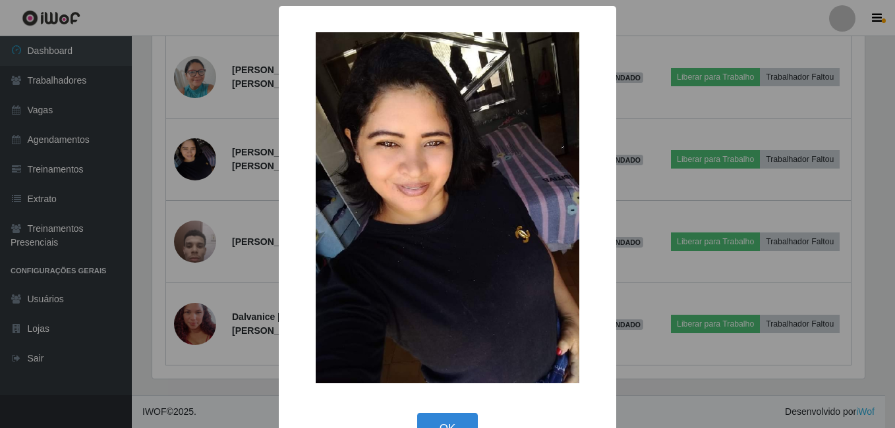
click at [195, 160] on div "× OK Cancel" at bounding box center [447, 214] width 895 height 428
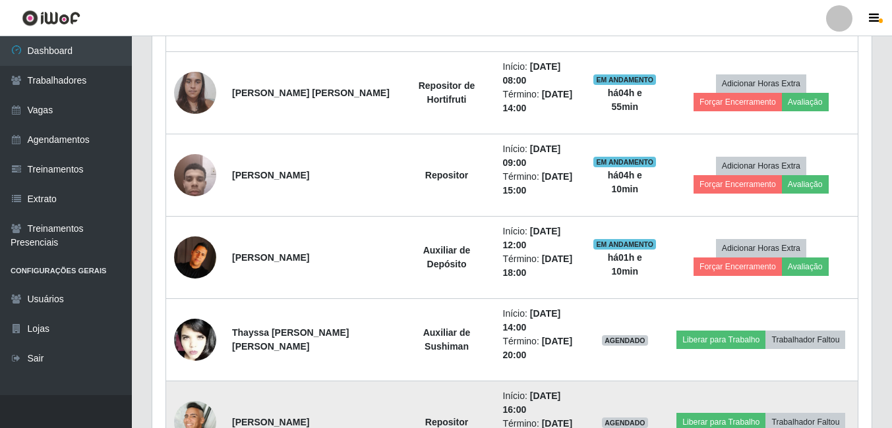
scroll to position [608, 0]
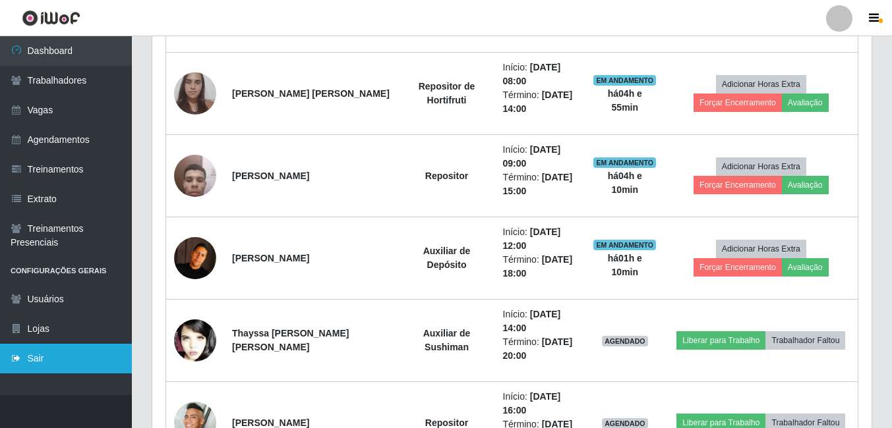
click at [43, 363] on link "Sair" at bounding box center [66, 359] width 132 height 30
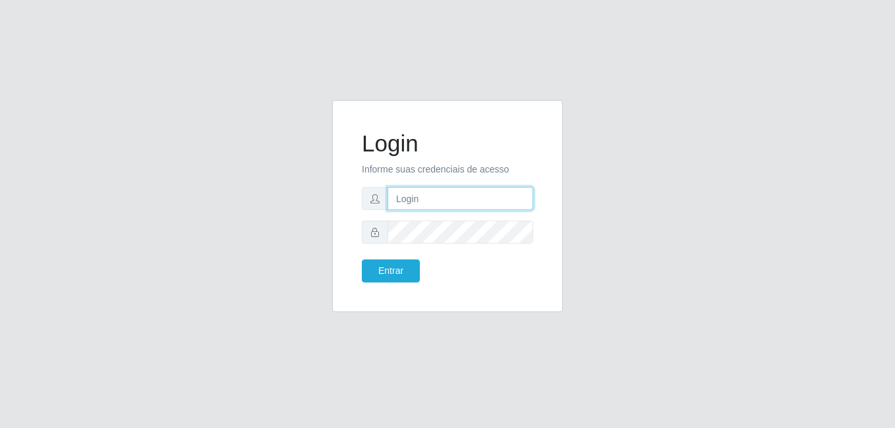
type input "gyovana@bemais"
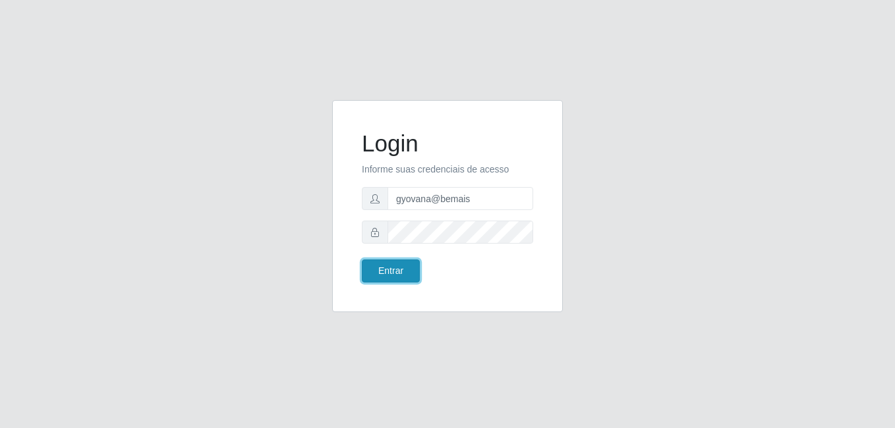
click at [389, 270] on button "Entrar" at bounding box center [391, 271] width 58 height 23
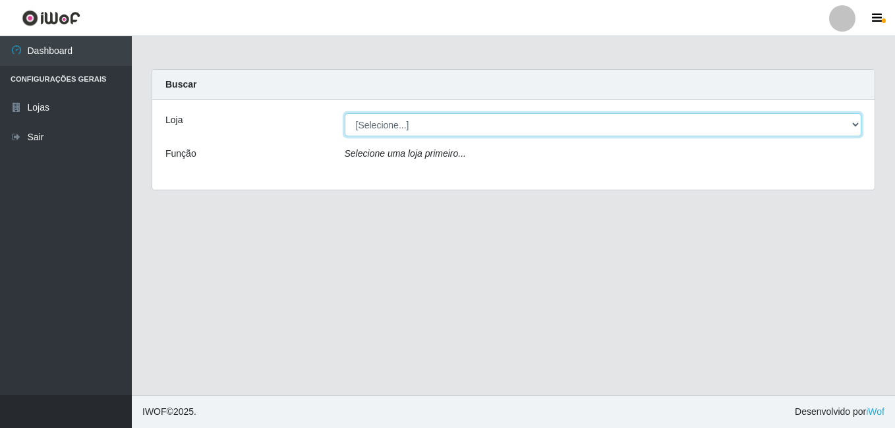
click at [431, 123] on select "[Selecione...] [PERSON_NAME]" at bounding box center [603, 124] width 517 height 23
select select "230"
click at [345, 113] on select "[Selecione...] [PERSON_NAME]" at bounding box center [603, 124] width 517 height 23
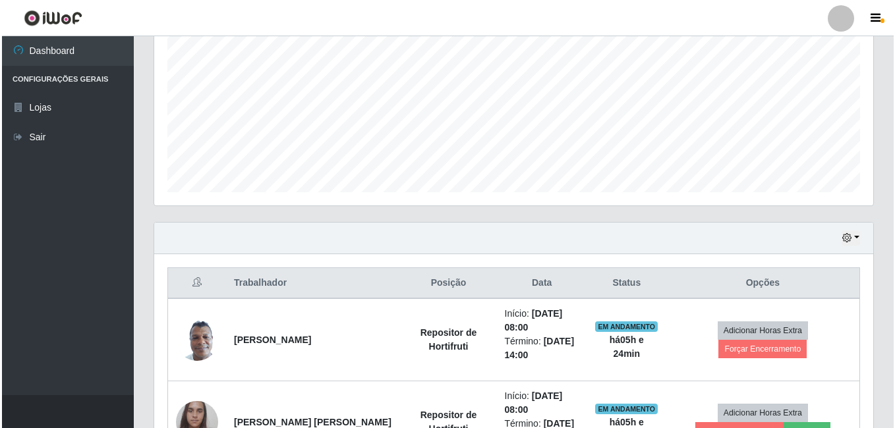
scroll to position [608, 0]
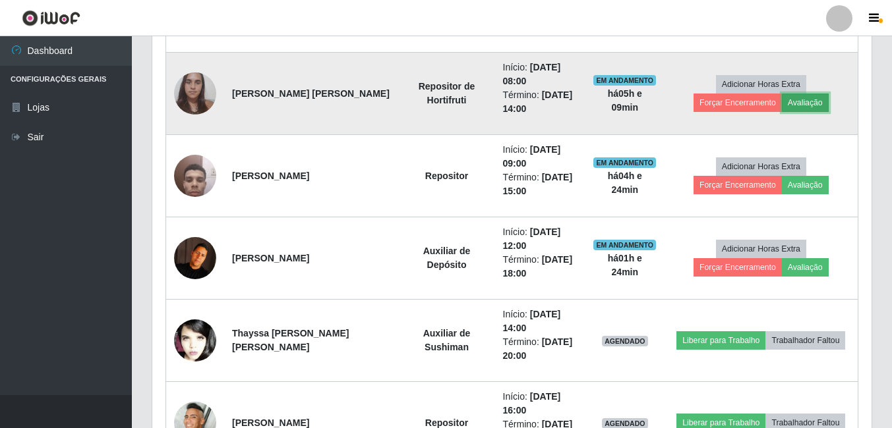
click at [782, 96] on button "Avaliação" at bounding box center [805, 103] width 47 height 18
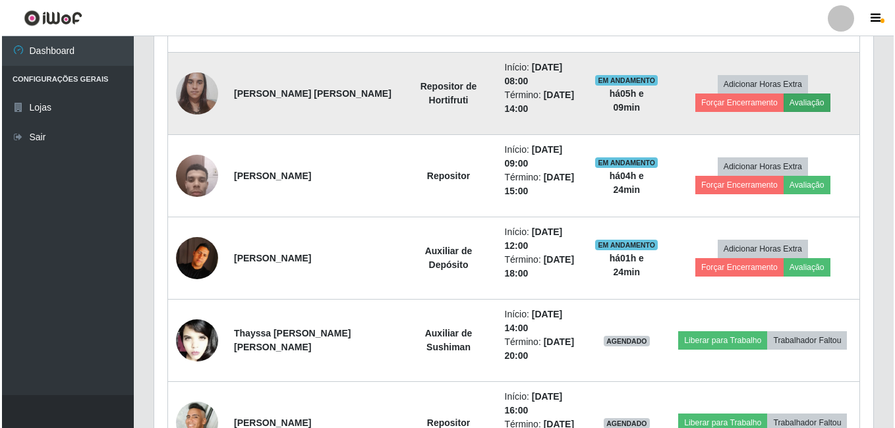
scroll to position [274, 713]
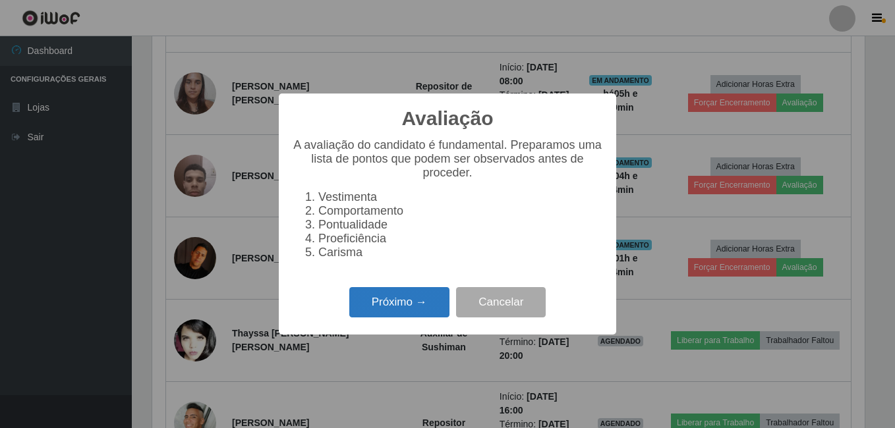
click at [413, 313] on button "Próximo →" at bounding box center [399, 302] width 100 height 31
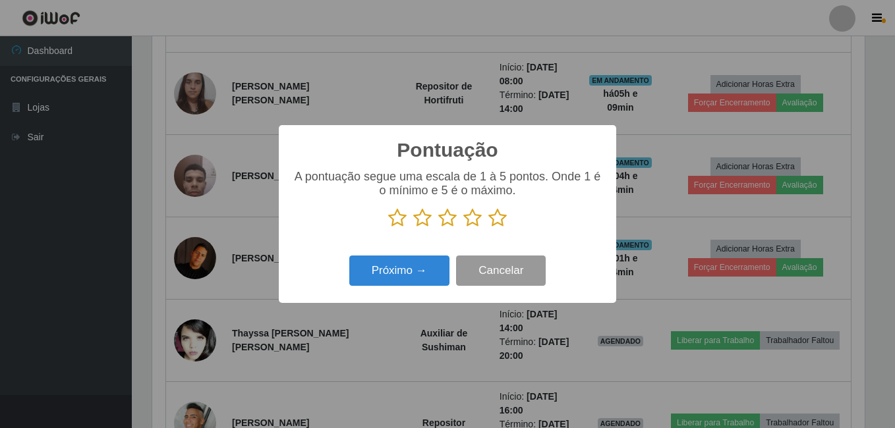
scroll to position [658887, 658448]
click at [503, 221] on icon at bounding box center [497, 218] width 18 height 20
click at [488, 228] on input "radio" at bounding box center [488, 228] width 0 height 0
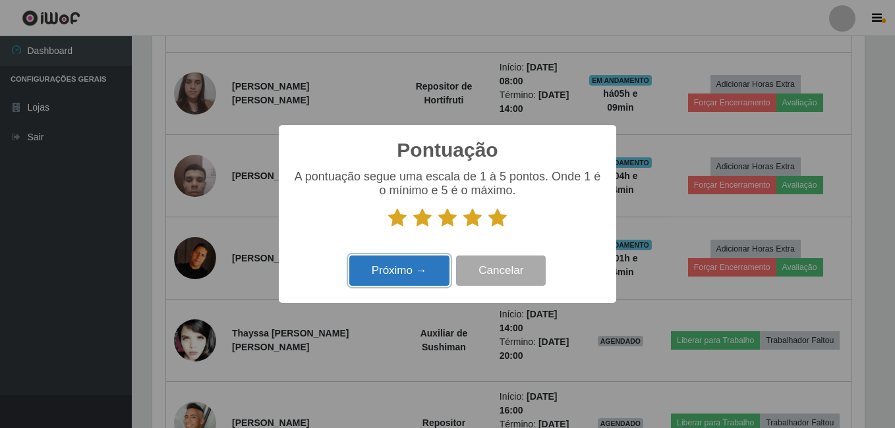
click at [390, 281] on button "Próximo →" at bounding box center [399, 271] width 100 height 31
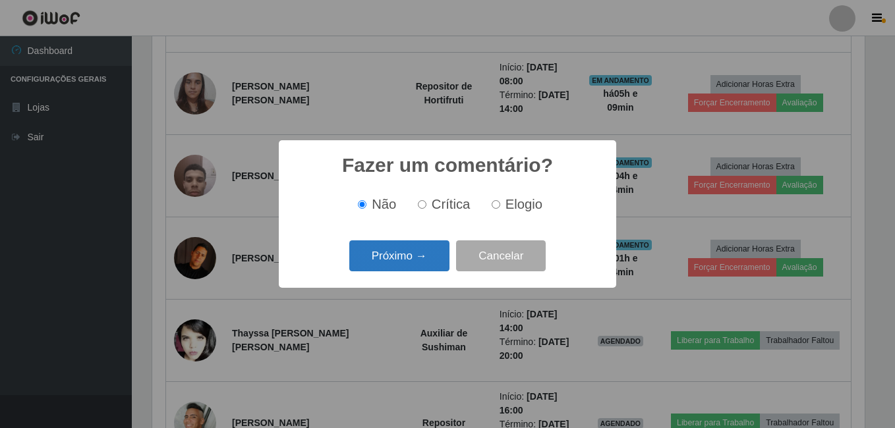
click at [387, 265] on button "Próximo →" at bounding box center [399, 256] width 100 height 31
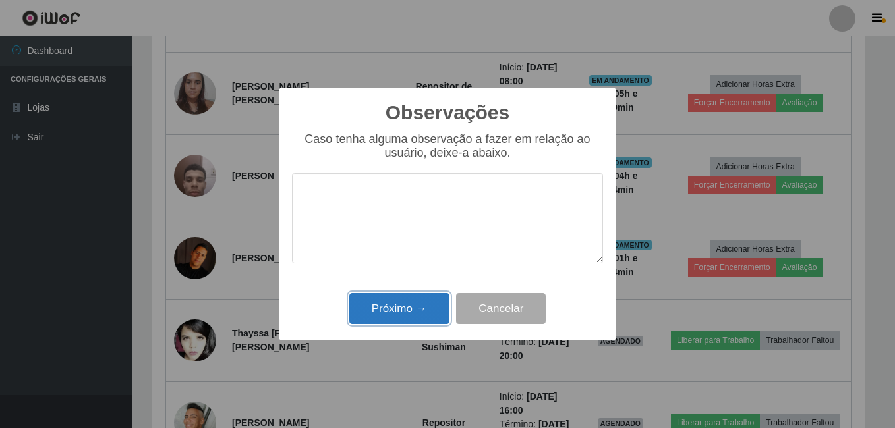
click at [388, 312] on button "Próximo →" at bounding box center [399, 308] width 100 height 31
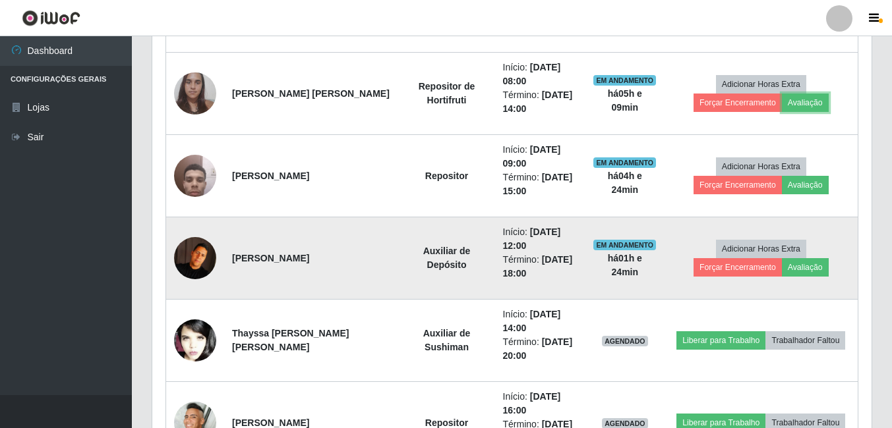
scroll to position [274, 719]
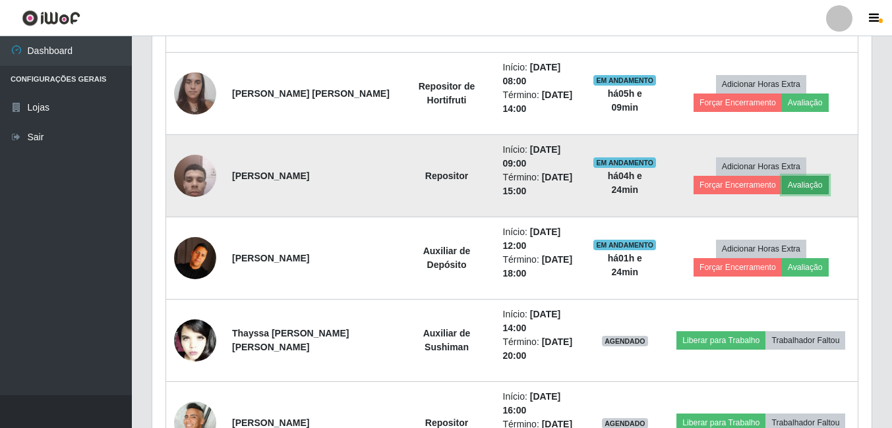
click at [782, 186] on button "Avaliação" at bounding box center [805, 185] width 47 height 18
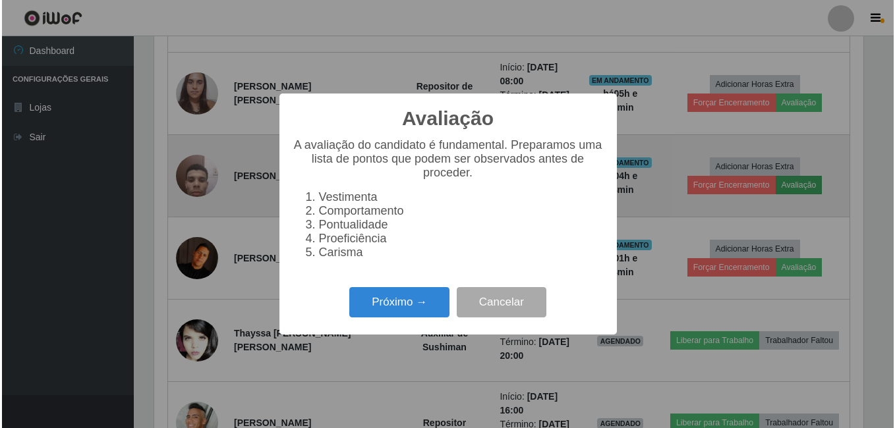
scroll to position [274, 713]
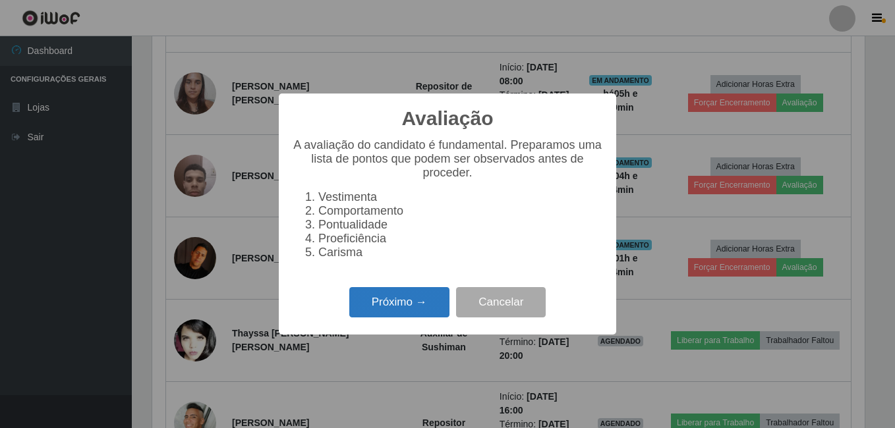
click at [407, 313] on button "Próximo →" at bounding box center [399, 302] width 100 height 31
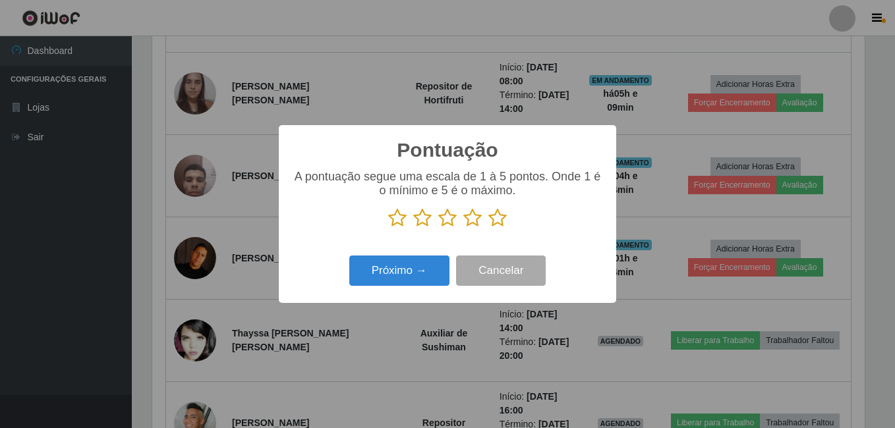
scroll to position [658887, 658448]
click at [493, 221] on icon at bounding box center [497, 218] width 18 height 20
click at [488, 228] on input "radio" at bounding box center [488, 228] width 0 height 0
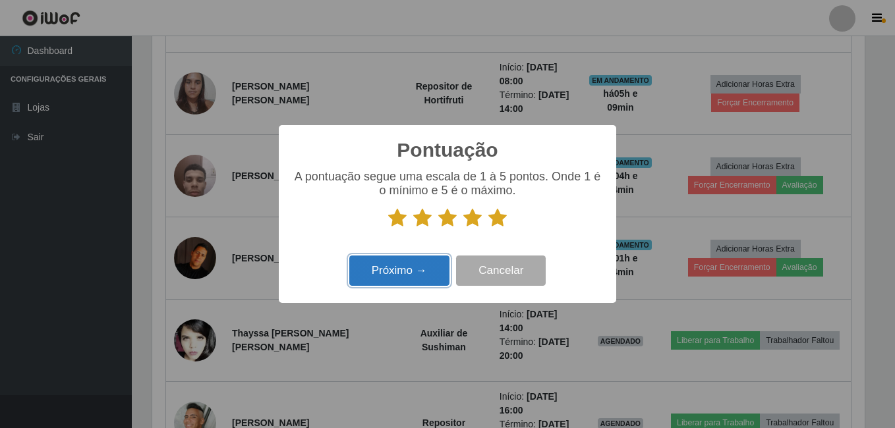
click at [432, 263] on button "Próximo →" at bounding box center [399, 271] width 100 height 31
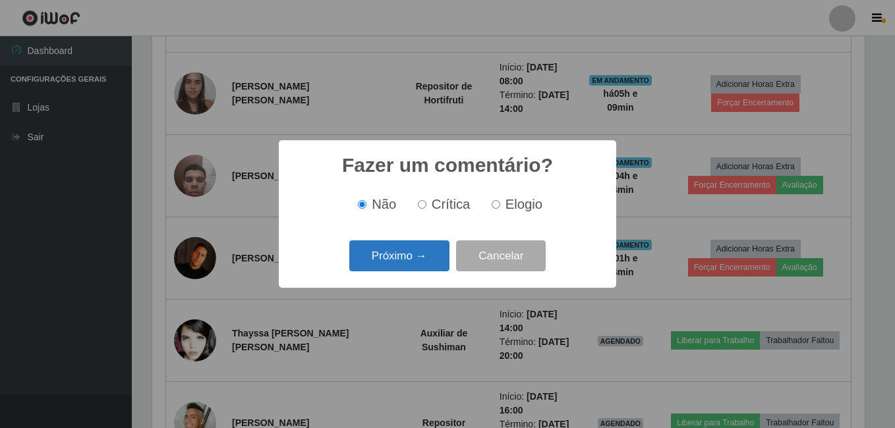
click at [432, 262] on button "Próximo →" at bounding box center [399, 256] width 100 height 31
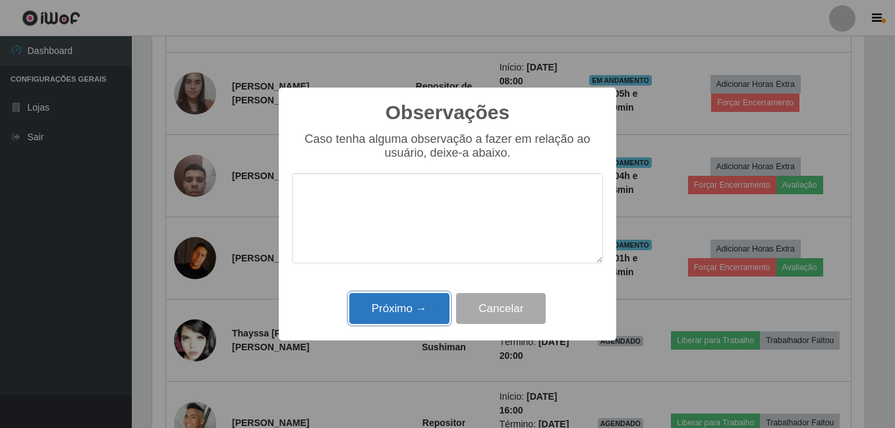
click at [398, 309] on button "Próximo →" at bounding box center [399, 308] width 100 height 31
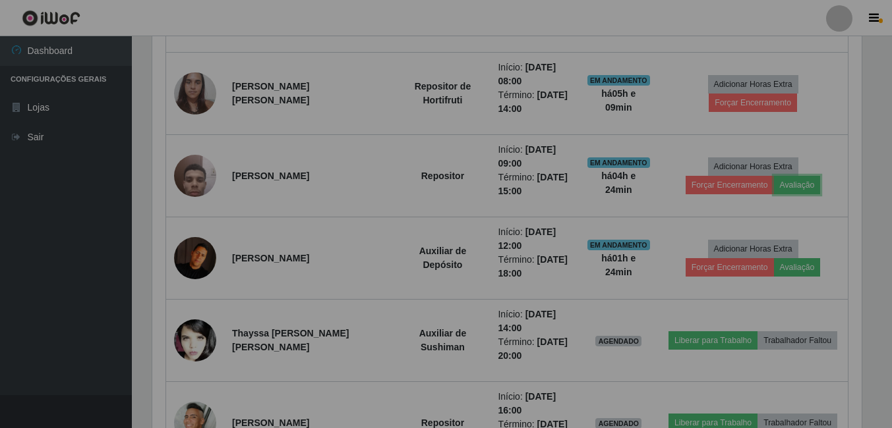
scroll to position [274, 719]
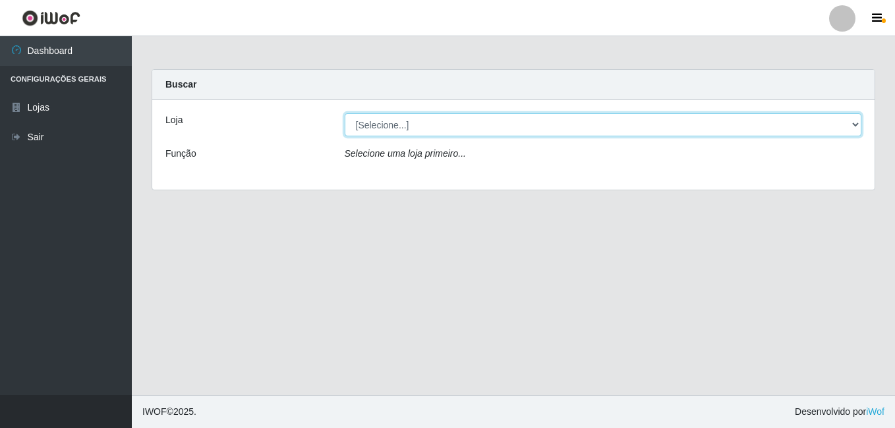
click at [411, 121] on select "[Selecione...] [PERSON_NAME]" at bounding box center [603, 124] width 517 height 23
select select "230"
click at [345, 113] on select "[Selecione...] [PERSON_NAME]" at bounding box center [603, 124] width 517 height 23
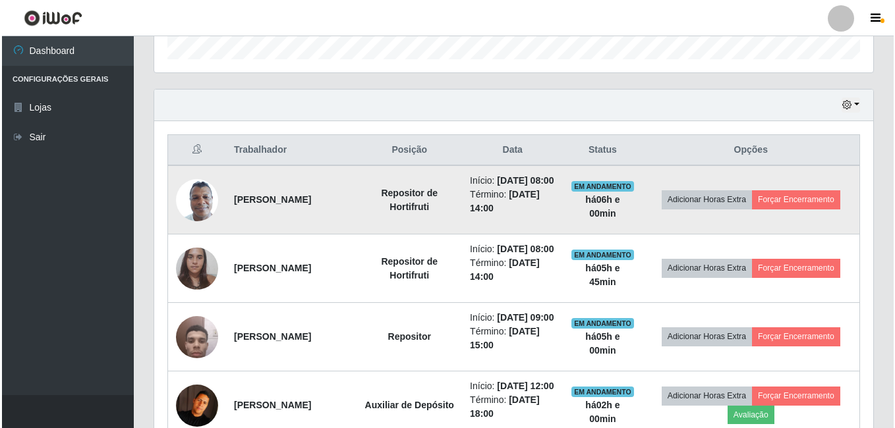
scroll to position [410, 0]
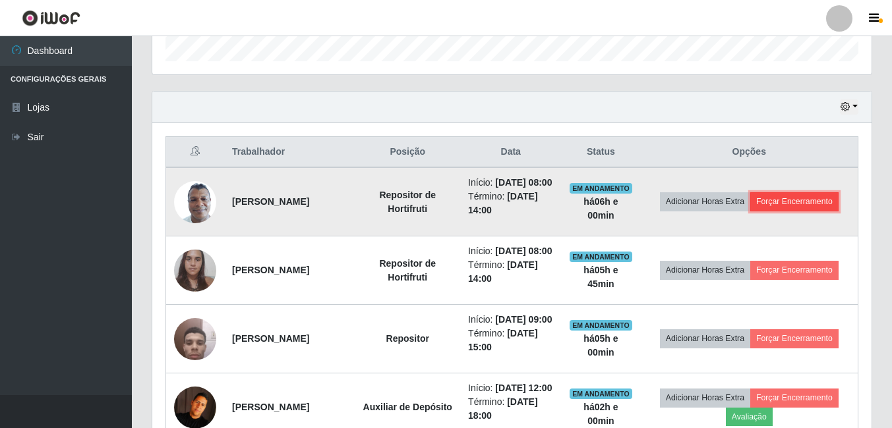
click at [798, 210] on button "Forçar Encerramento" at bounding box center [794, 201] width 88 height 18
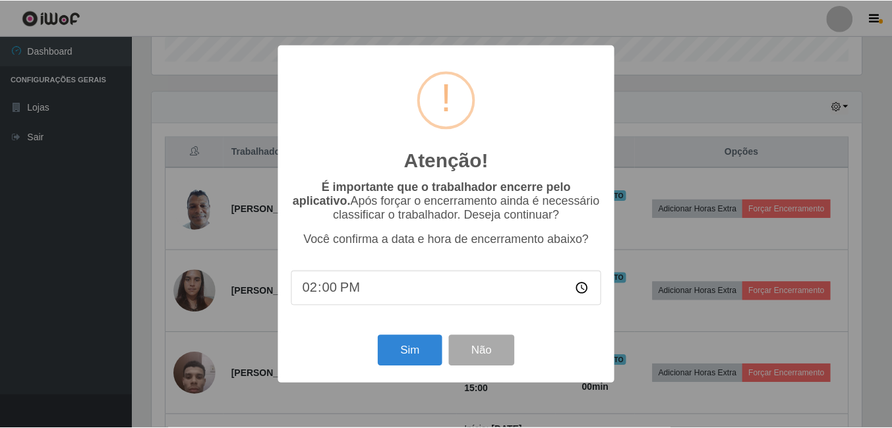
scroll to position [274, 713]
click at [424, 355] on button "Sim" at bounding box center [411, 351] width 64 height 31
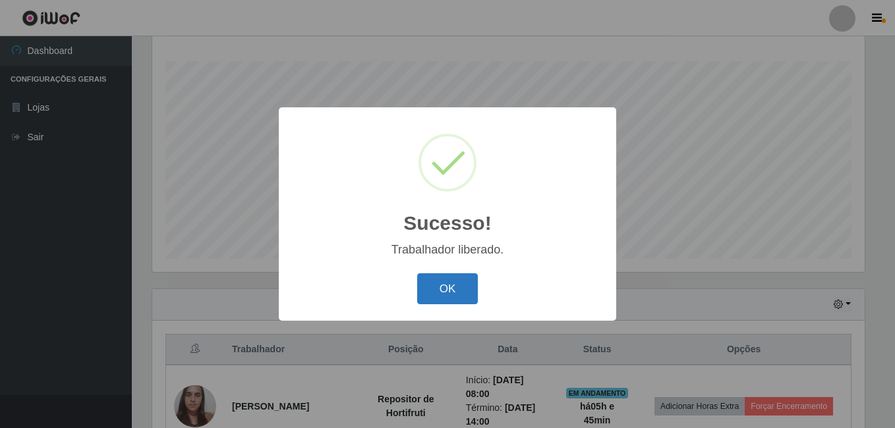
click at [454, 285] on button "OK" at bounding box center [447, 289] width 61 height 31
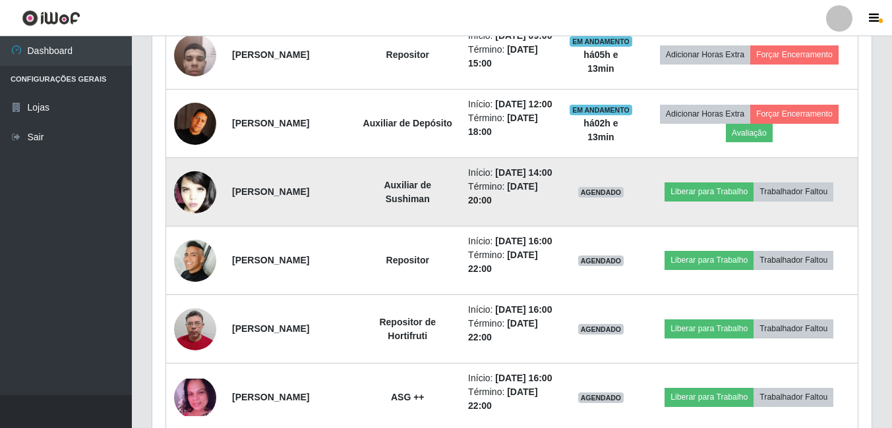
scroll to position [674, 0]
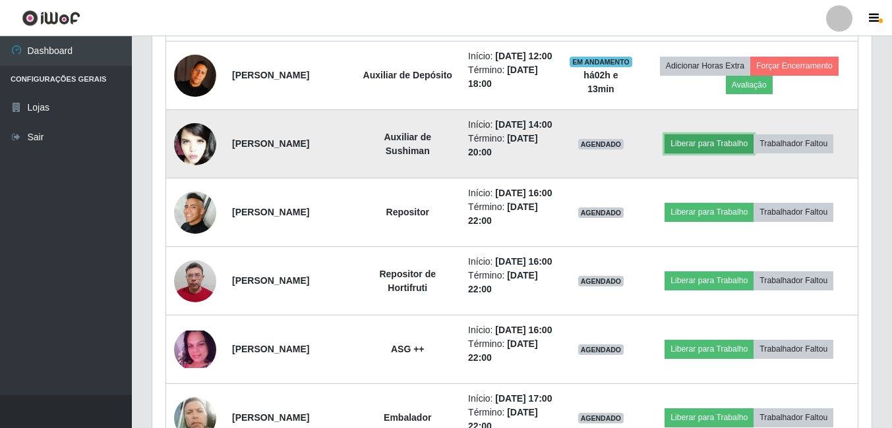
click at [689, 153] on button "Liberar para Trabalho" at bounding box center [708, 143] width 89 height 18
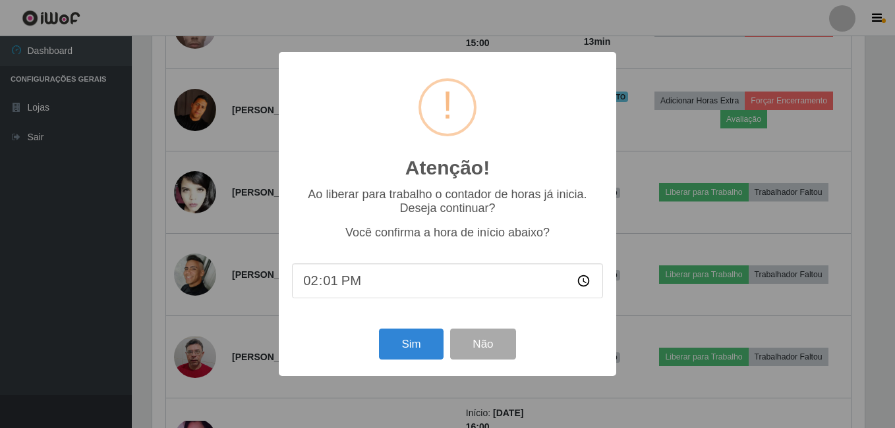
type input "14:10"
click at [419, 347] on button "Sim" at bounding box center [411, 344] width 64 height 31
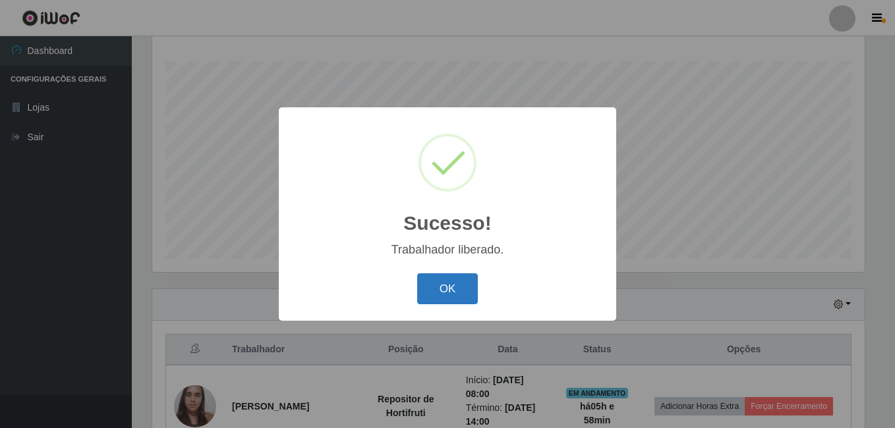
click at [450, 294] on button "OK" at bounding box center [447, 289] width 61 height 31
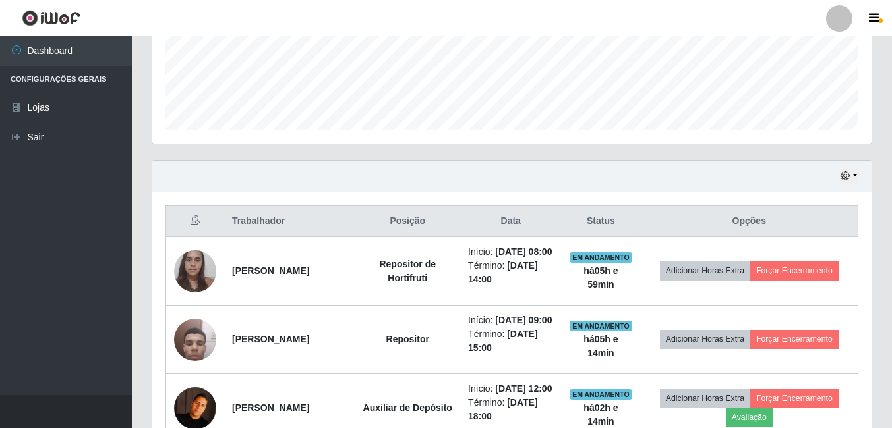
scroll to position [344, 0]
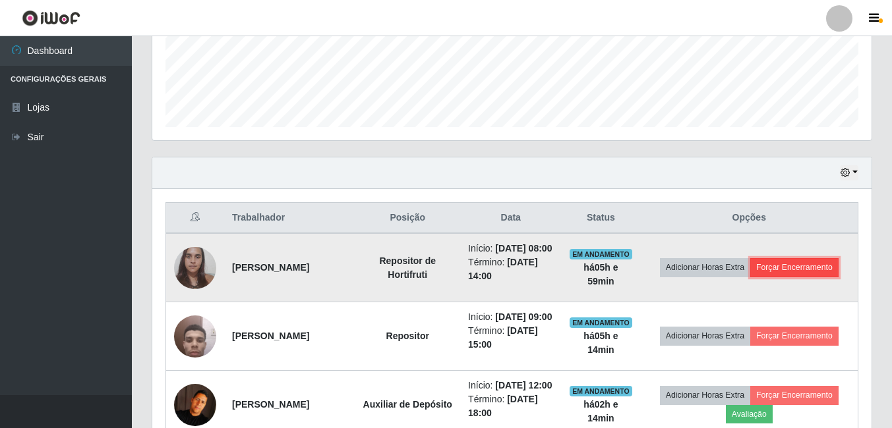
click at [782, 274] on button "Forçar Encerramento" at bounding box center [794, 267] width 88 height 18
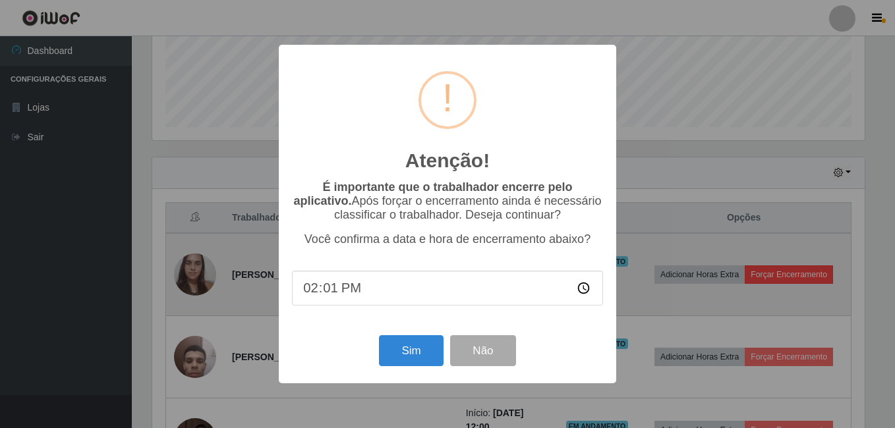
type input "14:15"
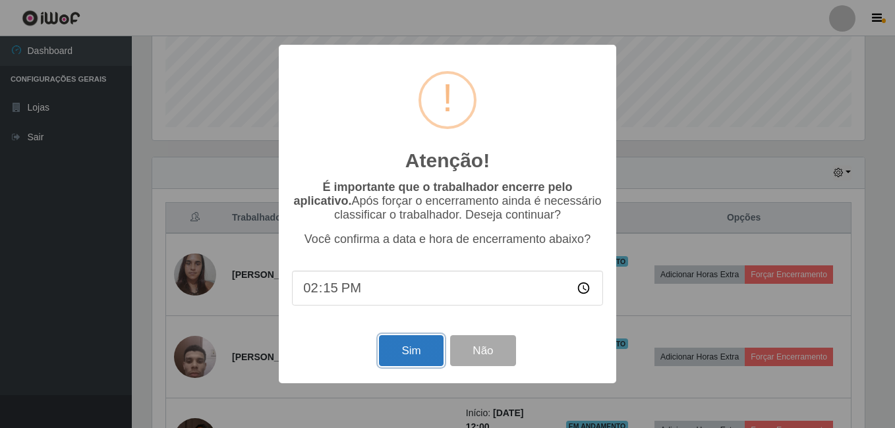
click at [414, 349] on button "Sim" at bounding box center [411, 351] width 64 height 31
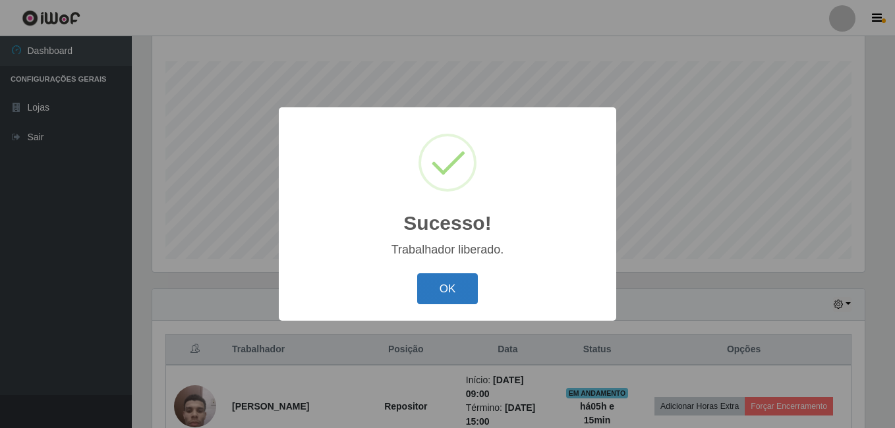
click at [450, 291] on button "OK" at bounding box center [447, 289] width 61 height 31
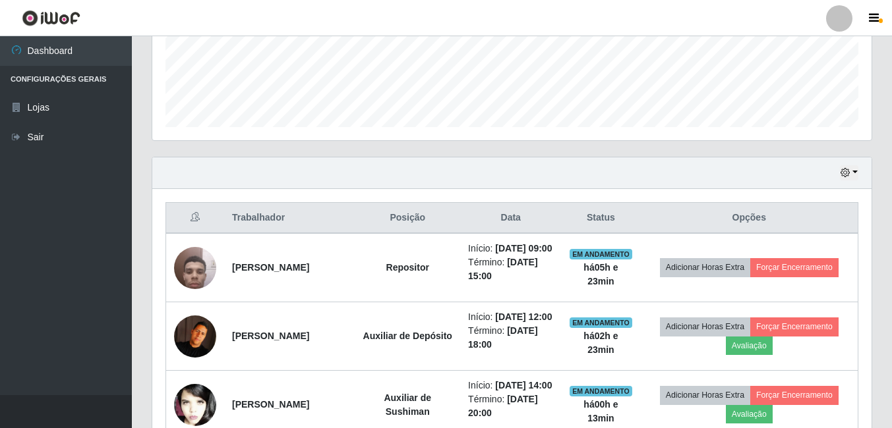
scroll to position [476, 0]
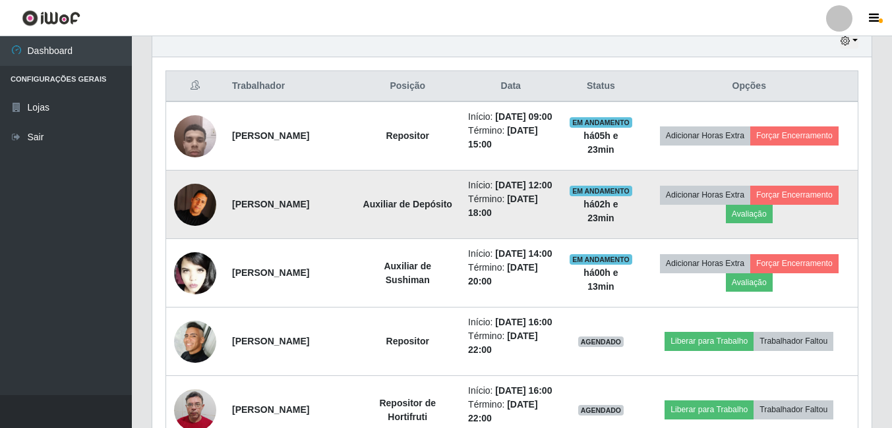
click at [190, 224] on img at bounding box center [195, 205] width 42 height 42
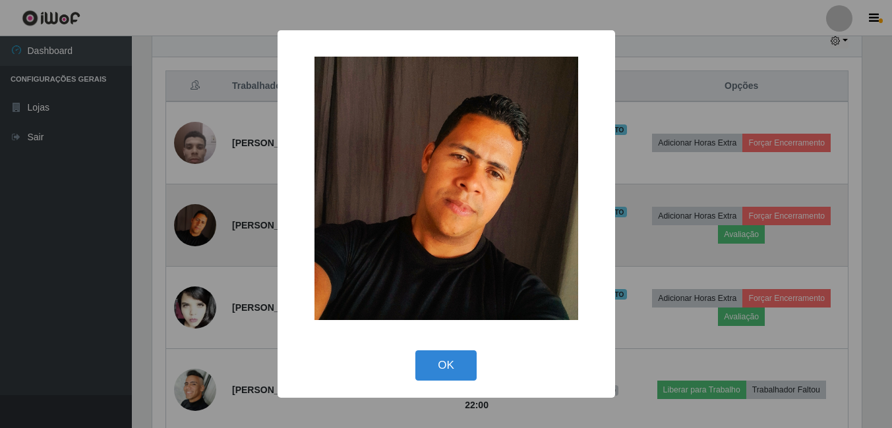
scroll to position [274, 713]
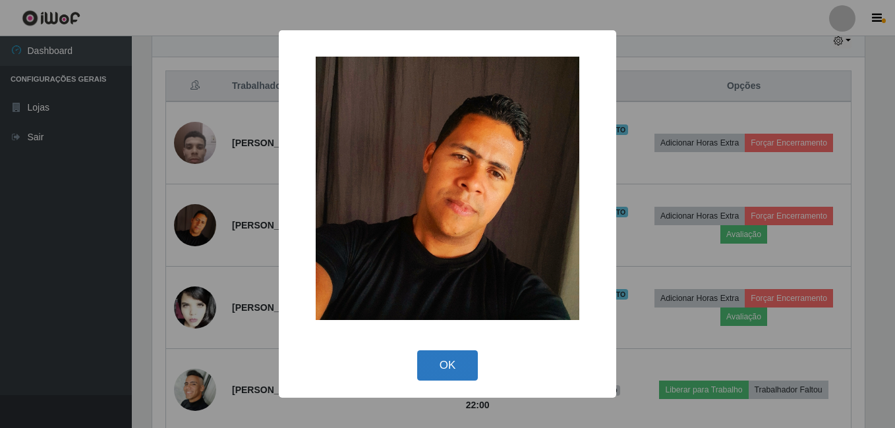
click at [438, 361] on button "OK" at bounding box center [447, 366] width 61 height 31
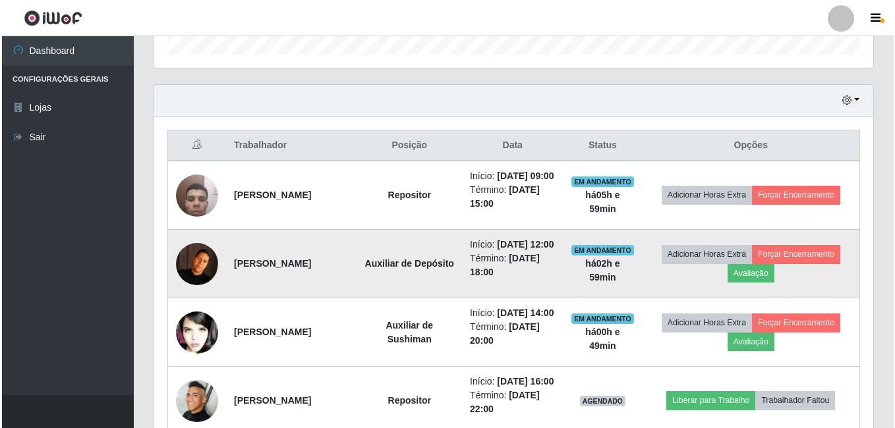
scroll to position [394, 0]
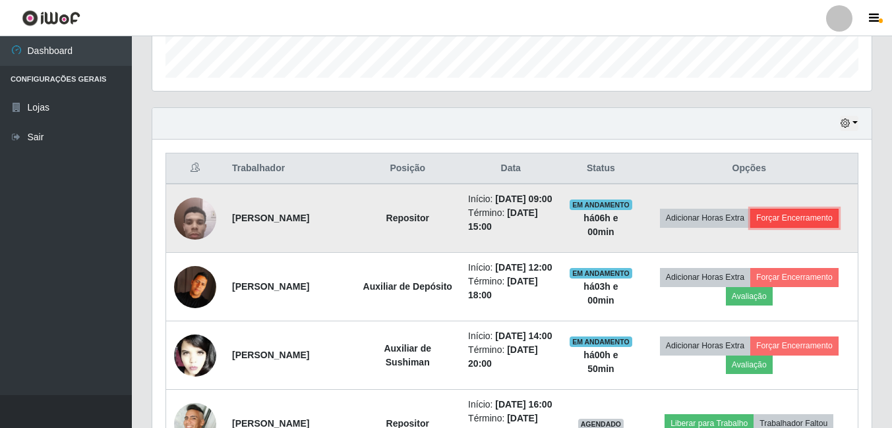
click at [792, 225] on button "Forçar Encerramento" at bounding box center [794, 218] width 88 height 18
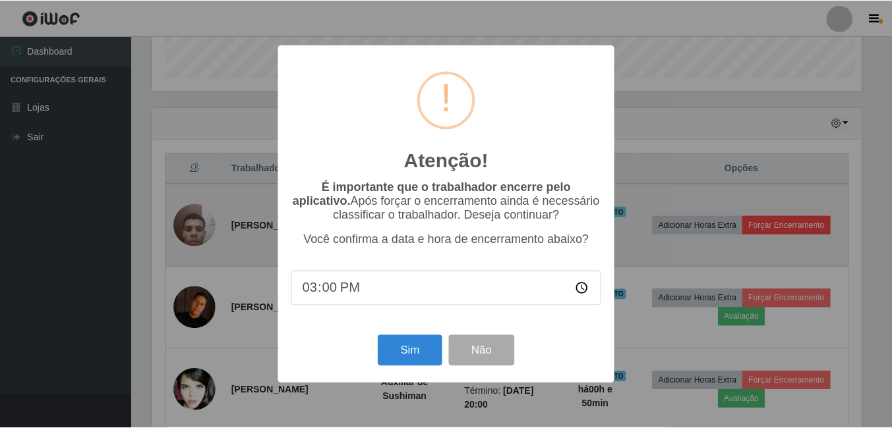
scroll to position [274, 713]
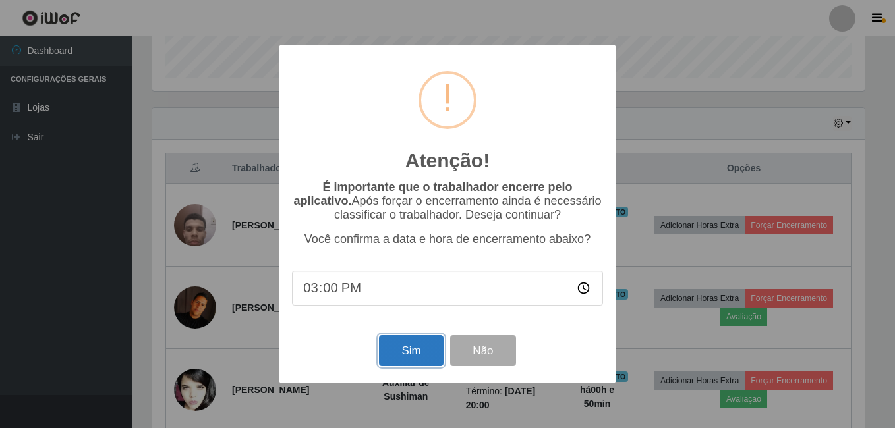
click at [406, 356] on button "Sim" at bounding box center [411, 351] width 64 height 31
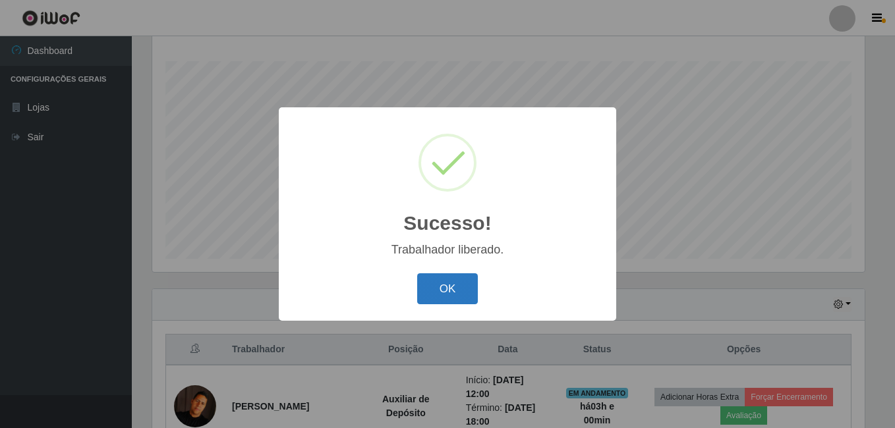
click at [461, 293] on button "OK" at bounding box center [447, 289] width 61 height 31
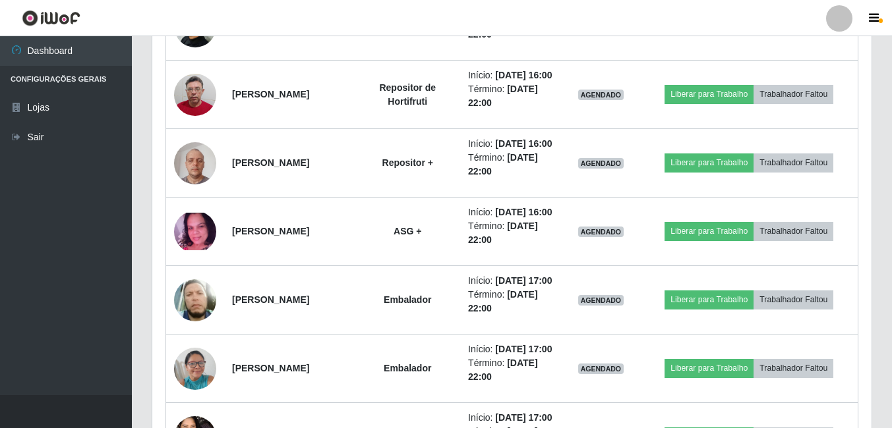
scroll to position [262, 0]
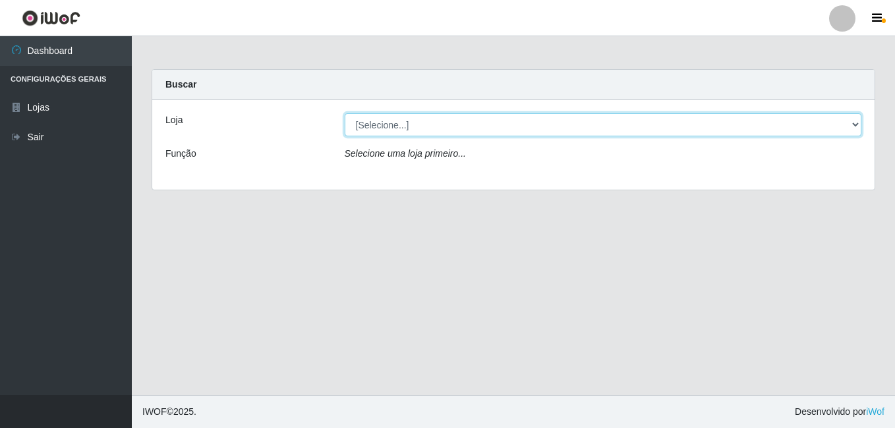
click at [388, 125] on select "[Selecione...] [PERSON_NAME]" at bounding box center [603, 124] width 517 height 23
select select "230"
click at [345, 113] on select "[Selecione...] [PERSON_NAME]" at bounding box center [603, 124] width 517 height 23
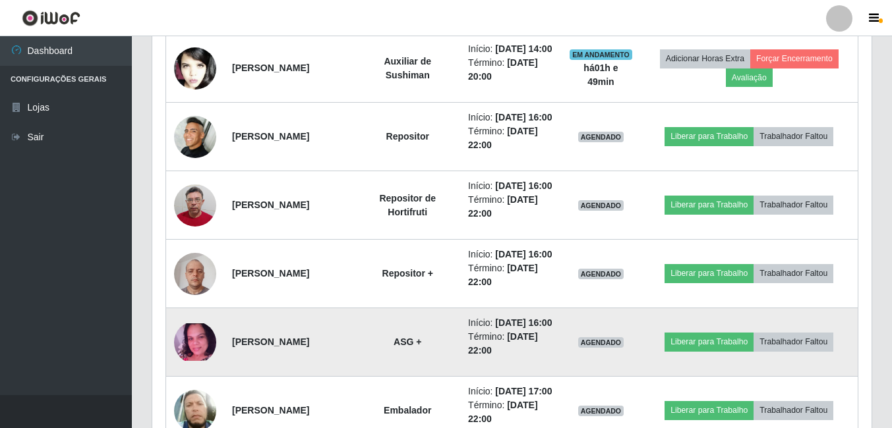
scroll to position [593, 0]
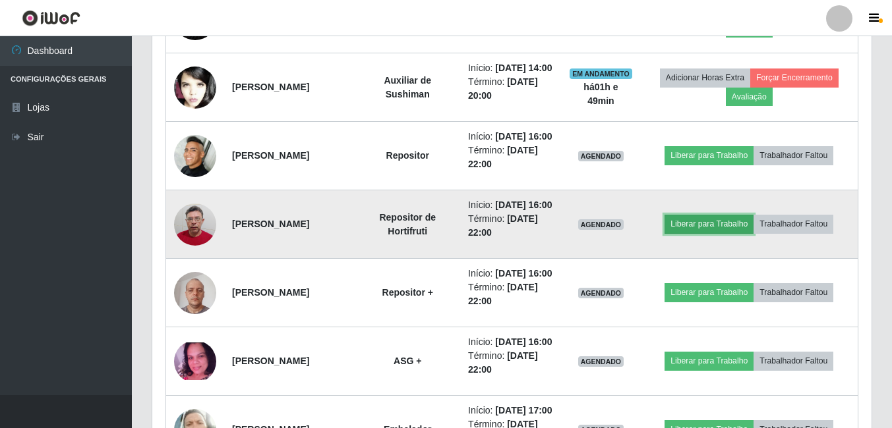
click at [711, 233] on button "Liberar para Trabalho" at bounding box center [708, 224] width 89 height 18
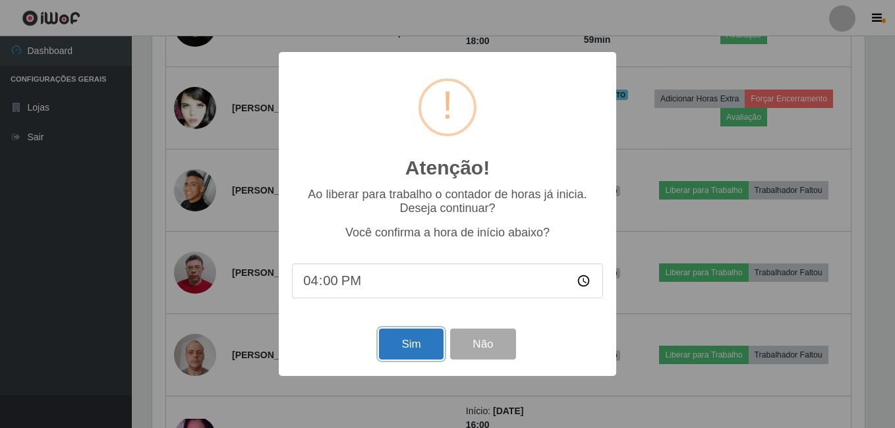
click at [404, 339] on button "Sim" at bounding box center [411, 344] width 64 height 31
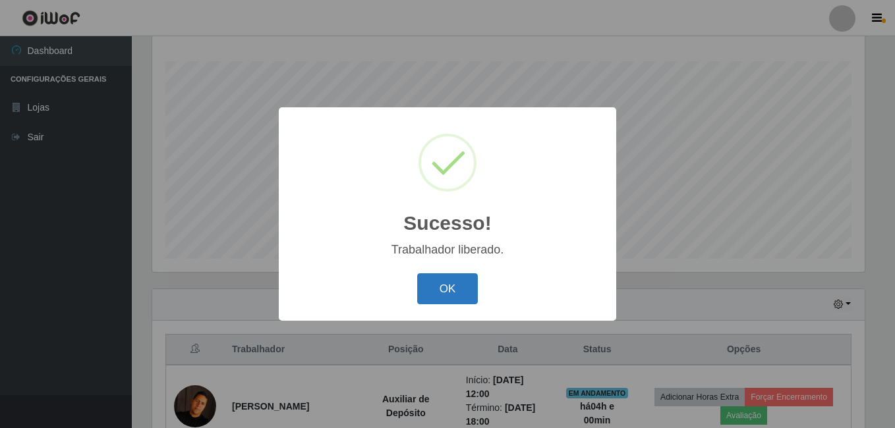
click at [460, 287] on button "OK" at bounding box center [447, 289] width 61 height 31
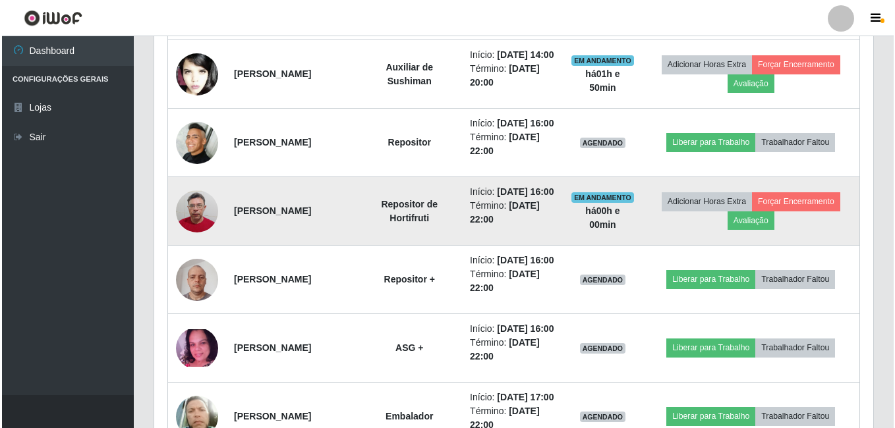
scroll to position [608, 0]
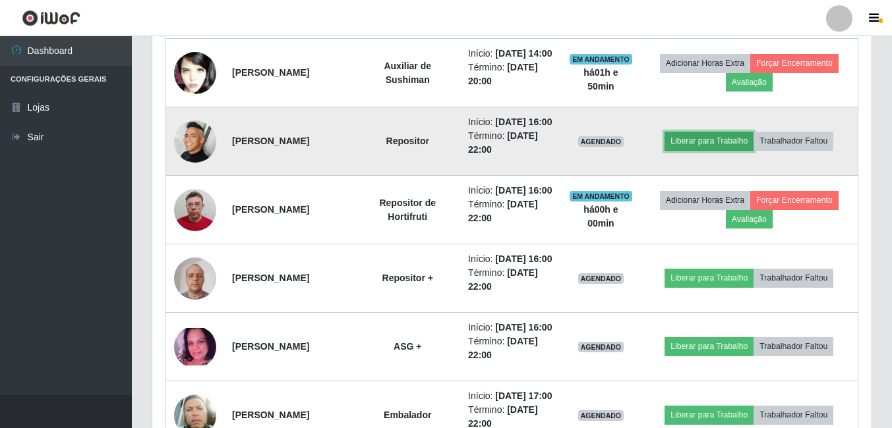
click at [709, 150] on button "Liberar para Trabalho" at bounding box center [708, 141] width 89 height 18
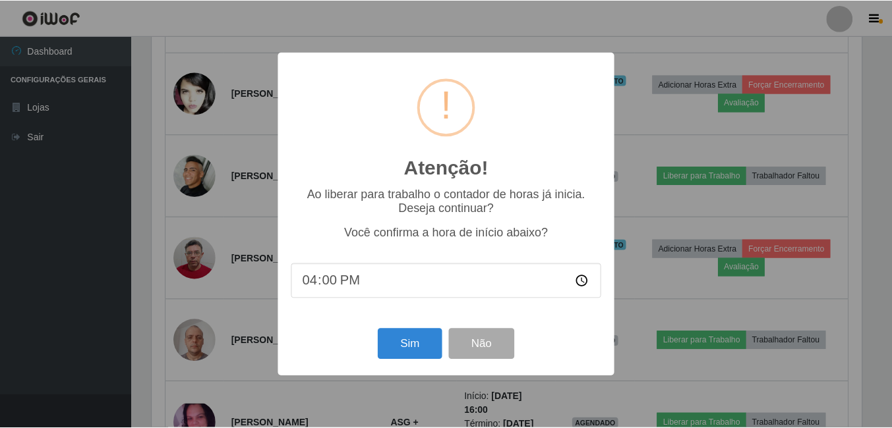
scroll to position [274, 713]
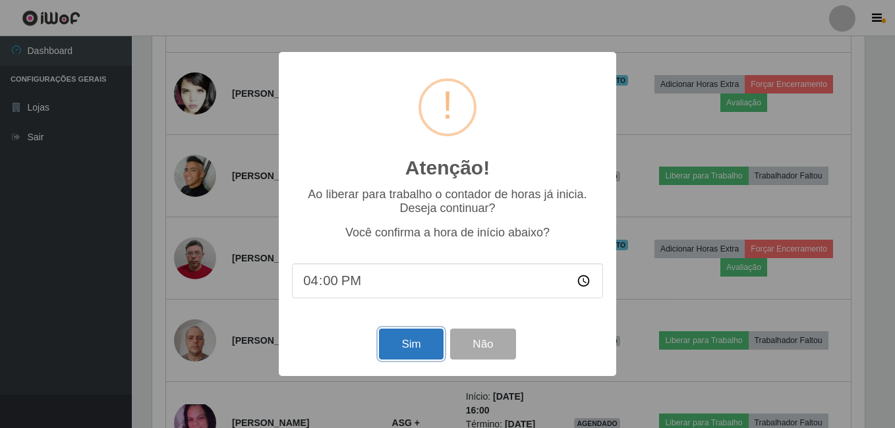
click at [417, 343] on button "Sim" at bounding box center [411, 344] width 64 height 31
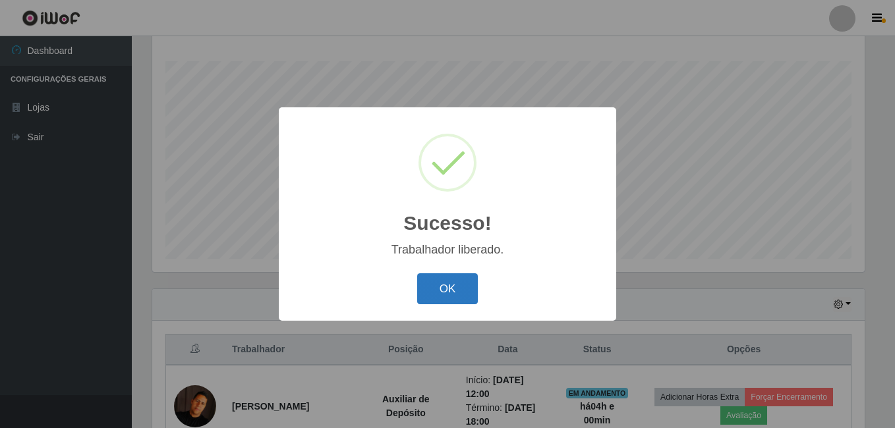
click at [451, 291] on button "OK" at bounding box center [447, 289] width 61 height 31
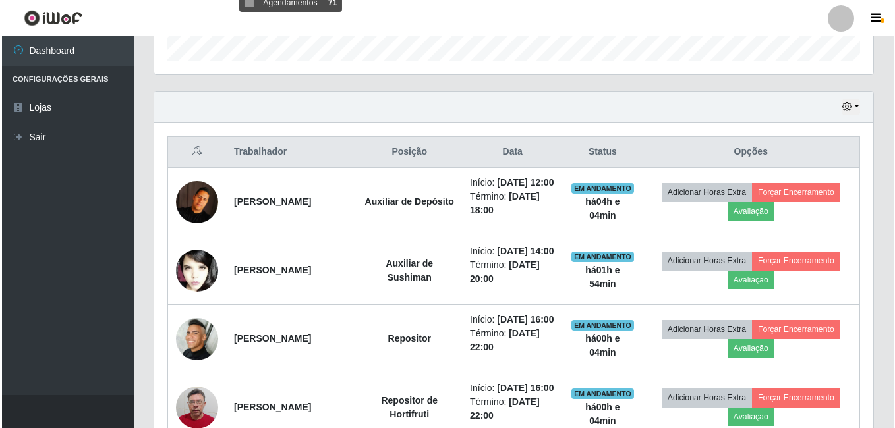
scroll to position [608, 0]
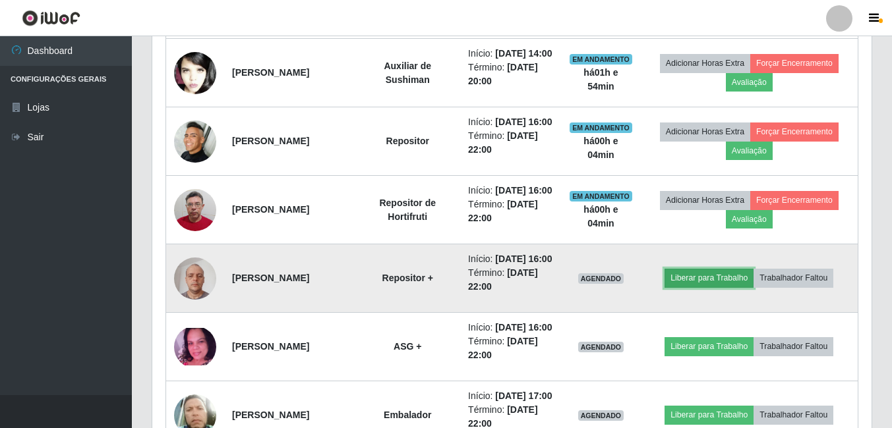
click at [701, 287] on button "Liberar para Trabalho" at bounding box center [708, 278] width 89 height 18
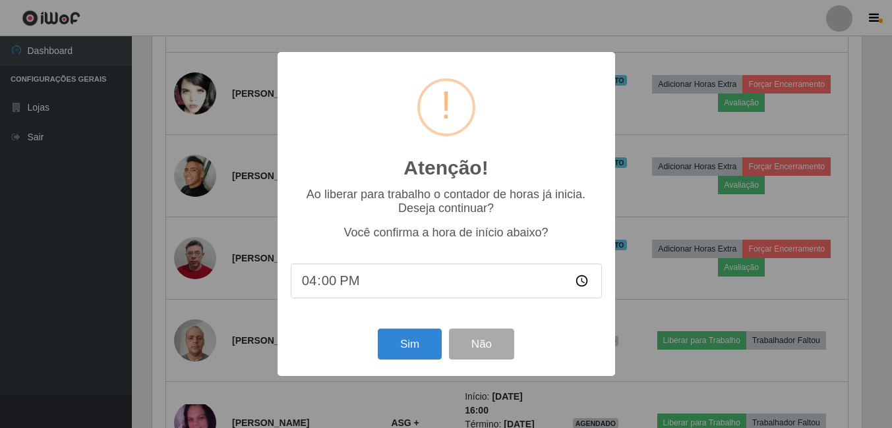
scroll to position [274, 713]
click at [411, 348] on button "Sim" at bounding box center [411, 344] width 64 height 31
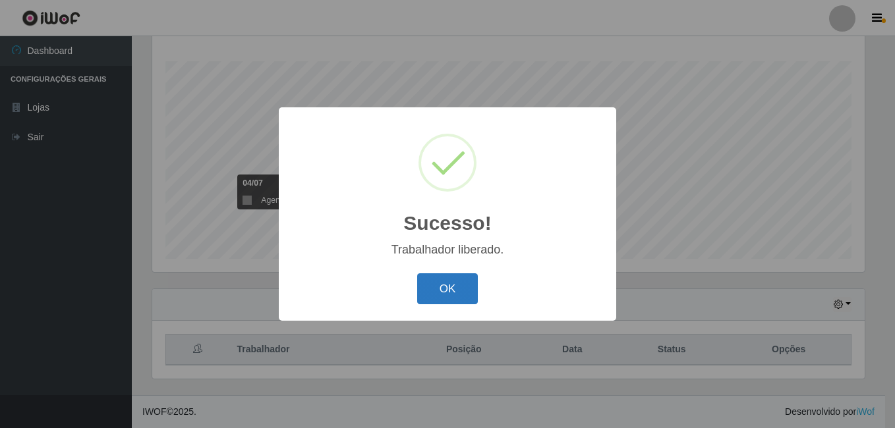
click at [461, 290] on button "OK" at bounding box center [447, 289] width 61 height 31
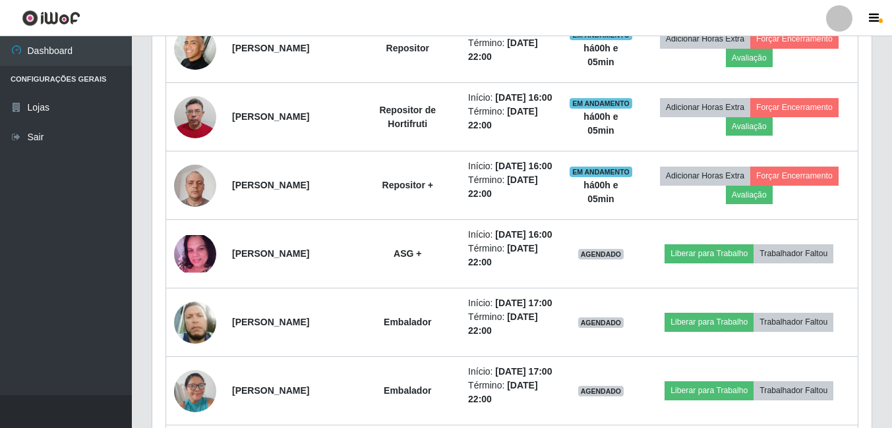
scroll to position [740, 0]
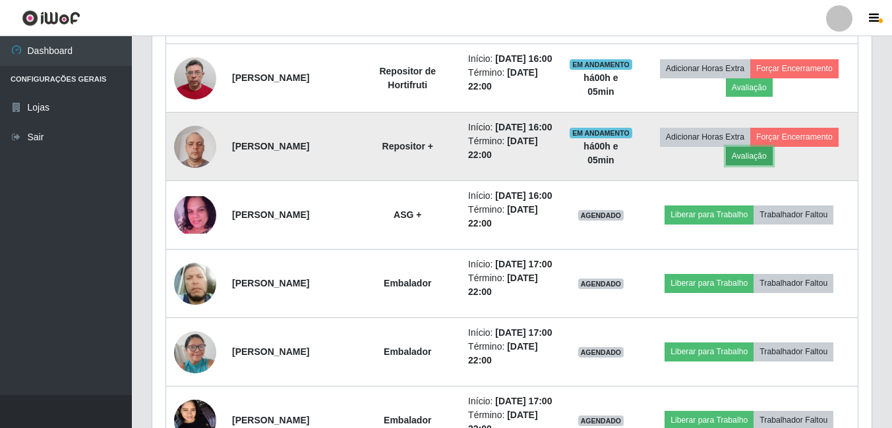
click at [759, 165] on button "Avaliação" at bounding box center [749, 156] width 47 height 18
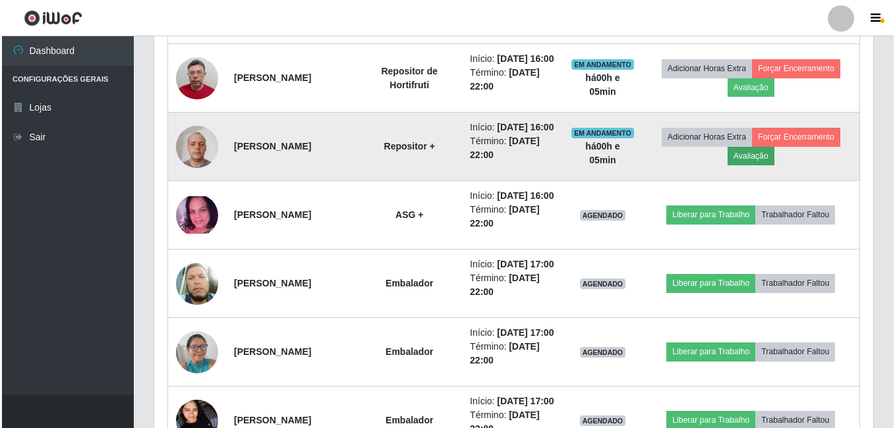
scroll to position [274, 713]
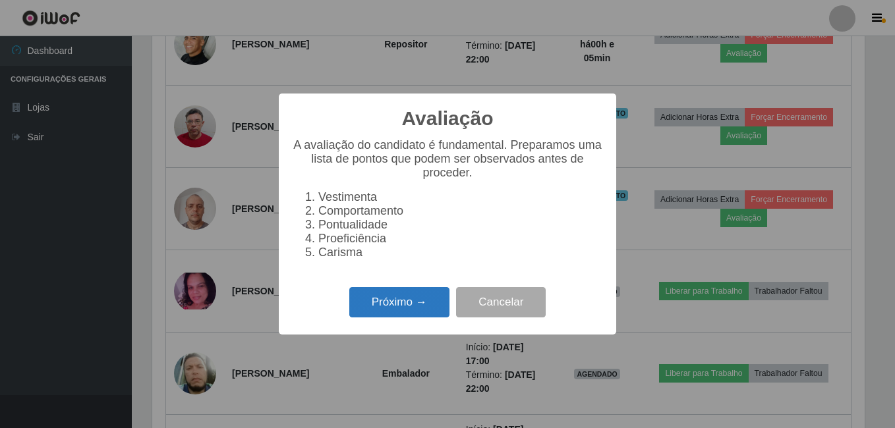
click at [410, 308] on button "Próximo →" at bounding box center [399, 302] width 100 height 31
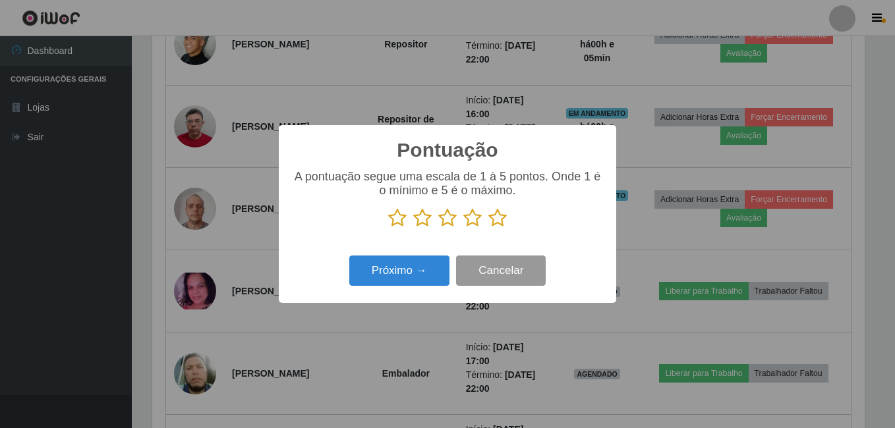
scroll to position [658887, 658448]
click at [499, 214] on icon at bounding box center [497, 218] width 18 height 20
click at [488, 228] on input "radio" at bounding box center [488, 228] width 0 height 0
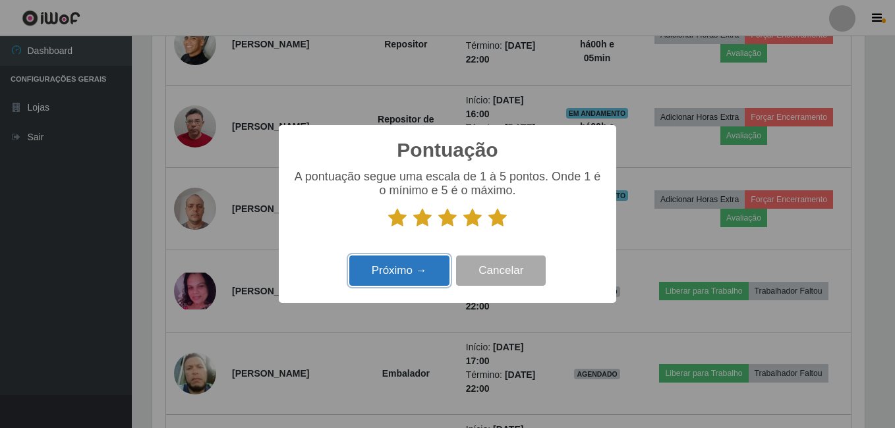
click at [409, 274] on button "Próximo →" at bounding box center [399, 271] width 100 height 31
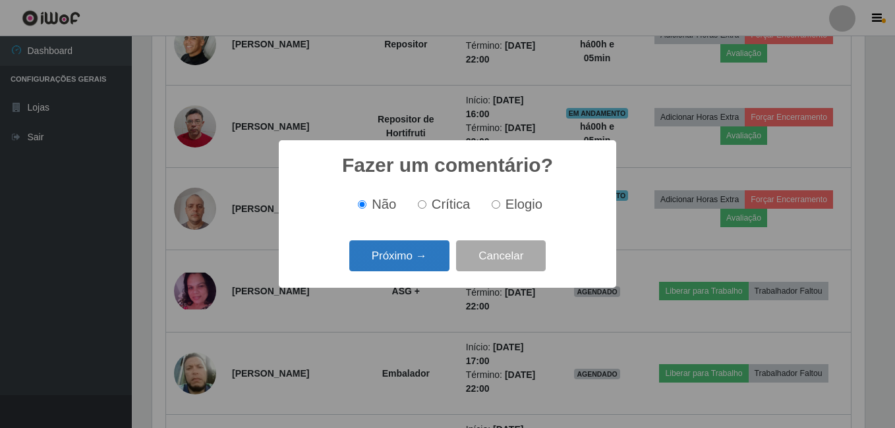
click at [409, 259] on button "Próximo →" at bounding box center [399, 256] width 100 height 31
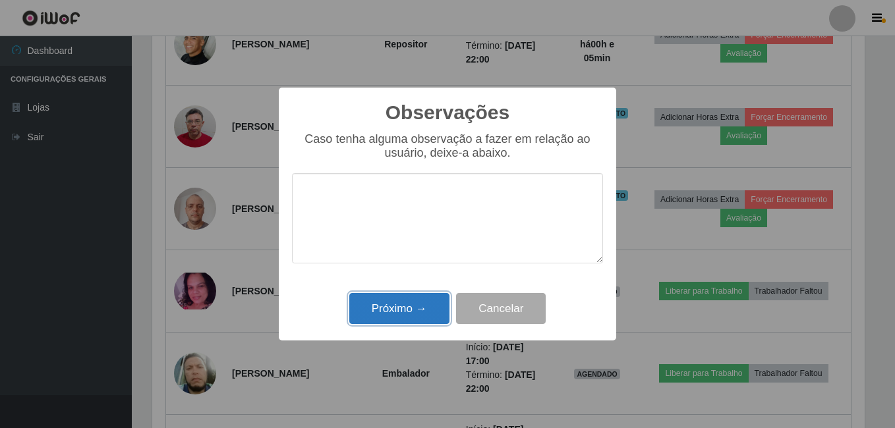
click at [400, 304] on button "Próximo →" at bounding box center [399, 308] width 100 height 31
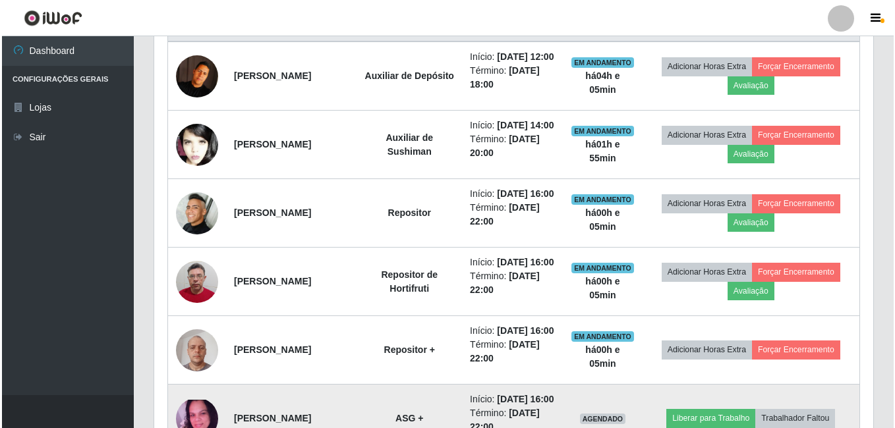
scroll to position [725, 0]
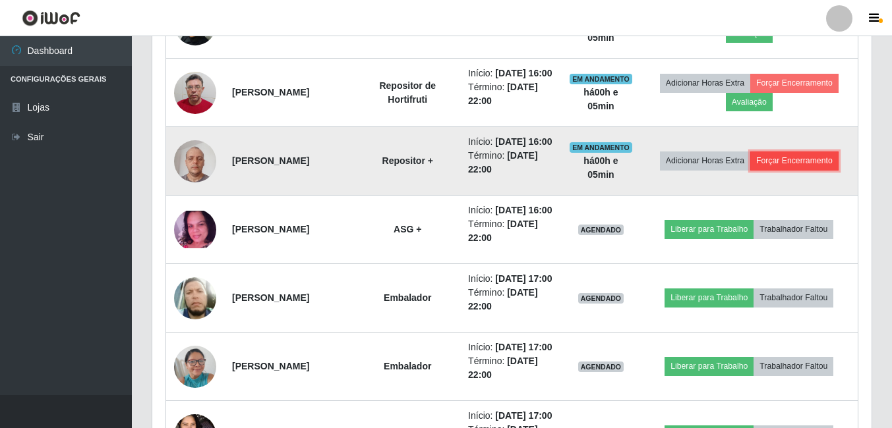
click at [784, 170] on button "Forçar Encerramento" at bounding box center [794, 161] width 88 height 18
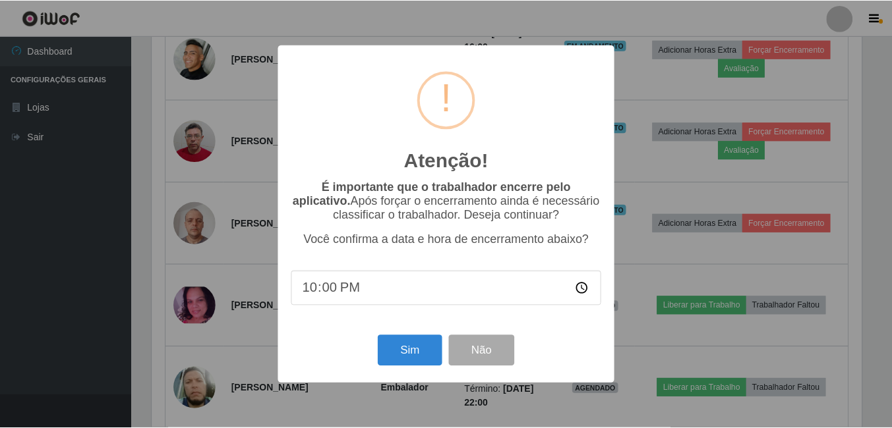
scroll to position [274, 713]
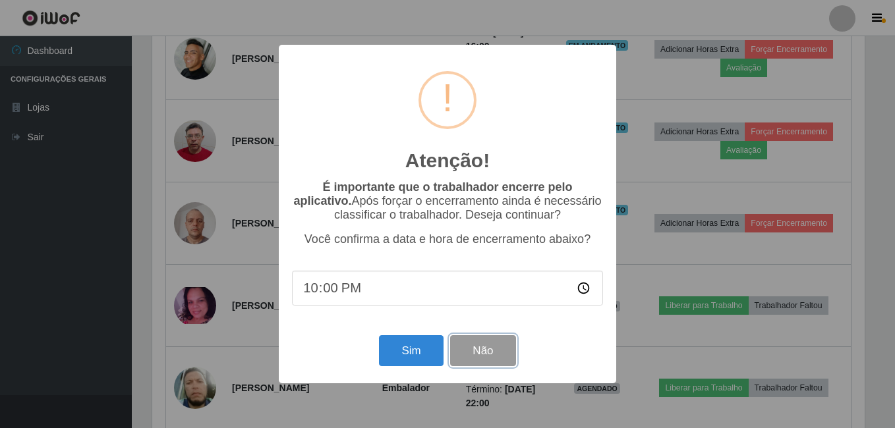
click at [510, 363] on button "Não" at bounding box center [482, 351] width 65 height 31
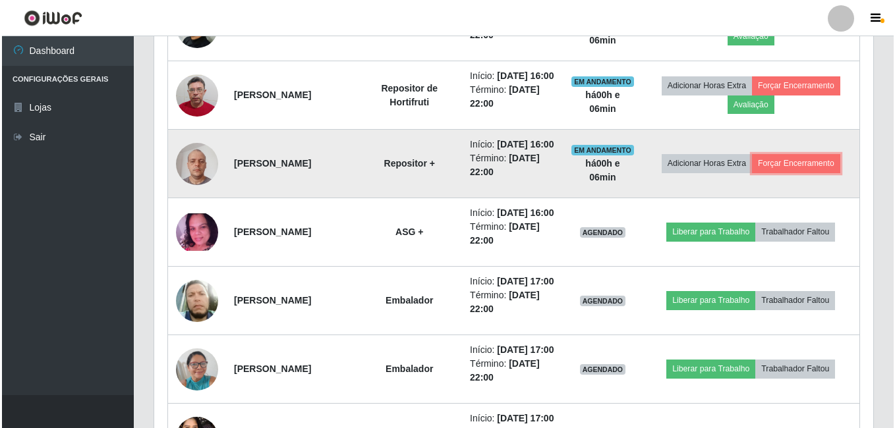
scroll to position [723, 0]
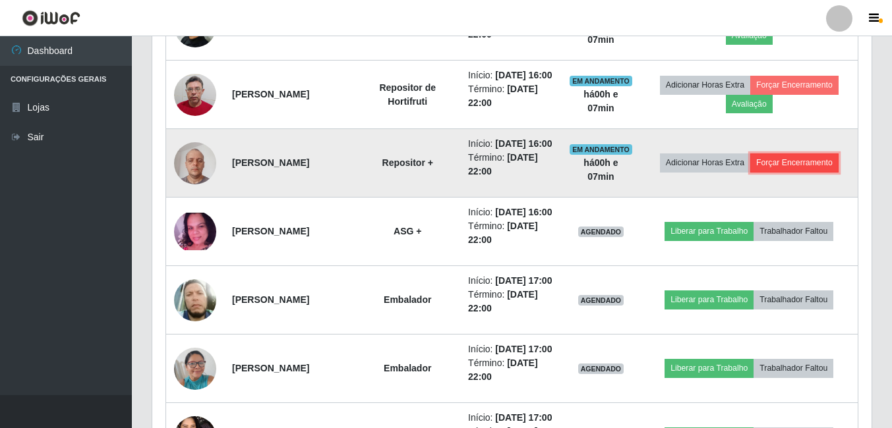
click at [816, 172] on button "Forçar Encerramento" at bounding box center [794, 163] width 88 height 18
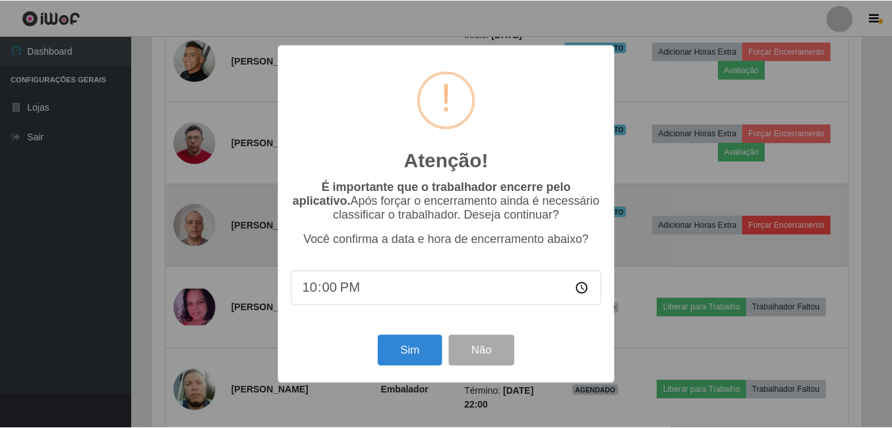
scroll to position [274, 713]
type input "16:10"
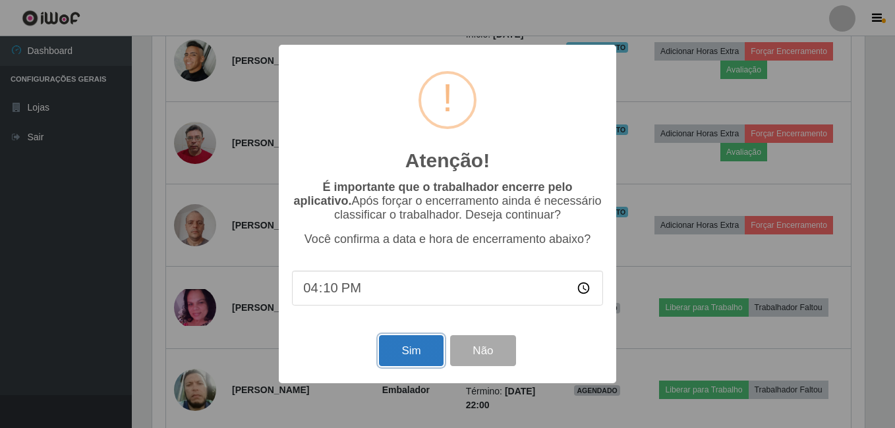
click at [408, 355] on button "Sim" at bounding box center [411, 351] width 64 height 31
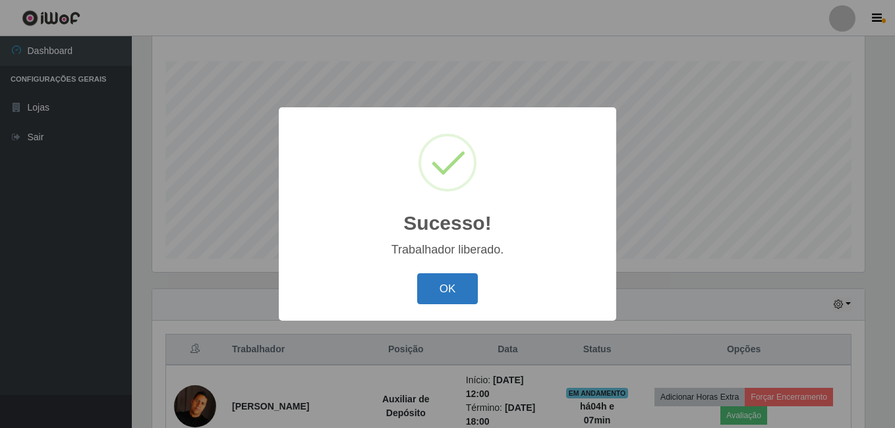
click at [424, 294] on button "OK" at bounding box center [447, 289] width 61 height 31
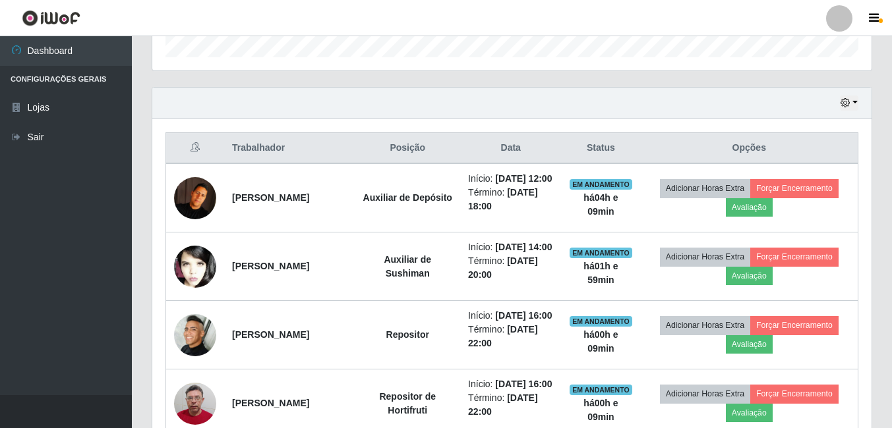
scroll to position [410, 0]
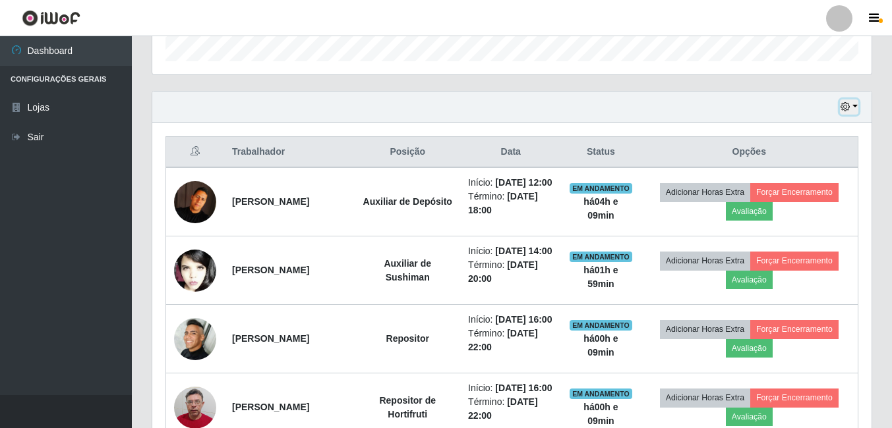
click at [840, 111] on button "button" at bounding box center [849, 107] width 18 height 15
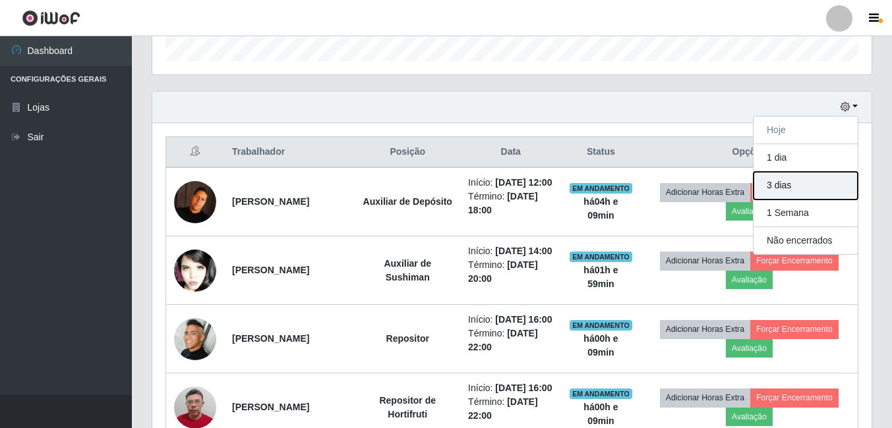
click at [795, 189] on button "3 dias" at bounding box center [805, 186] width 104 height 28
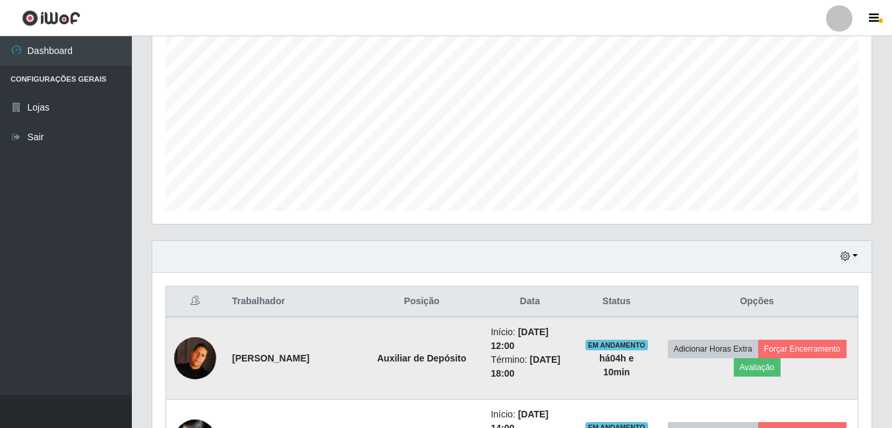
scroll to position [328, 0]
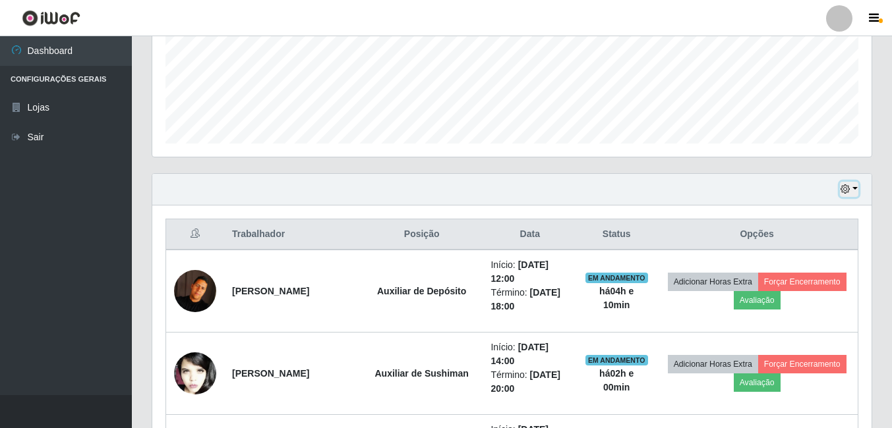
click at [848, 188] on icon "button" at bounding box center [844, 189] width 9 height 9
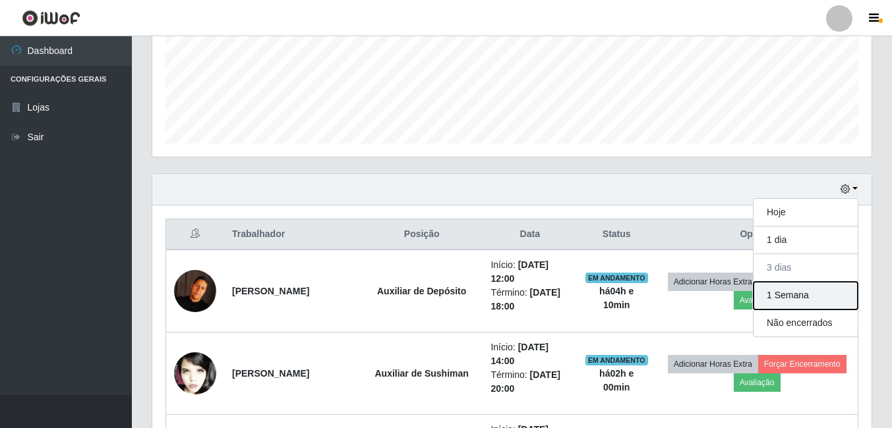
click at [803, 297] on button "1 Semana" at bounding box center [805, 296] width 104 height 28
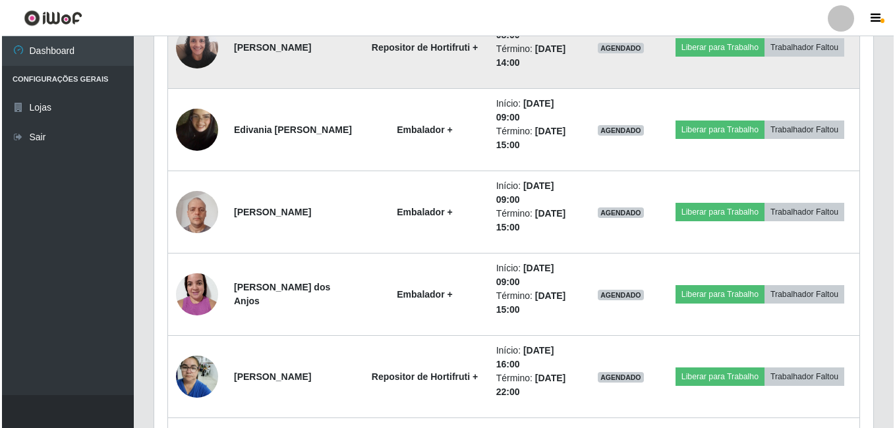
scroll to position [5469, 0]
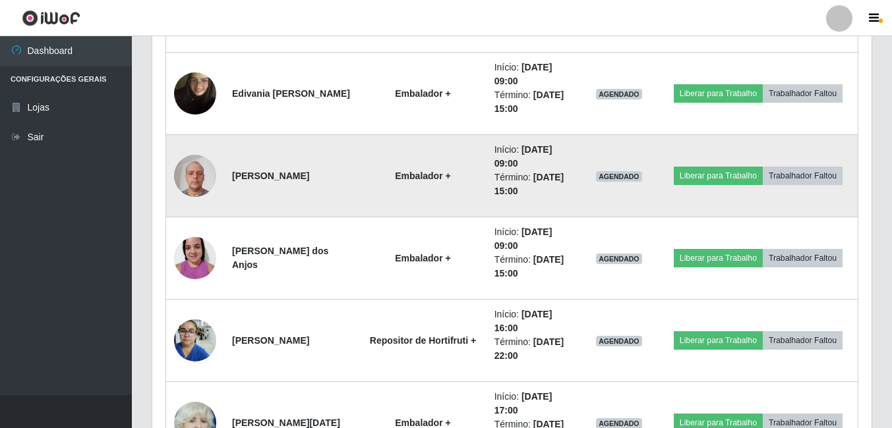
click at [186, 167] on img at bounding box center [195, 176] width 42 height 56
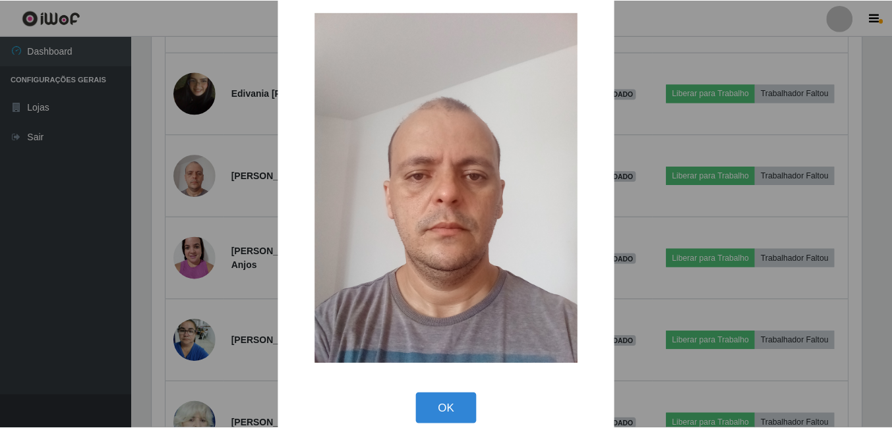
scroll to position [38, 0]
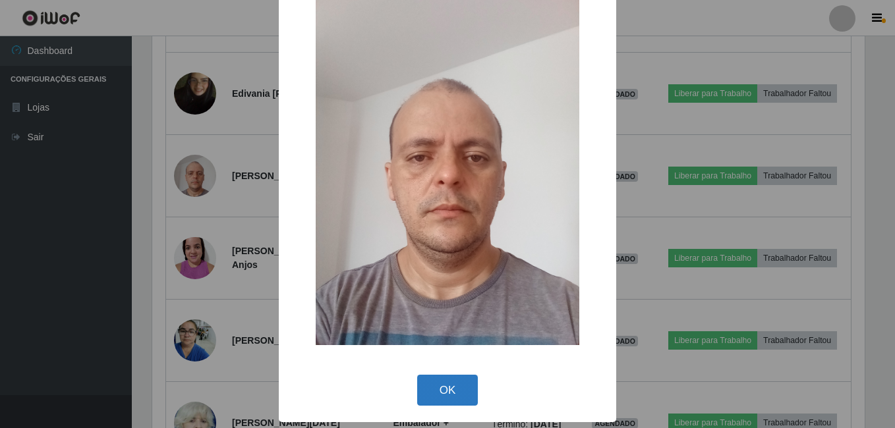
click at [450, 395] on button "OK" at bounding box center [447, 390] width 61 height 31
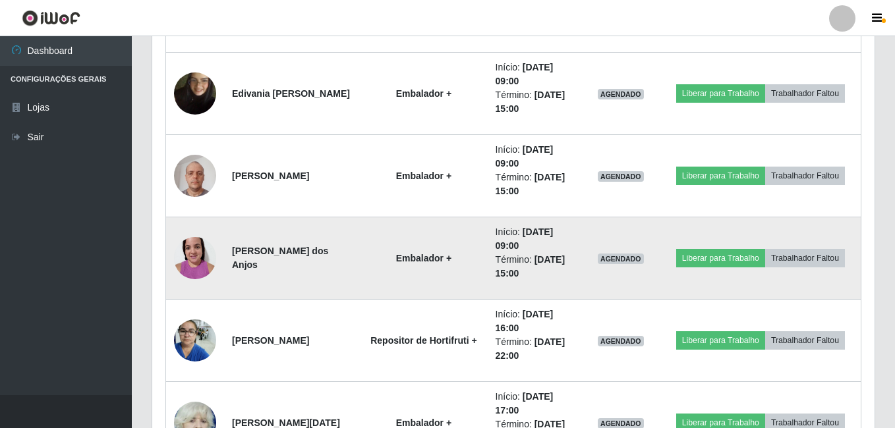
scroll to position [274, 719]
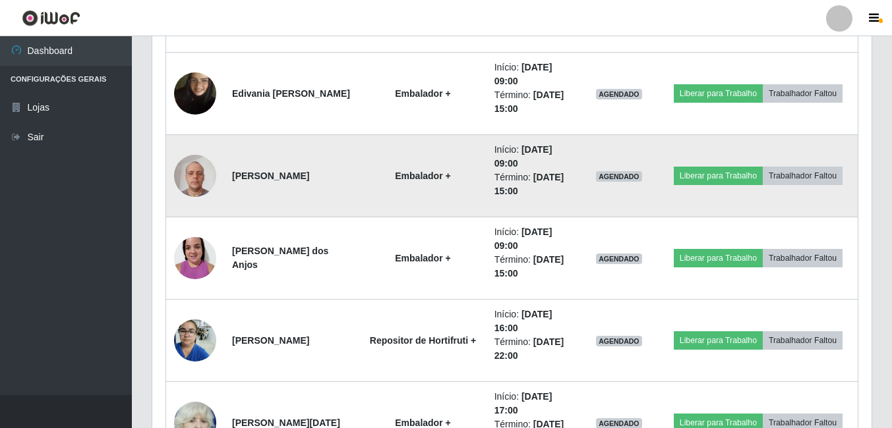
click at [202, 182] on img at bounding box center [195, 176] width 42 height 56
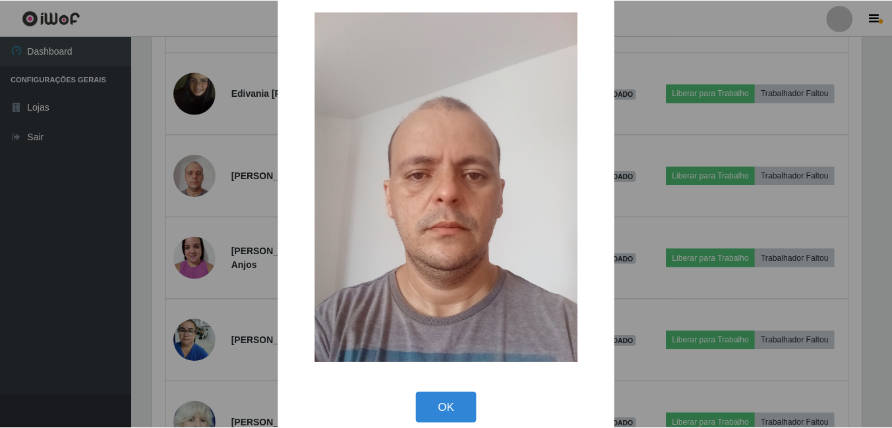
scroll to position [38, 0]
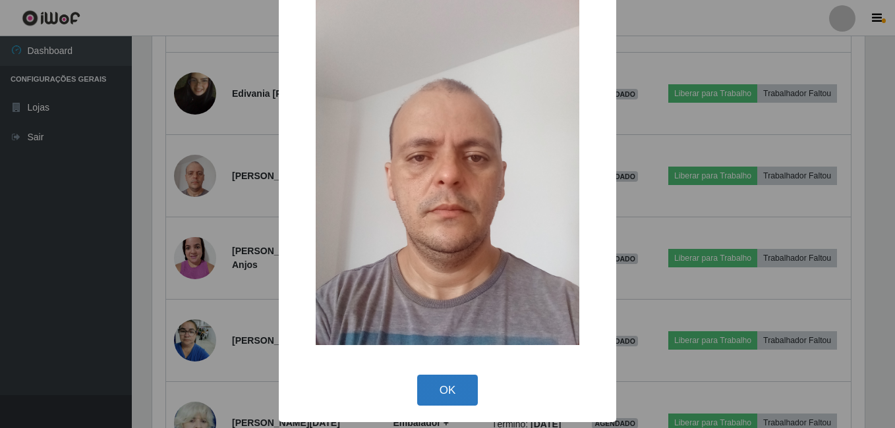
click at [443, 377] on button "OK" at bounding box center [447, 390] width 61 height 31
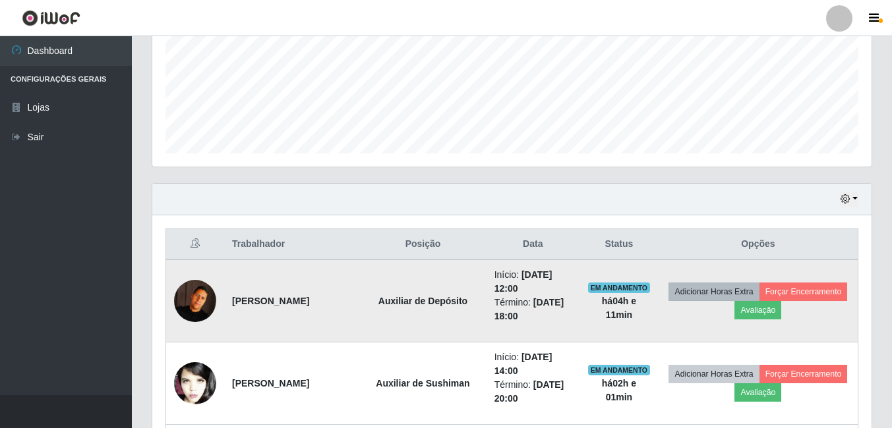
scroll to position [328, 0]
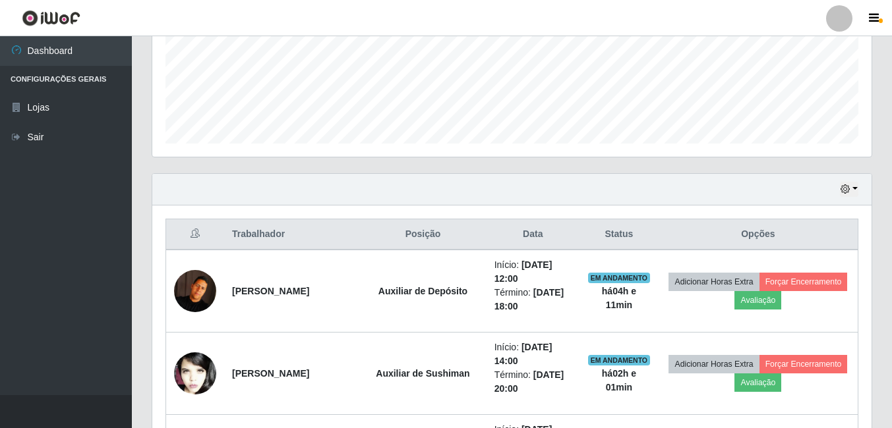
click at [849, 175] on div "Hoje 1 dia 3 dias 1 Semana Não encerrados" at bounding box center [511, 190] width 719 height 32
click at [844, 196] on button "button" at bounding box center [849, 189] width 18 height 15
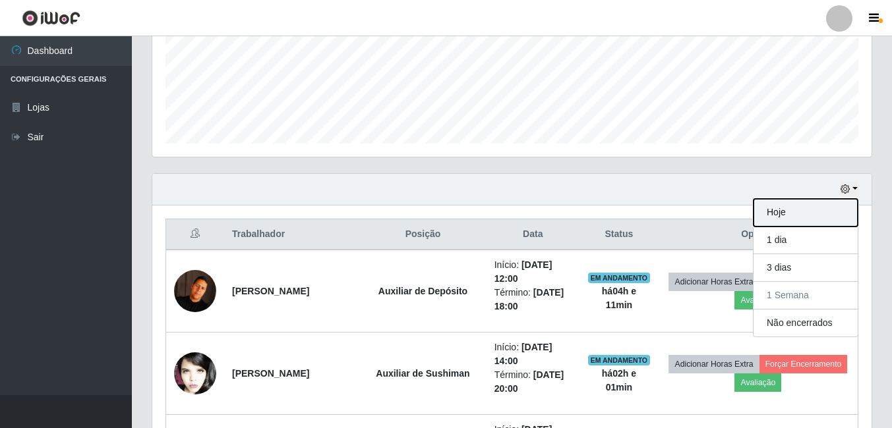
click at [763, 218] on button "Hoje" at bounding box center [805, 213] width 104 height 28
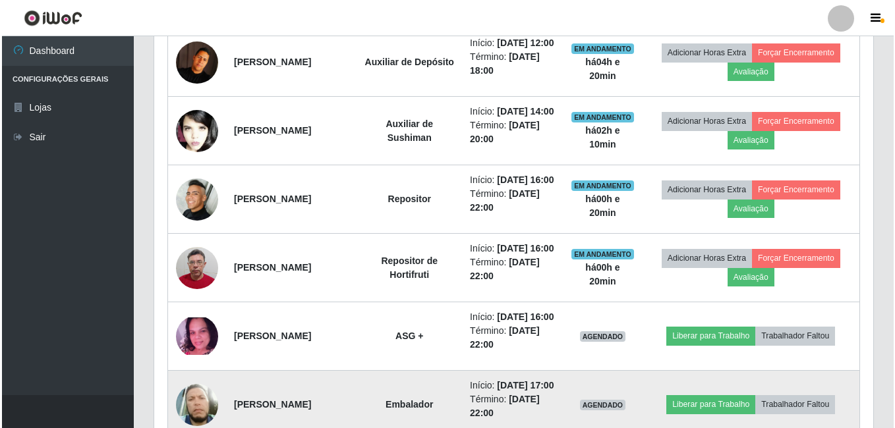
scroll to position [789, 0]
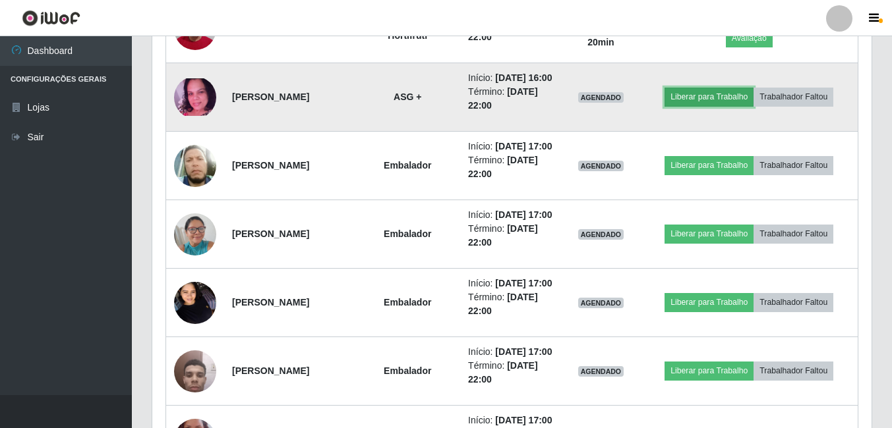
click at [701, 106] on button "Liberar para Trabalho" at bounding box center [708, 97] width 89 height 18
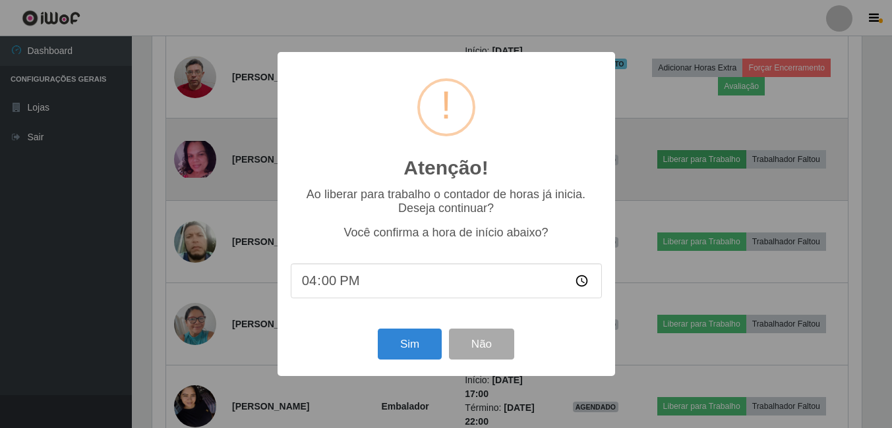
scroll to position [274, 713]
type input "16:16"
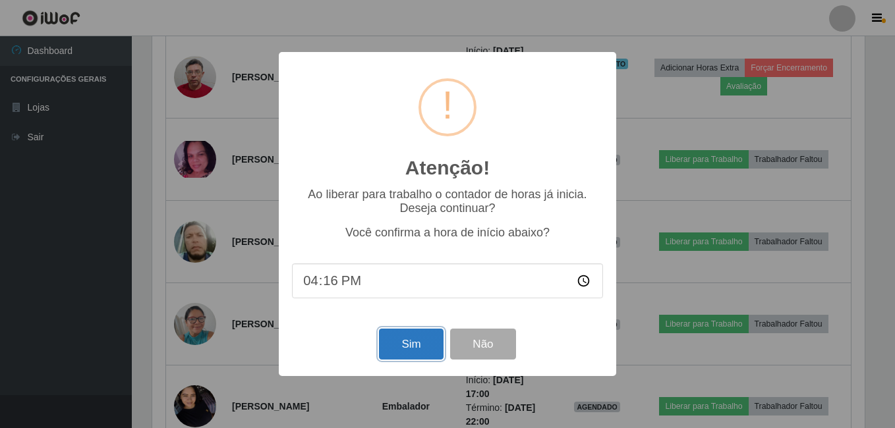
click at [416, 341] on button "Sim" at bounding box center [411, 344] width 64 height 31
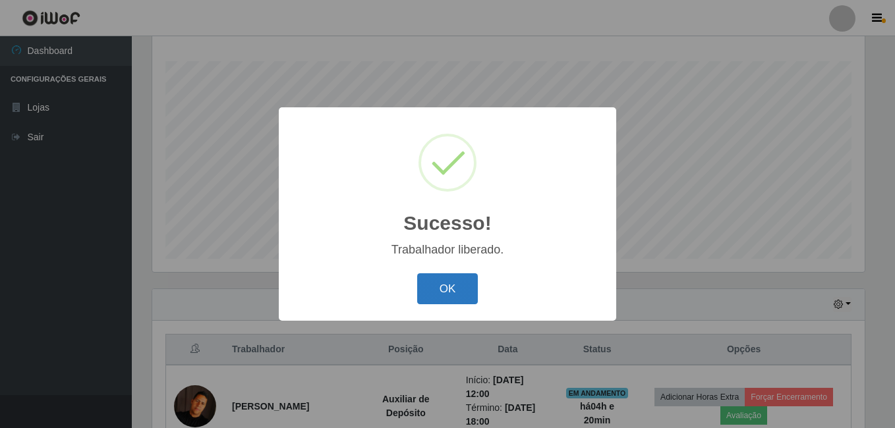
click at [454, 293] on button "OK" at bounding box center [447, 289] width 61 height 31
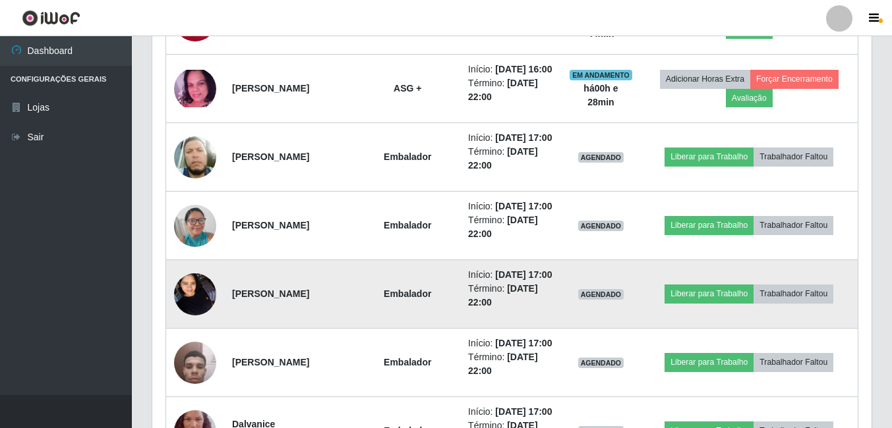
scroll to position [904, 0]
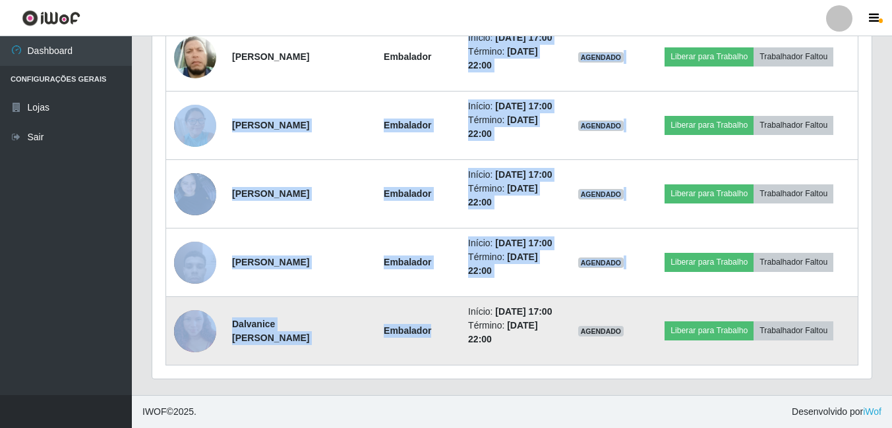
drag, startPoint x: 457, startPoint y: 130, endPoint x: 461, endPoint y: 424, distance: 294.0
click at [461, 366] on tbody "[PERSON_NAME] de Araújo Auxiliar de Depósito Início: [DATE] 12:00 Término: [DAT…" at bounding box center [512, 23] width 692 height 686
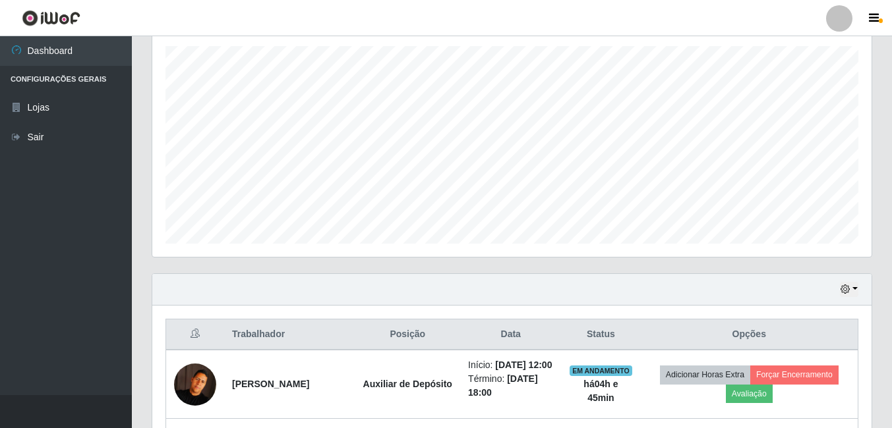
scroll to position [179, 0]
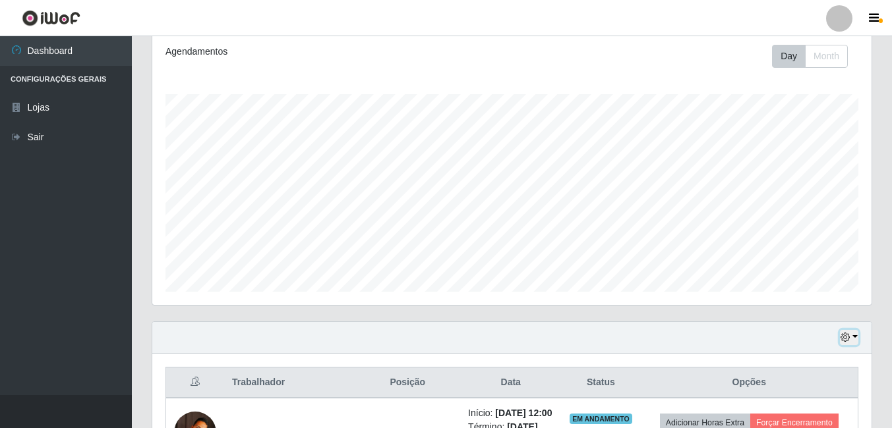
click at [846, 336] on icon "button" at bounding box center [844, 337] width 9 height 9
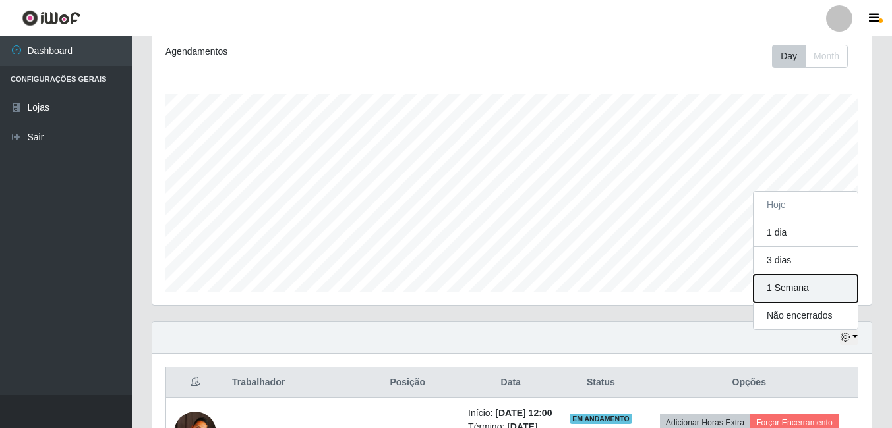
click at [777, 293] on button "1 Semana" at bounding box center [805, 289] width 104 height 28
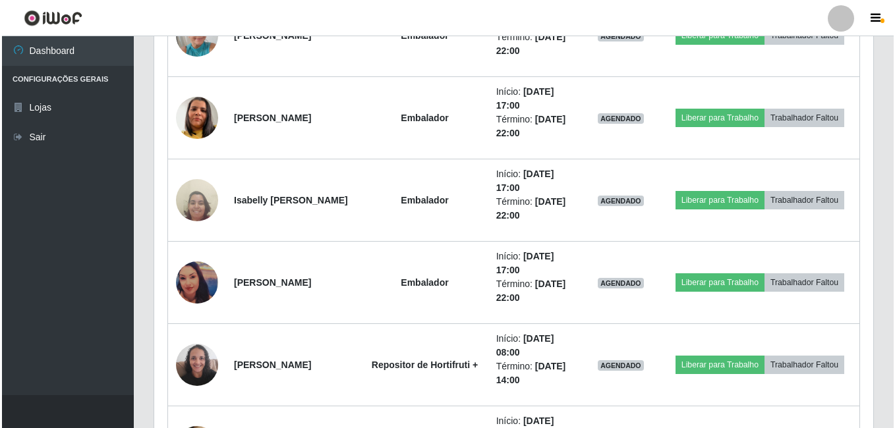
scroll to position [5354, 0]
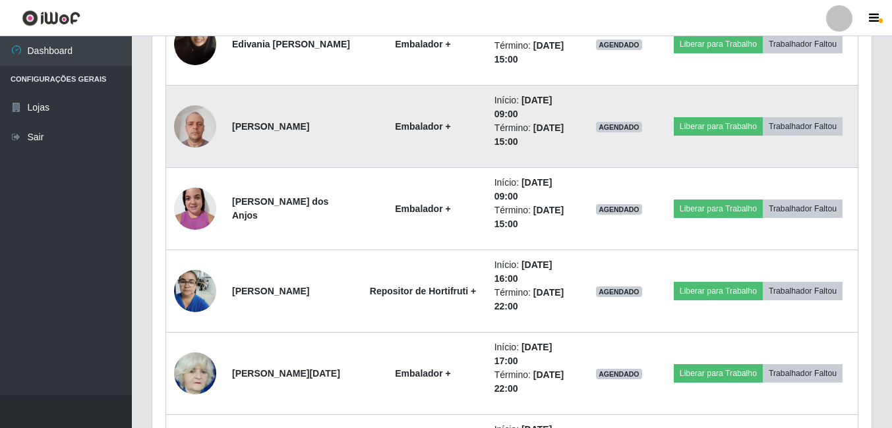
click at [185, 121] on img at bounding box center [195, 126] width 42 height 56
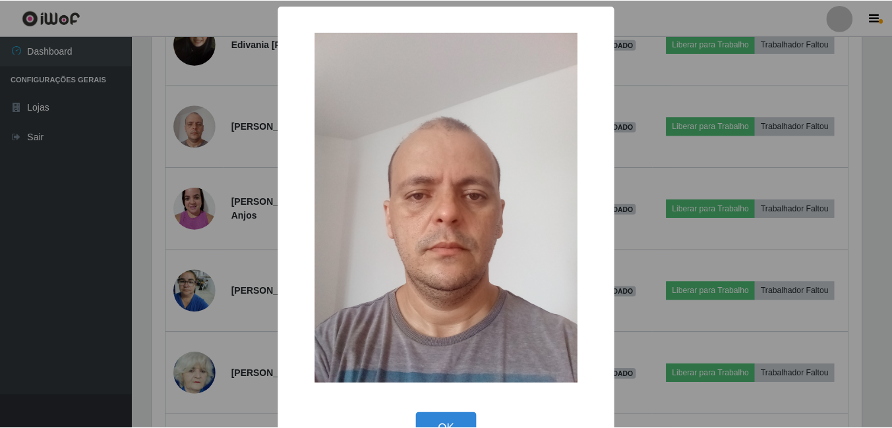
scroll to position [38, 0]
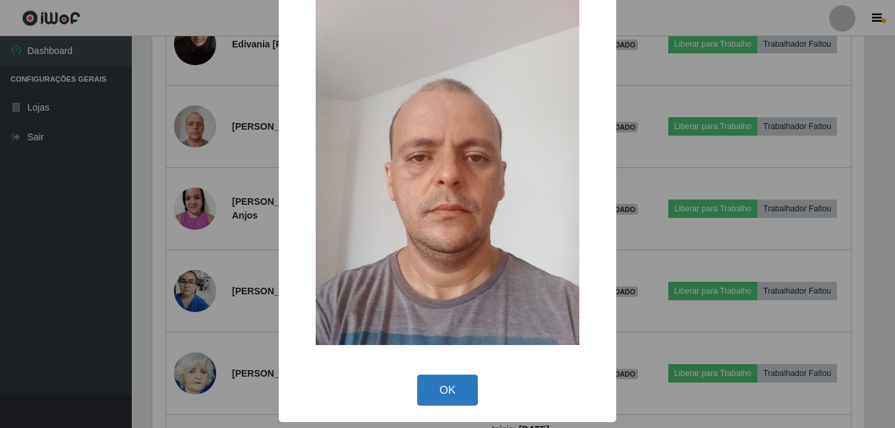
click at [448, 384] on button "OK" at bounding box center [447, 390] width 61 height 31
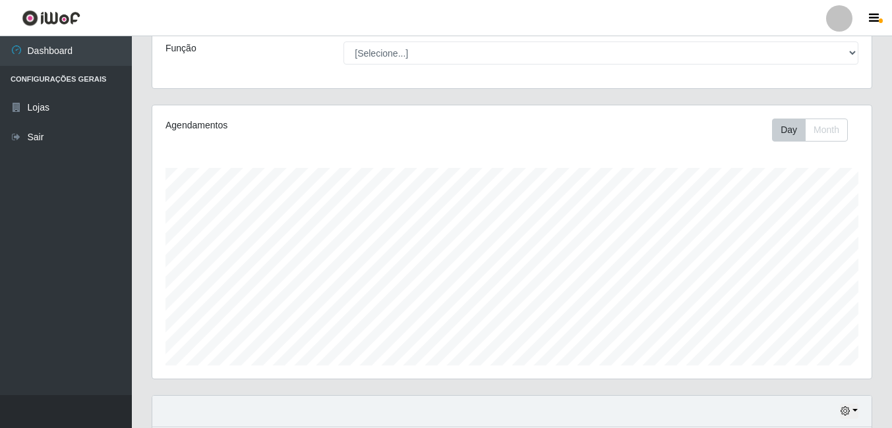
scroll to position [171, 0]
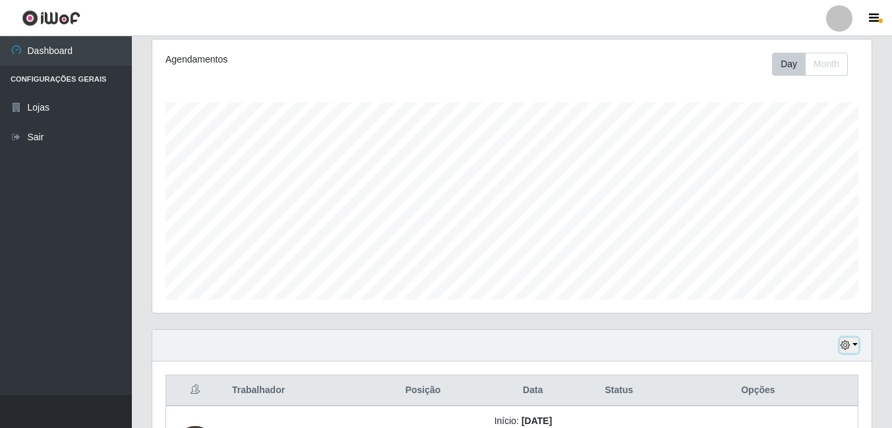
click at [844, 347] on icon "button" at bounding box center [844, 345] width 9 height 9
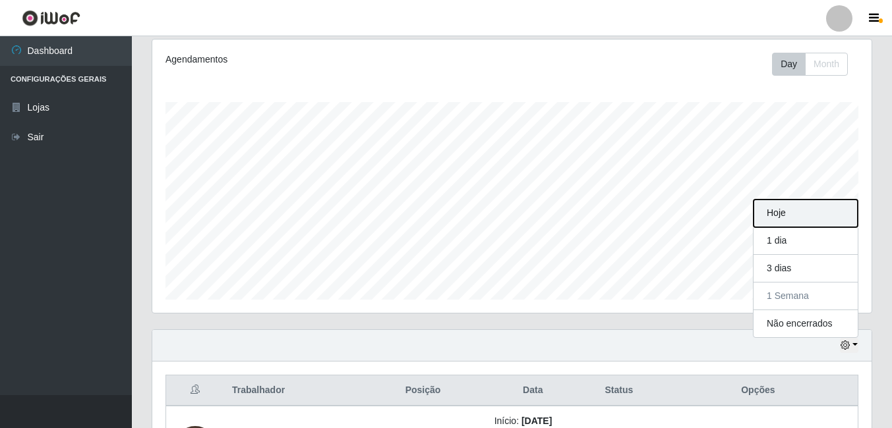
click at [777, 218] on button "Hoje" at bounding box center [805, 214] width 104 height 28
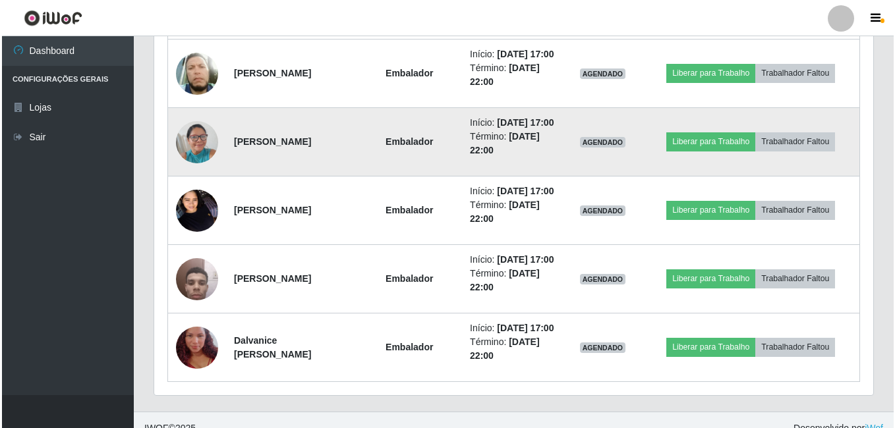
scroll to position [904, 0]
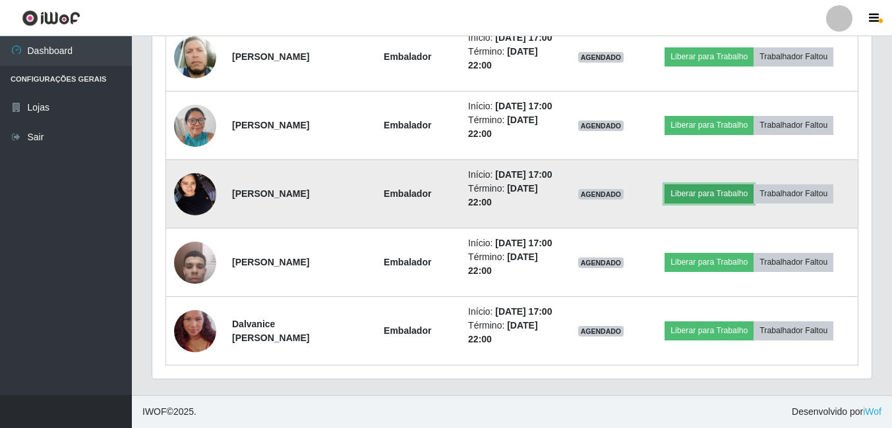
click at [734, 203] on button "Liberar para Trabalho" at bounding box center [708, 194] width 89 height 18
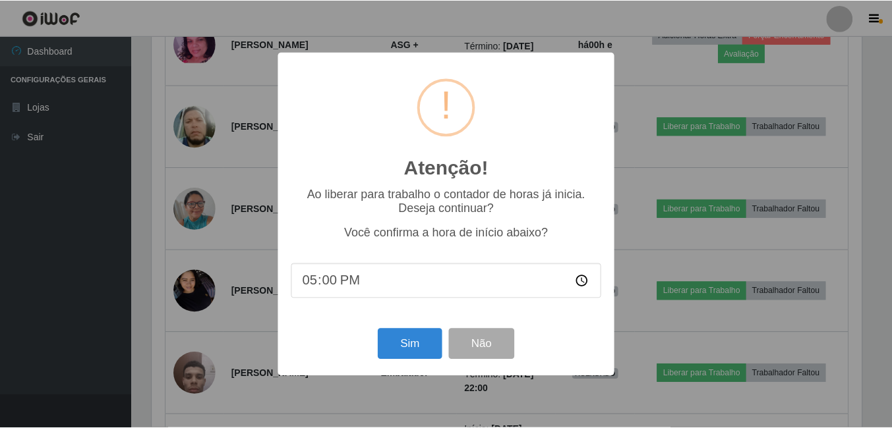
scroll to position [274, 713]
click at [407, 350] on button "Sim" at bounding box center [411, 344] width 64 height 31
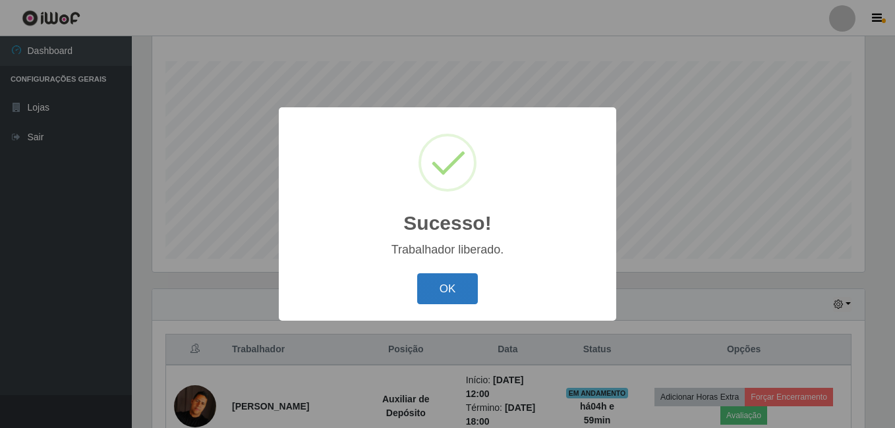
click at [456, 291] on button "OK" at bounding box center [447, 289] width 61 height 31
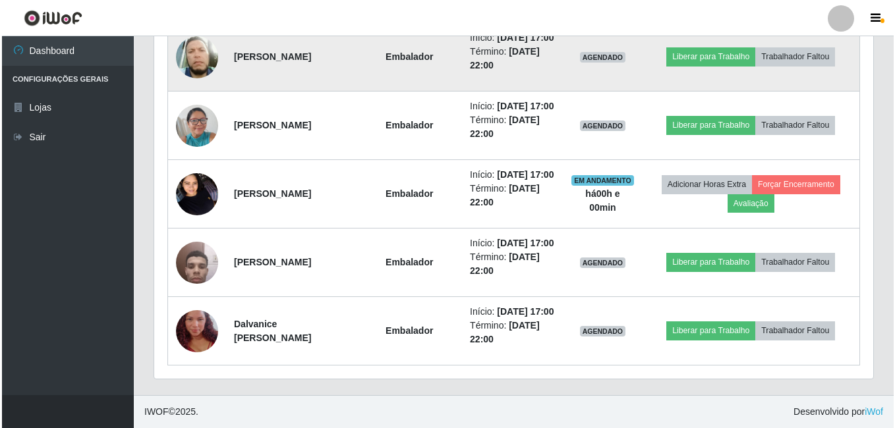
scroll to position [1036, 0]
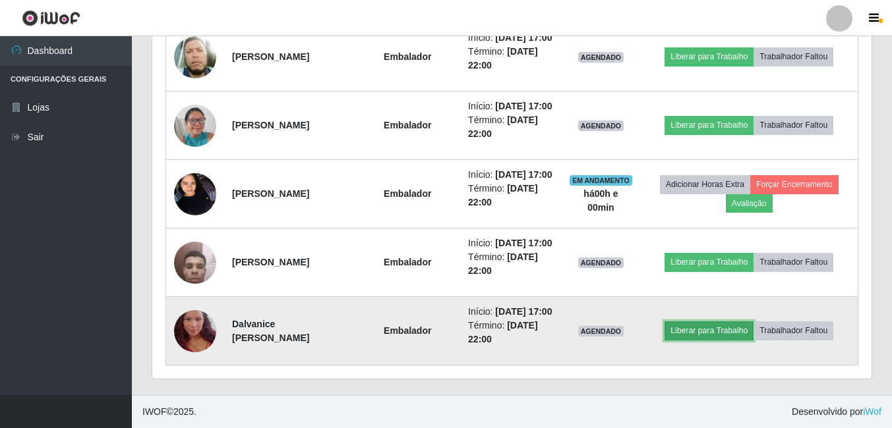
click at [688, 322] on button "Liberar para Trabalho" at bounding box center [708, 331] width 89 height 18
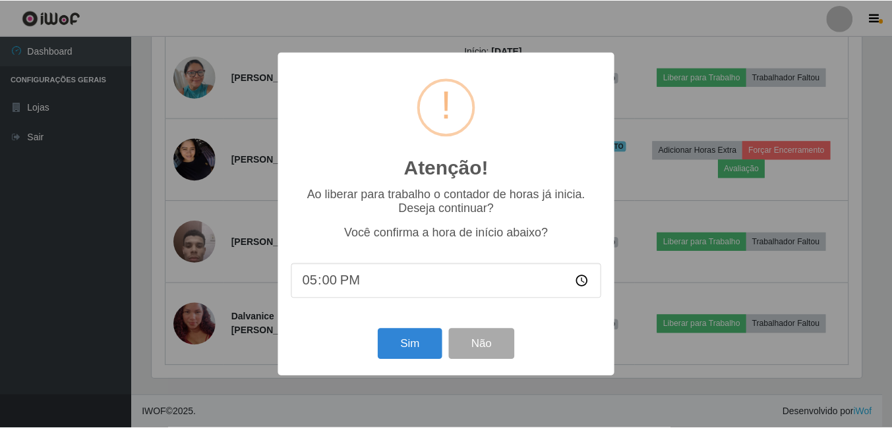
scroll to position [274, 713]
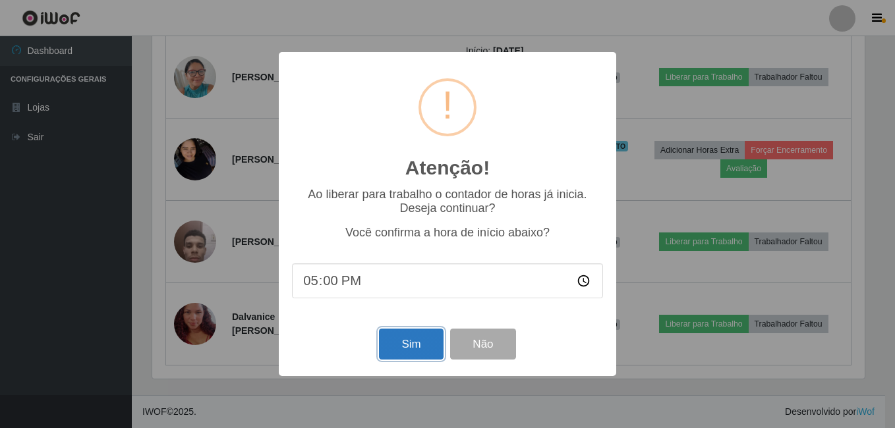
click at [399, 353] on button "Sim" at bounding box center [411, 344] width 64 height 31
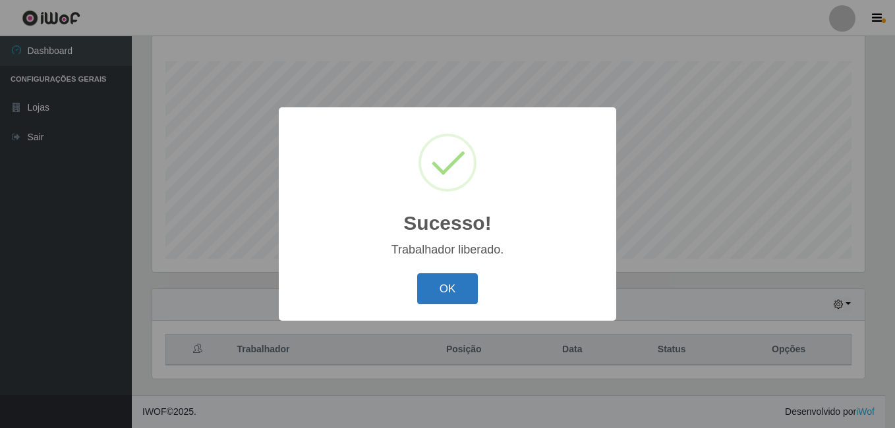
click at [437, 287] on button "OK" at bounding box center [447, 289] width 61 height 31
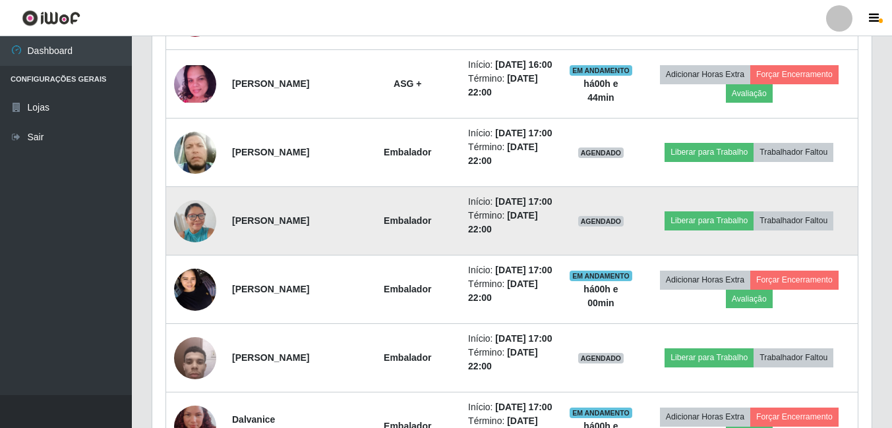
scroll to position [805, 0]
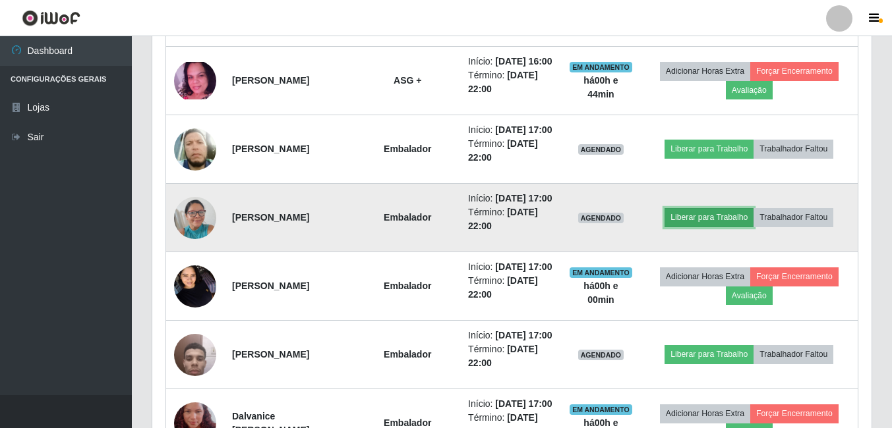
click at [712, 227] on button "Liberar para Trabalho" at bounding box center [708, 217] width 89 height 18
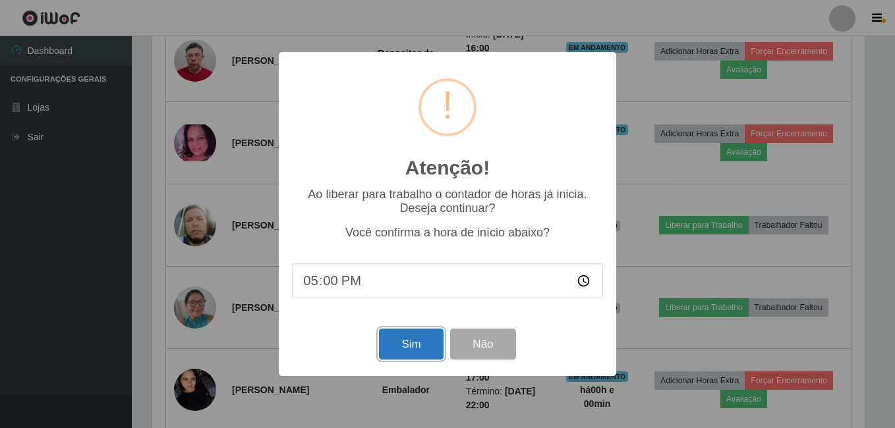
click at [404, 345] on button "Sim" at bounding box center [411, 344] width 64 height 31
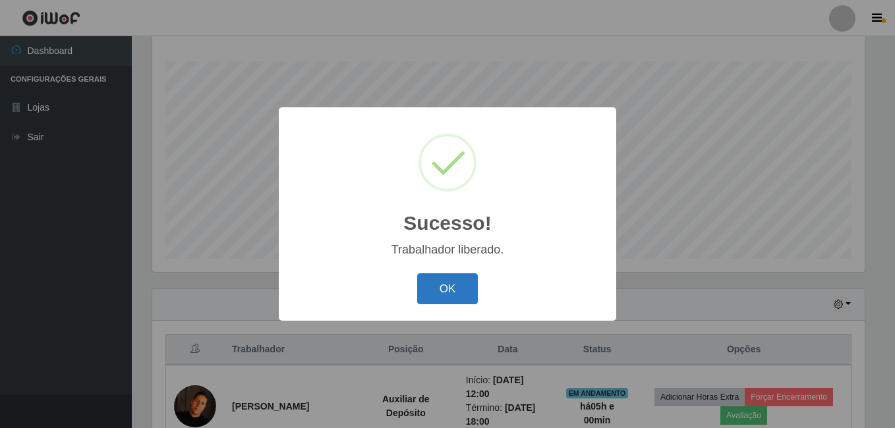
click at [446, 296] on button "OK" at bounding box center [447, 289] width 61 height 31
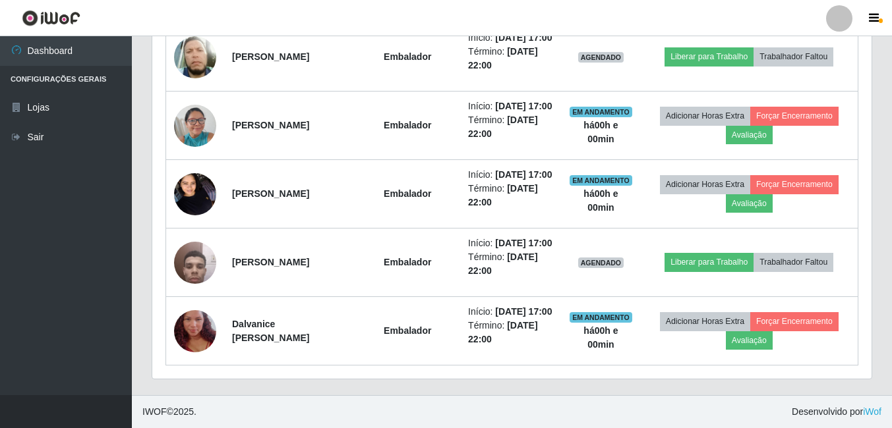
scroll to position [0, 0]
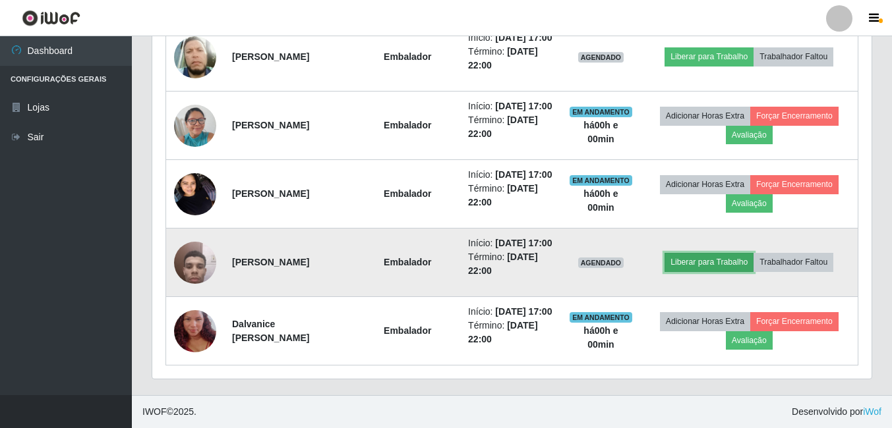
click at [694, 253] on button "Liberar para Trabalho" at bounding box center [708, 262] width 89 height 18
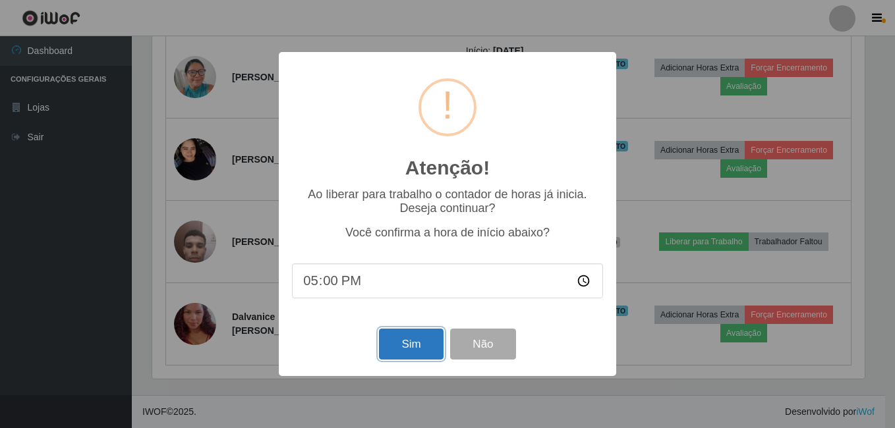
click at [411, 339] on button "Sim" at bounding box center [411, 344] width 64 height 31
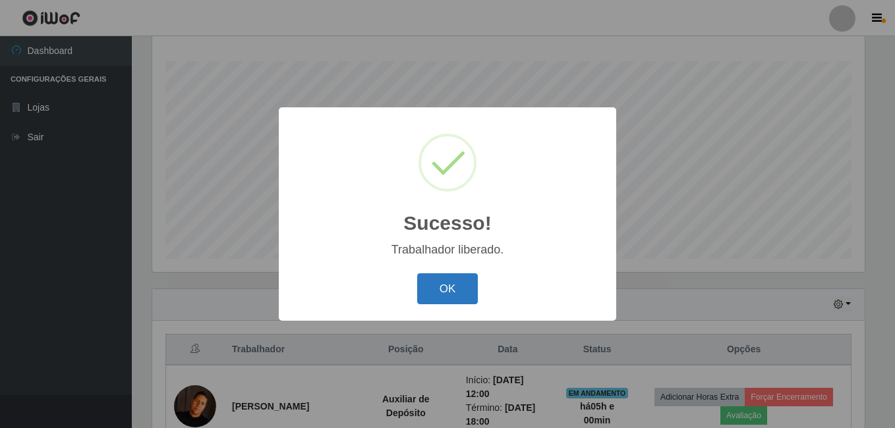
click at [465, 290] on button "OK" at bounding box center [447, 289] width 61 height 31
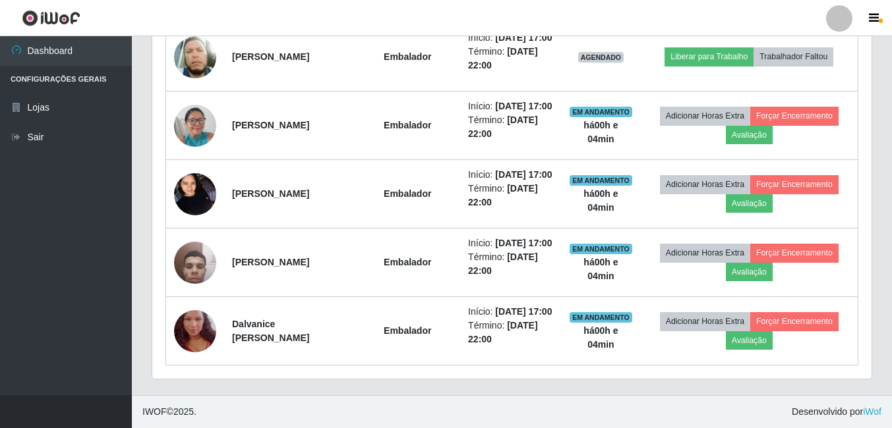
scroll to position [838, 0]
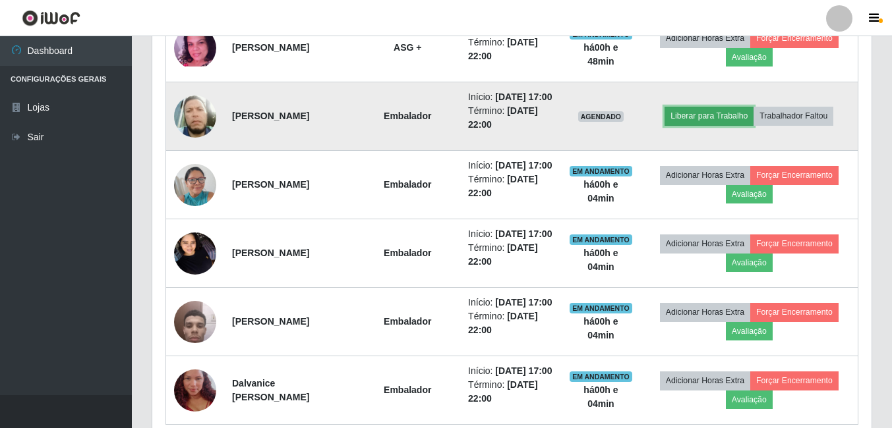
click at [693, 125] on button "Liberar para Trabalho" at bounding box center [708, 116] width 89 height 18
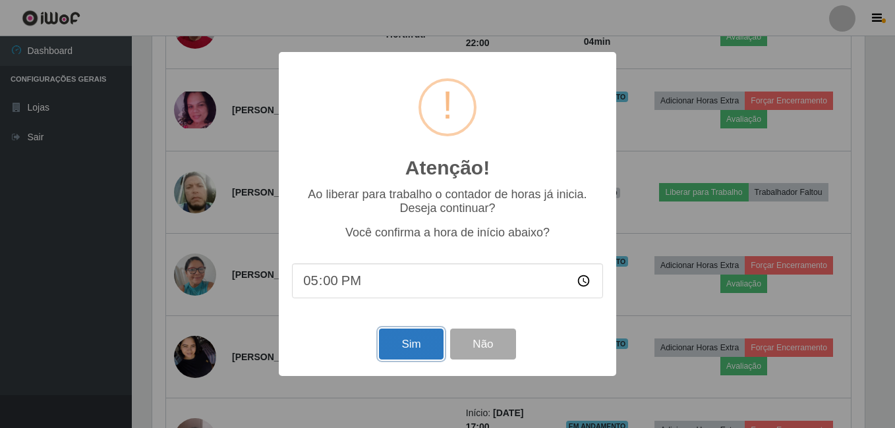
click at [399, 340] on button "Sim" at bounding box center [411, 344] width 64 height 31
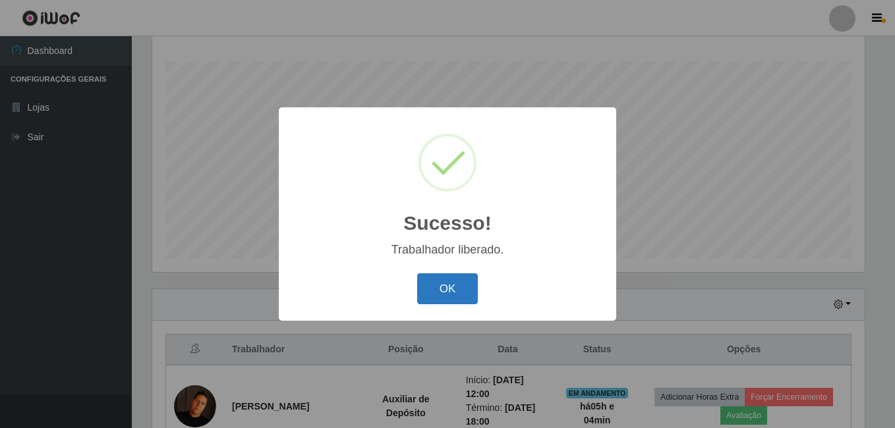
click at [452, 289] on button "OK" at bounding box center [447, 289] width 61 height 31
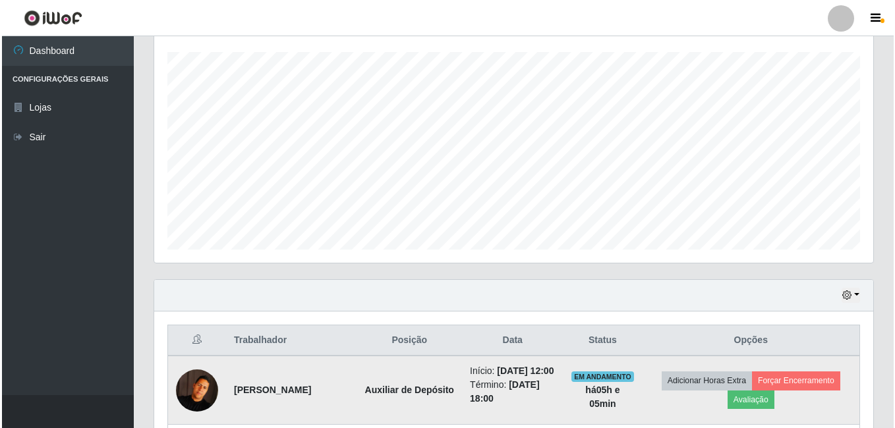
scroll to position [344, 0]
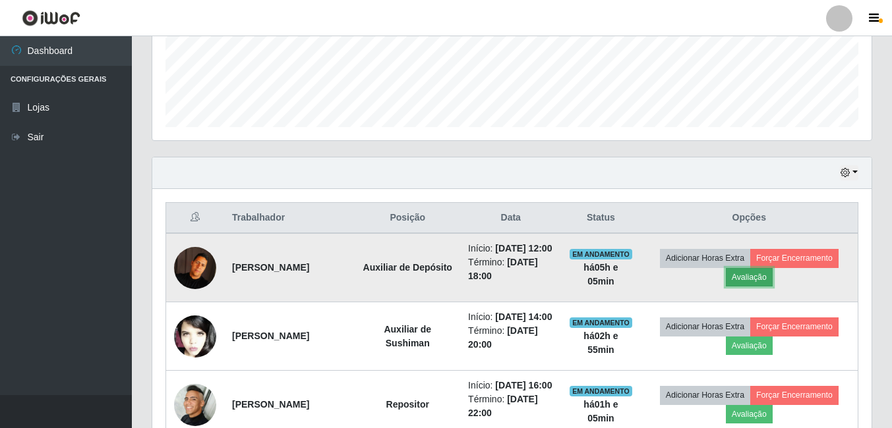
click at [766, 285] on button "Avaliação" at bounding box center [749, 277] width 47 height 18
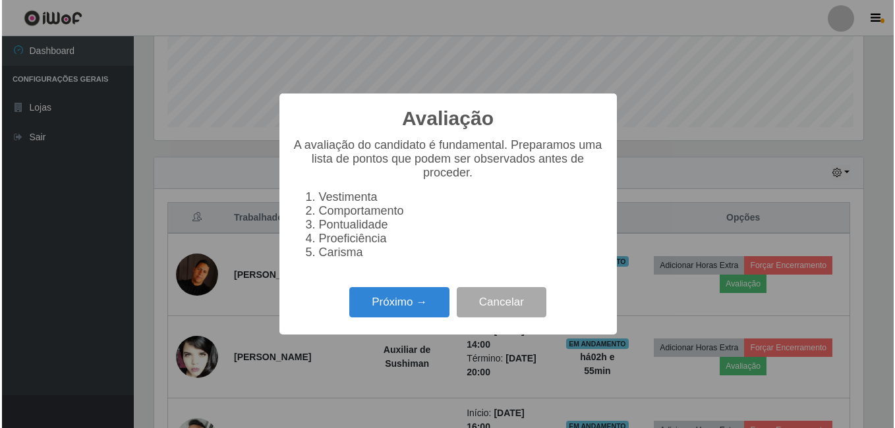
scroll to position [274, 713]
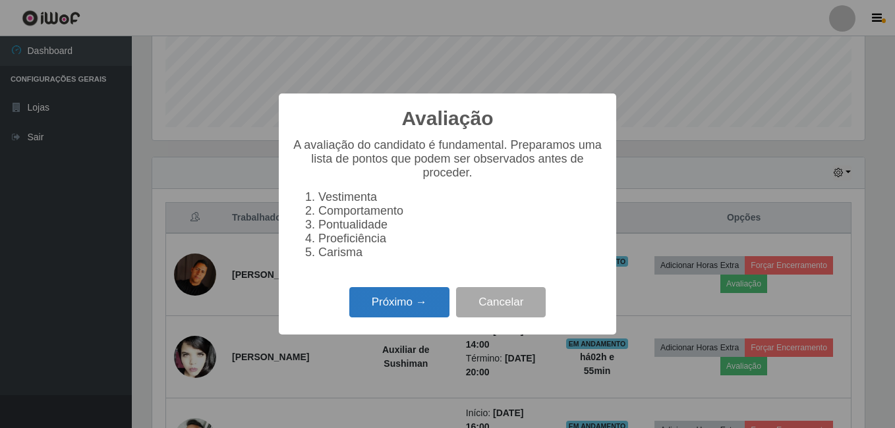
click at [410, 302] on button "Próximo →" at bounding box center [399, 302] width 100 height 31
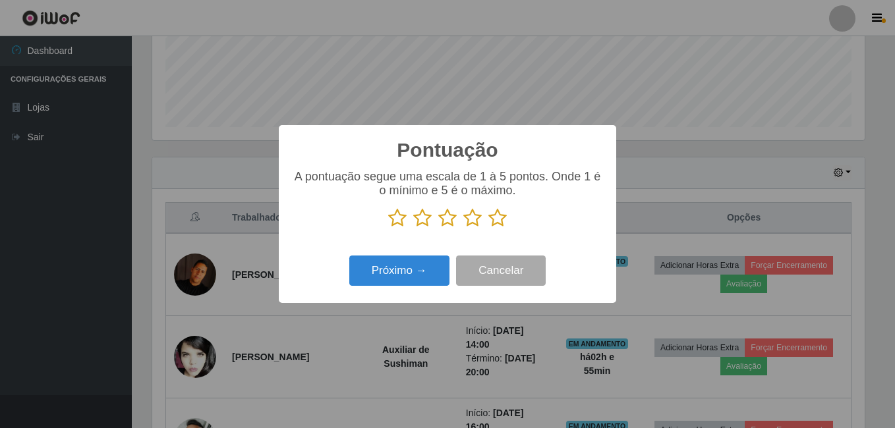
scroll to position [658887, 658448]
click at [498, 218] on icon at bounding box center [497, 218] width 18 height 20
click at [488, 228] on input "radio" at bounding box center [488, 228] width 0 height 0
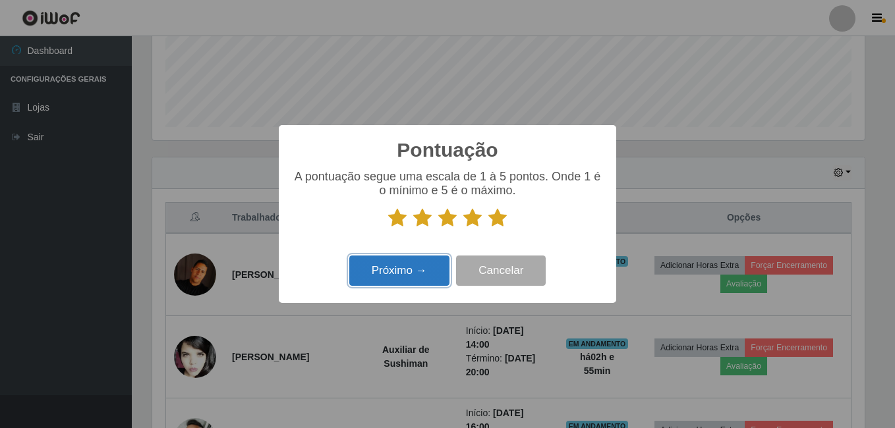
click at [397, 286] on button "Próximo →" at bounding box center [399, 271] width 100 height 31
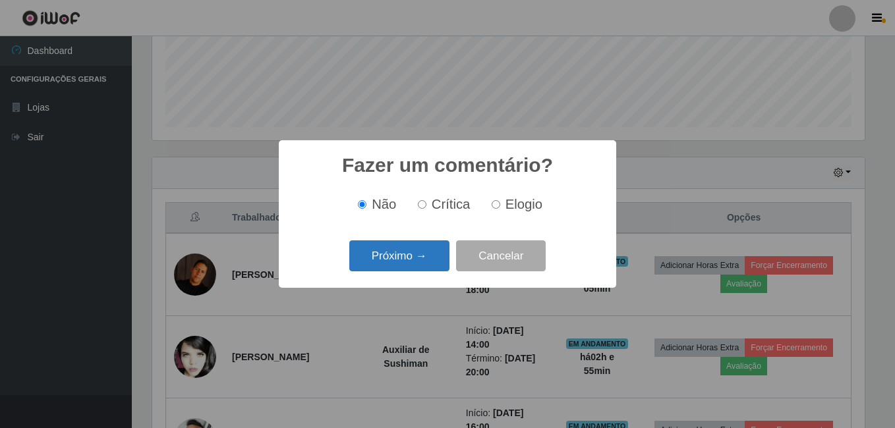
click at [397, 254] on button "Próximo →" at bounding box center [399, 256] width 100 height 31
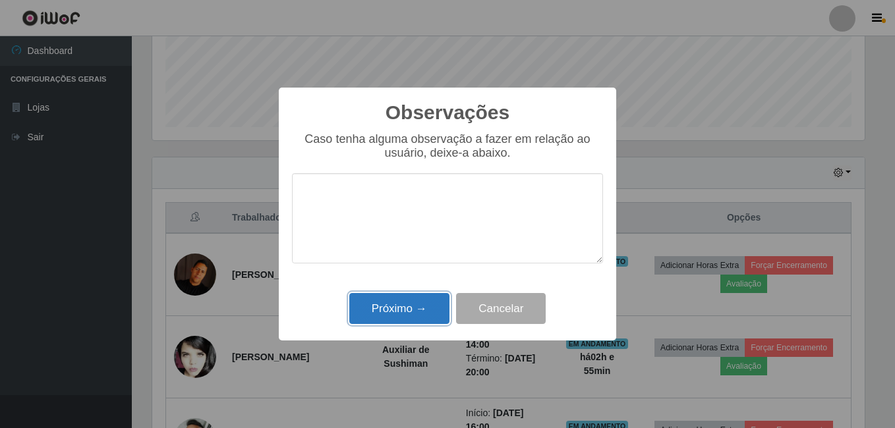
click at [390, 308] on button "Próximo →" at bounding box center [399, 308] width 100 height 31
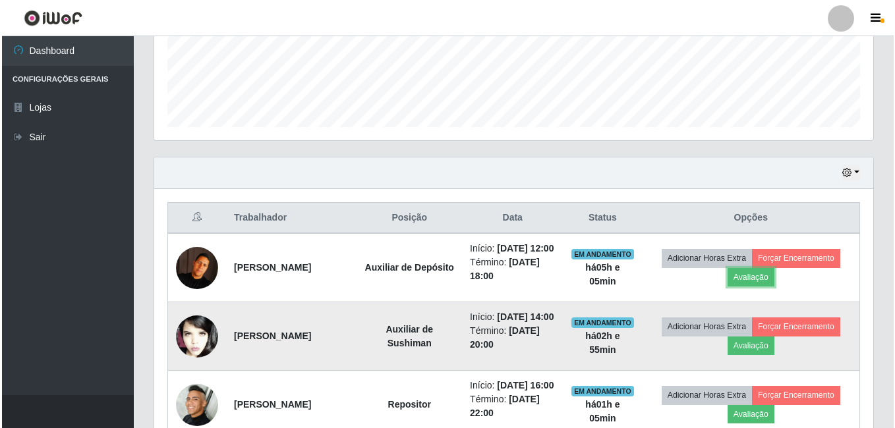
scroll to position [476, 0]
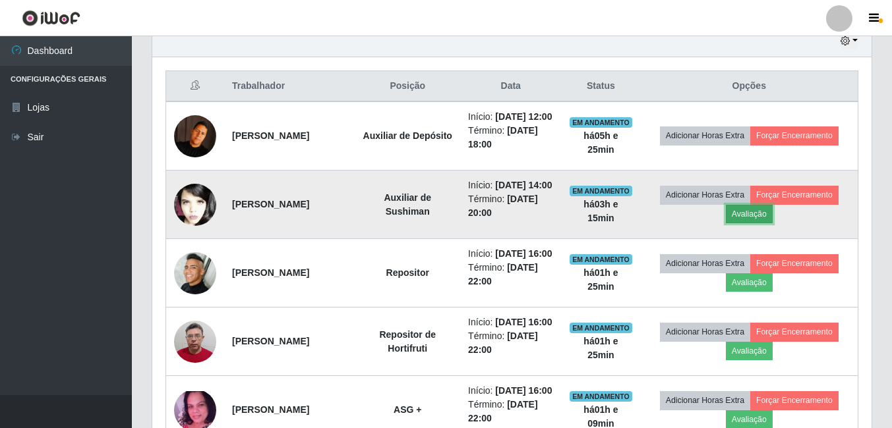
click at [748, 223] on button "Avaliação" at bounding box center [749, 214] width 47 height 18
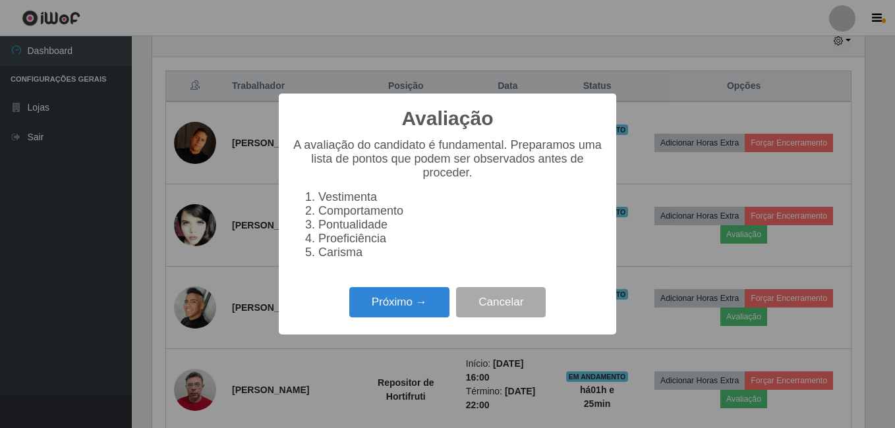
scroll to position [274, 713]
click at [414, 310] on button "Próximo →" at bounding box center [399, 302] width 100 height 31
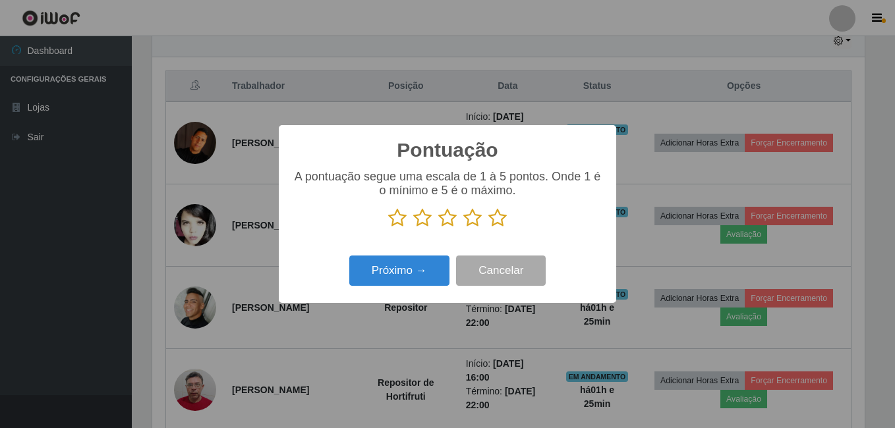
click at [496, 221] on icon at bounding box center [497, 218] width 18 height 20
click at [488, 228] on input "radio" at bounding box center [488, 228] width 0 height 0
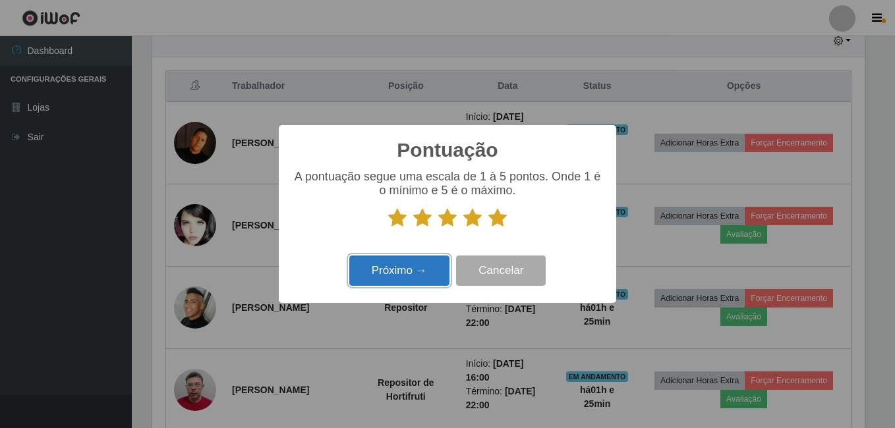
click at [399, 271] on button "Próximo →" at bounding box center [399, 271] width 100 height 31
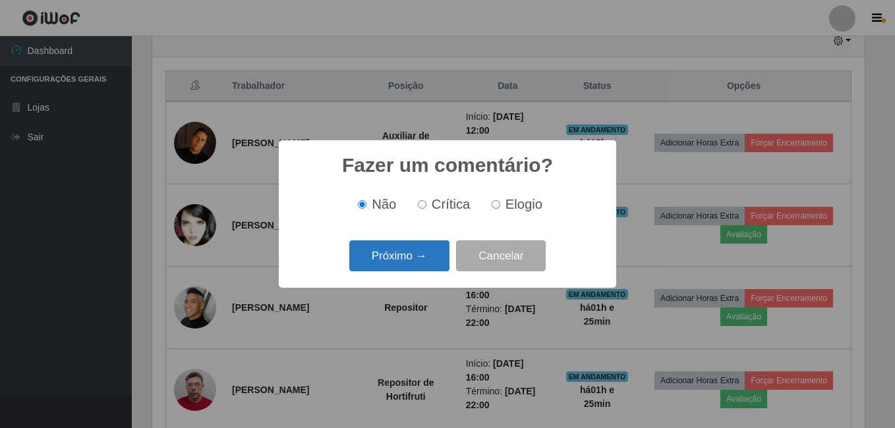
click at [380, 255] on button "Próximo →" at bounding box center [399, 256] width 100 height 31
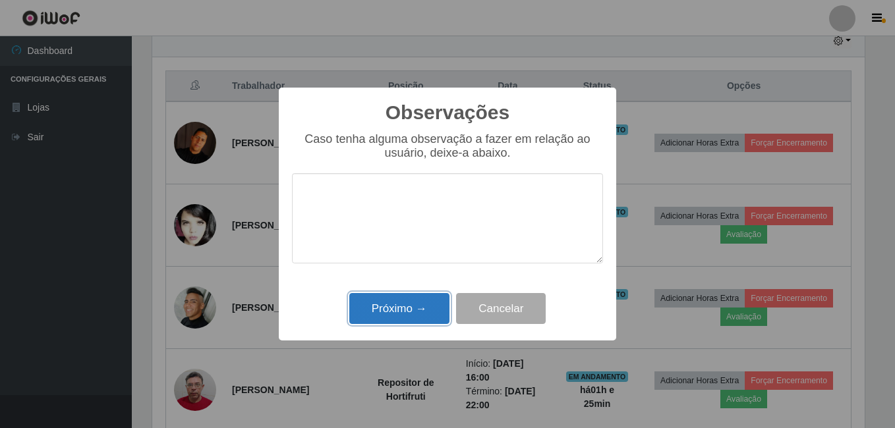
click at [376, 308] on button "Próximo →" at bounding box center [399, 308] width 100 height 31
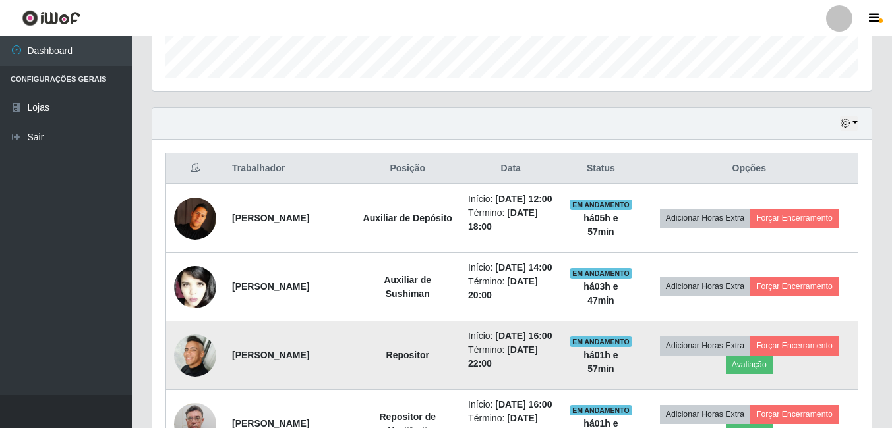
scroll to position [344, 0]
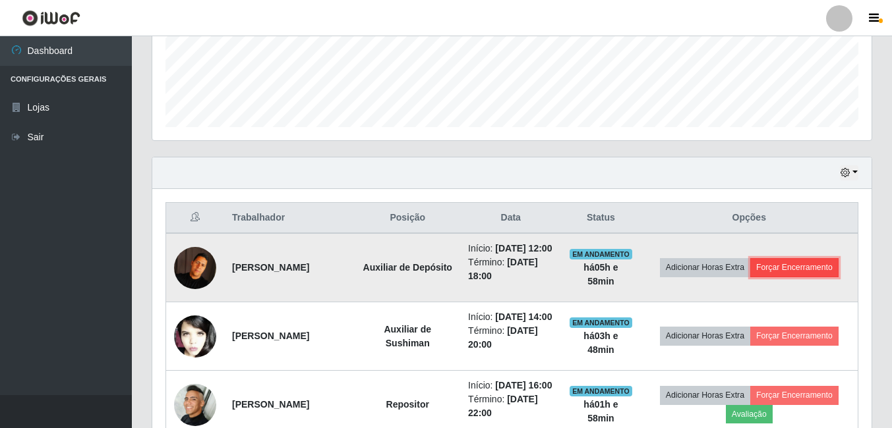
click at [821, 272] on button "Forçar Encerramento" at bounding box center [794, 267] width 88 height 18
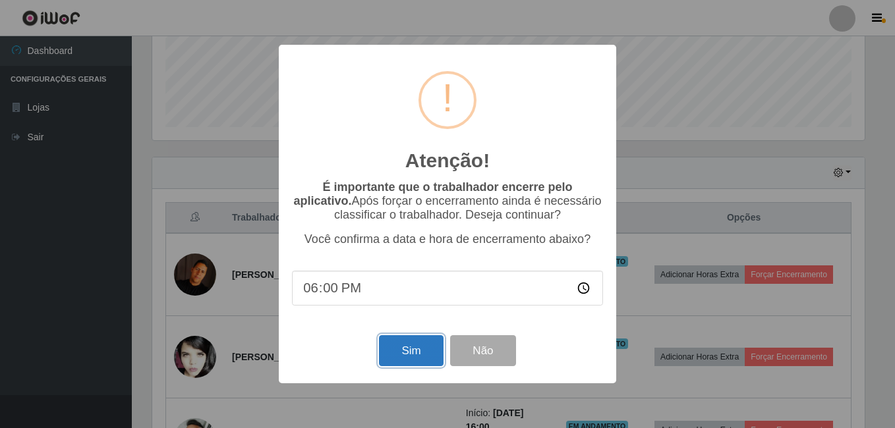
click at [428, 357] on button "Sim" at bounding box center [411, 351] width 64 height 31
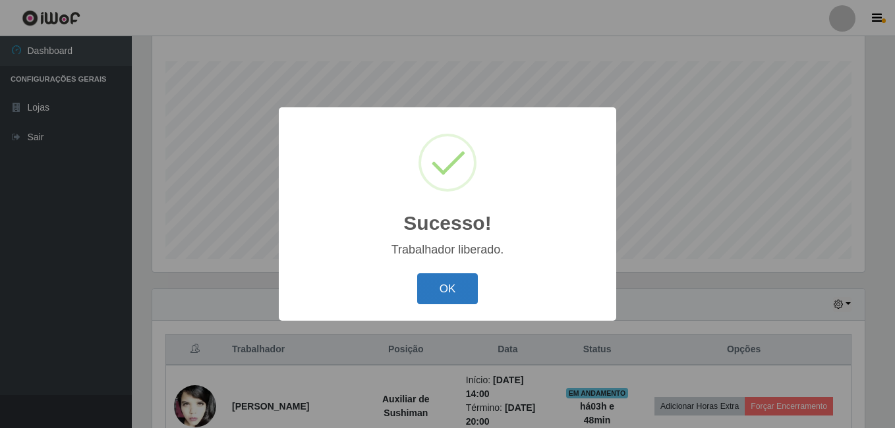
click at [448, 279] on button "OK" at bounding box center [447, 289] width 61 height 31
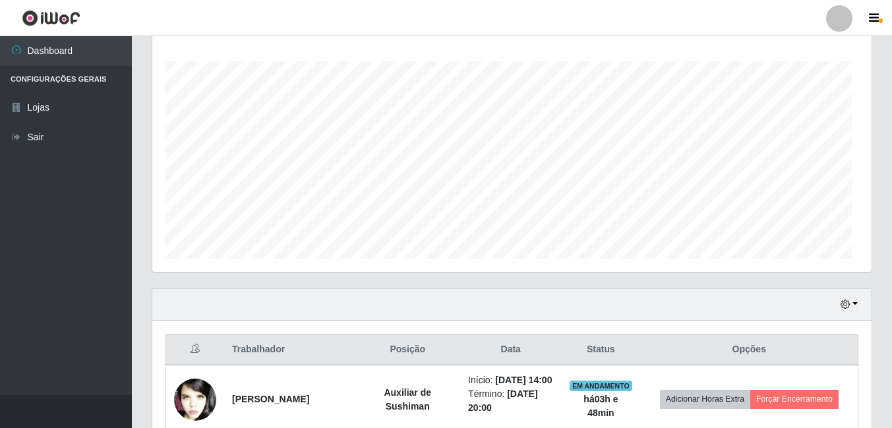
scroll to position [274, 719]
click at [839, 308] on div "Hoje 1 dia 3 dias 1 Semana Não encerrados" at bounding box center [511, 305] width 719 height 32
click at [844, 304] on icon "button" at bounding box center [844, 304] width 9 height 9
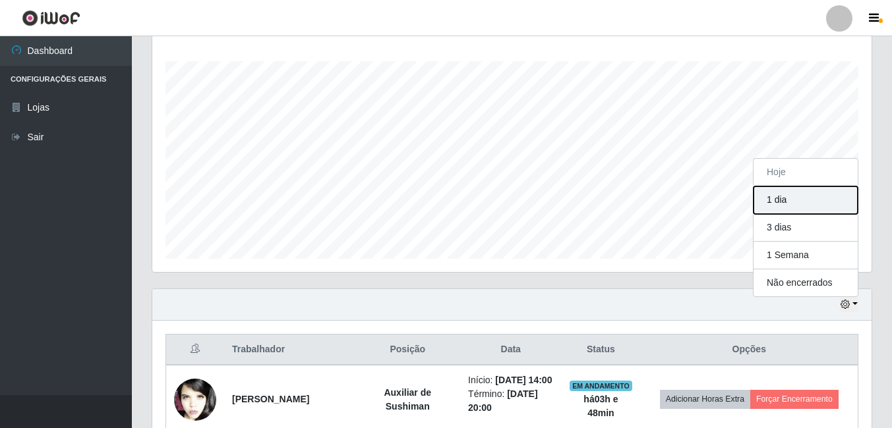
click at [790, 205] on button "1 dia" at bounding box center [805, 201] width 104 height 28
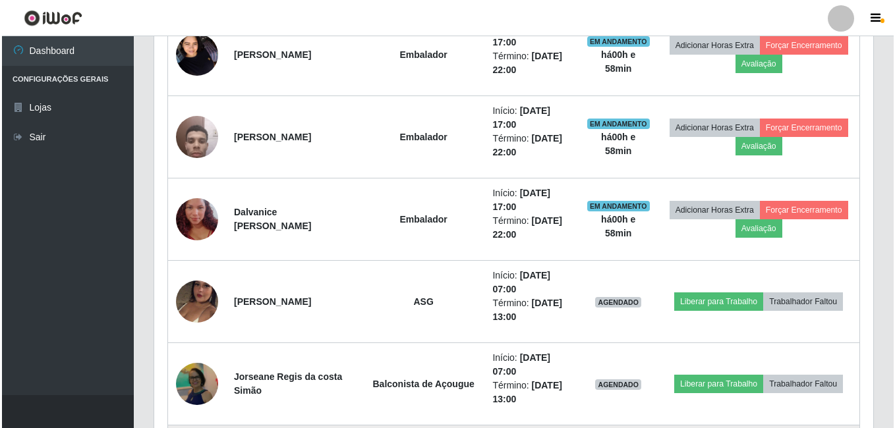
scroll to position [1267, 0]
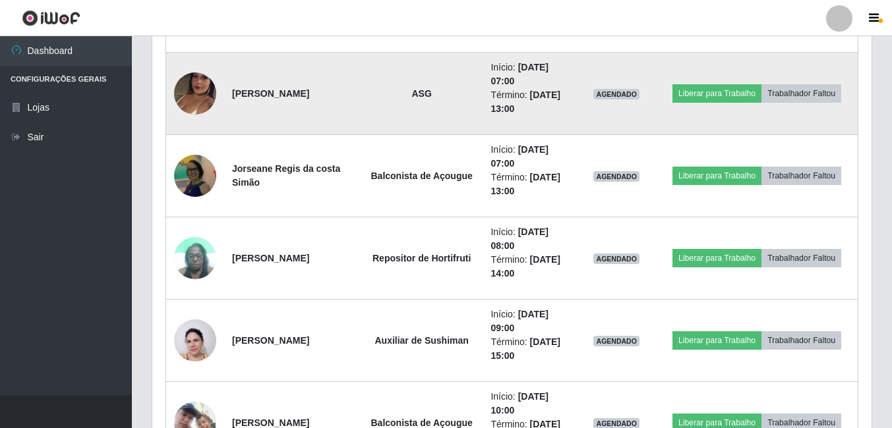
click at [201, 97] on img at bounding box center [195, 93] width 42 height 75
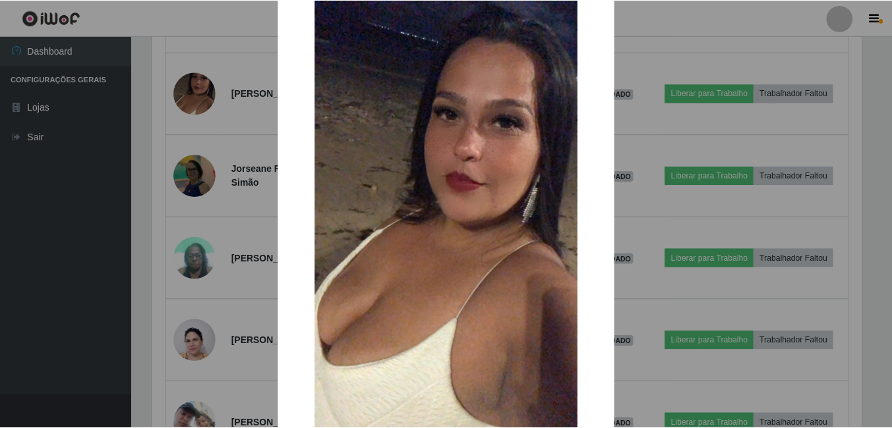
scroll to position [156, 0]
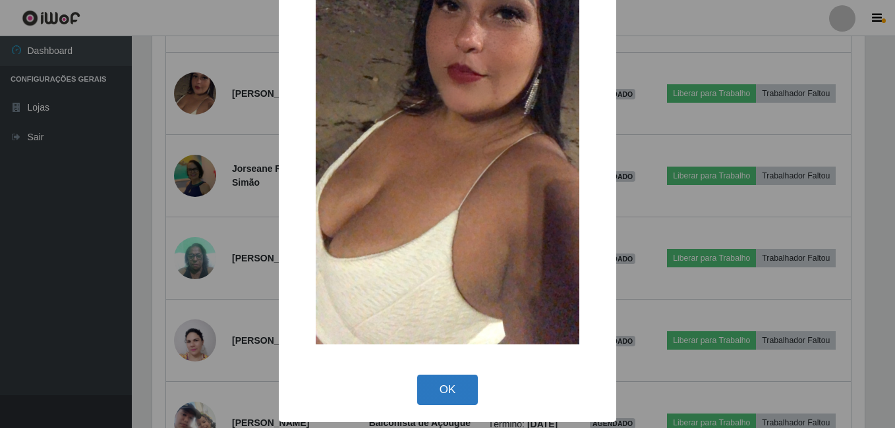
click at [453, 390] on button "OK" at bounding box center [447, 390] width 61 height 31
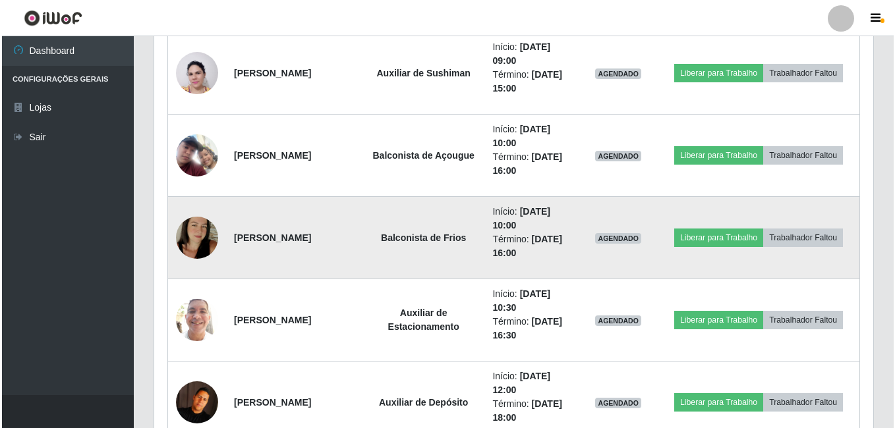
scroll to position [1662, 0]
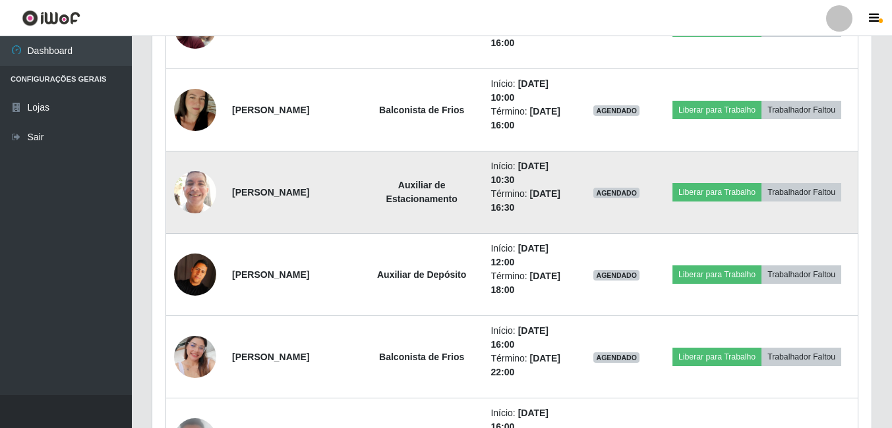
click at [197, 192] on img at bounding box center [195, 192] width 42 height 56
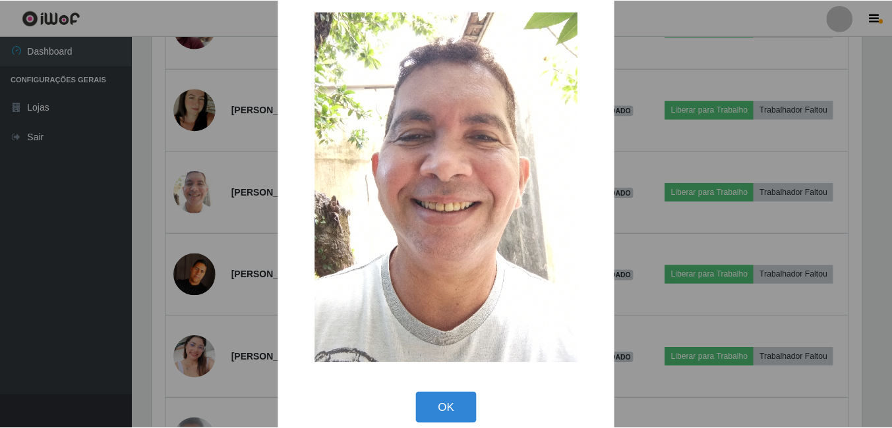
scroll to position [38, 0]
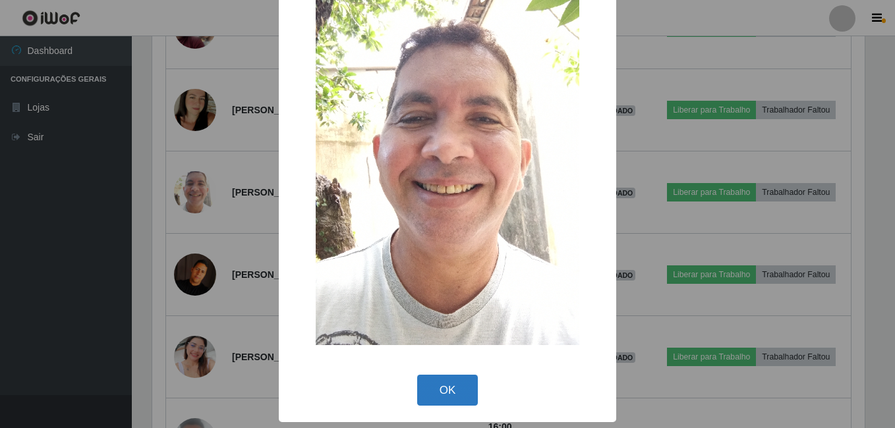
click at [438, 395] on button "OK" at bounding box center [447, 390] width 61 height 31
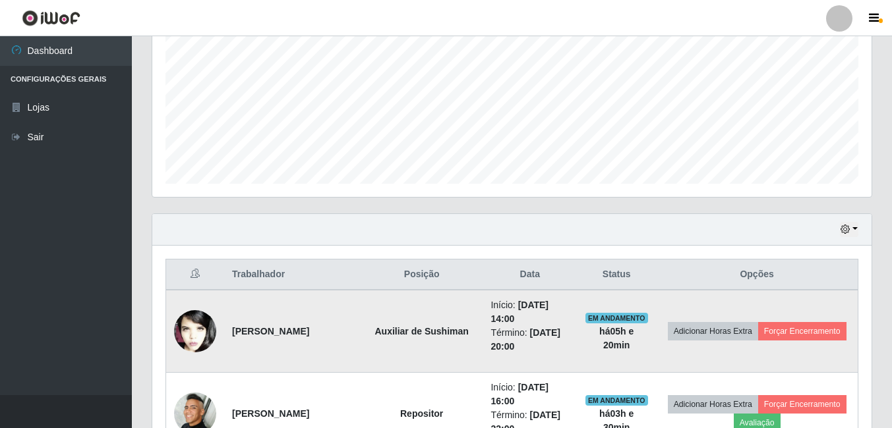
scroll to position [344, 0]
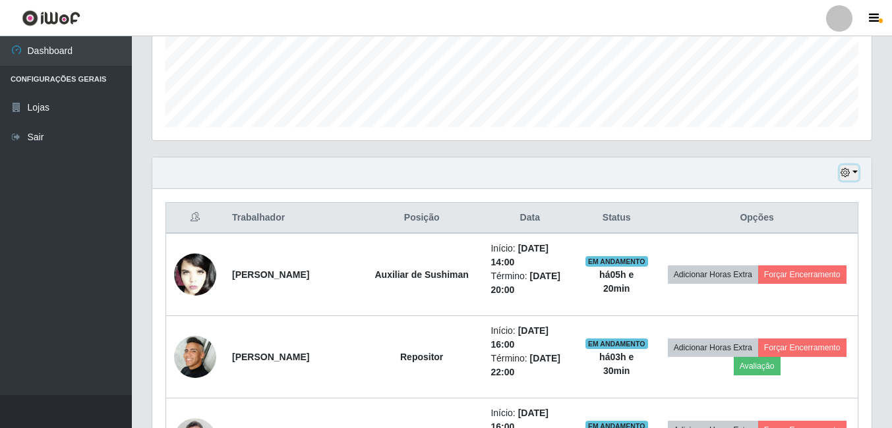
click at [857, 173] on button "button" at bounding box center [849, 172] width 18 height 15
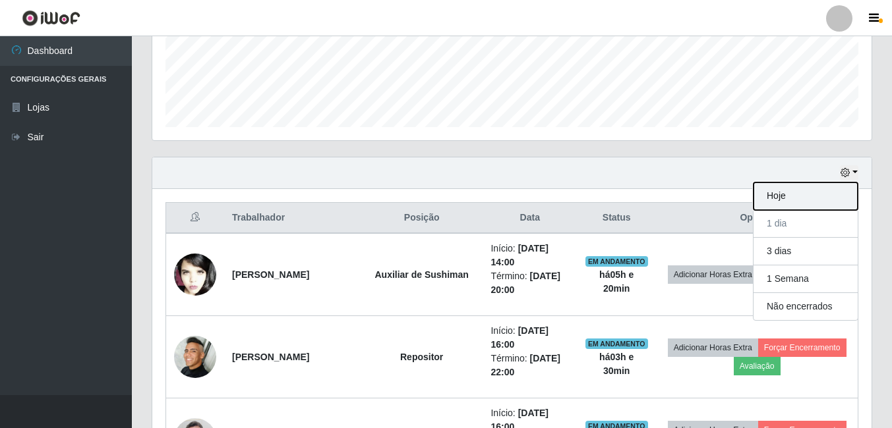
click at [764, 199] on button "Hoje" at bounding box center [805, 197] width 104 height 28
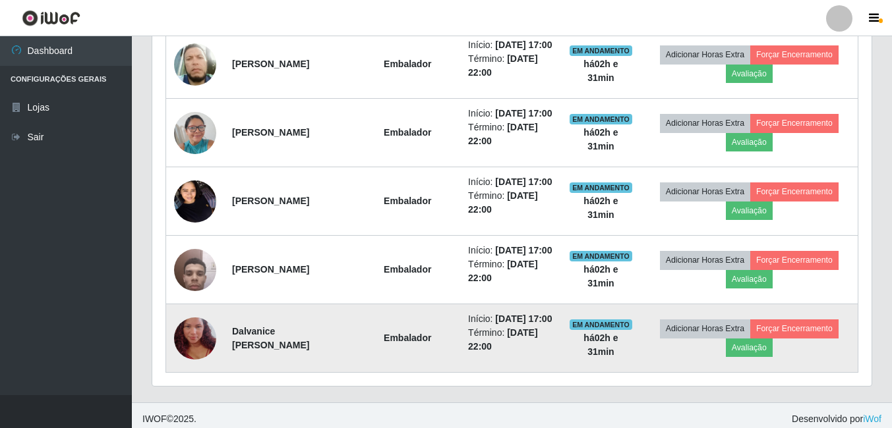
scroll to position [690, 0]
